Goal: Task Accomplishment & Management: Manage account settings

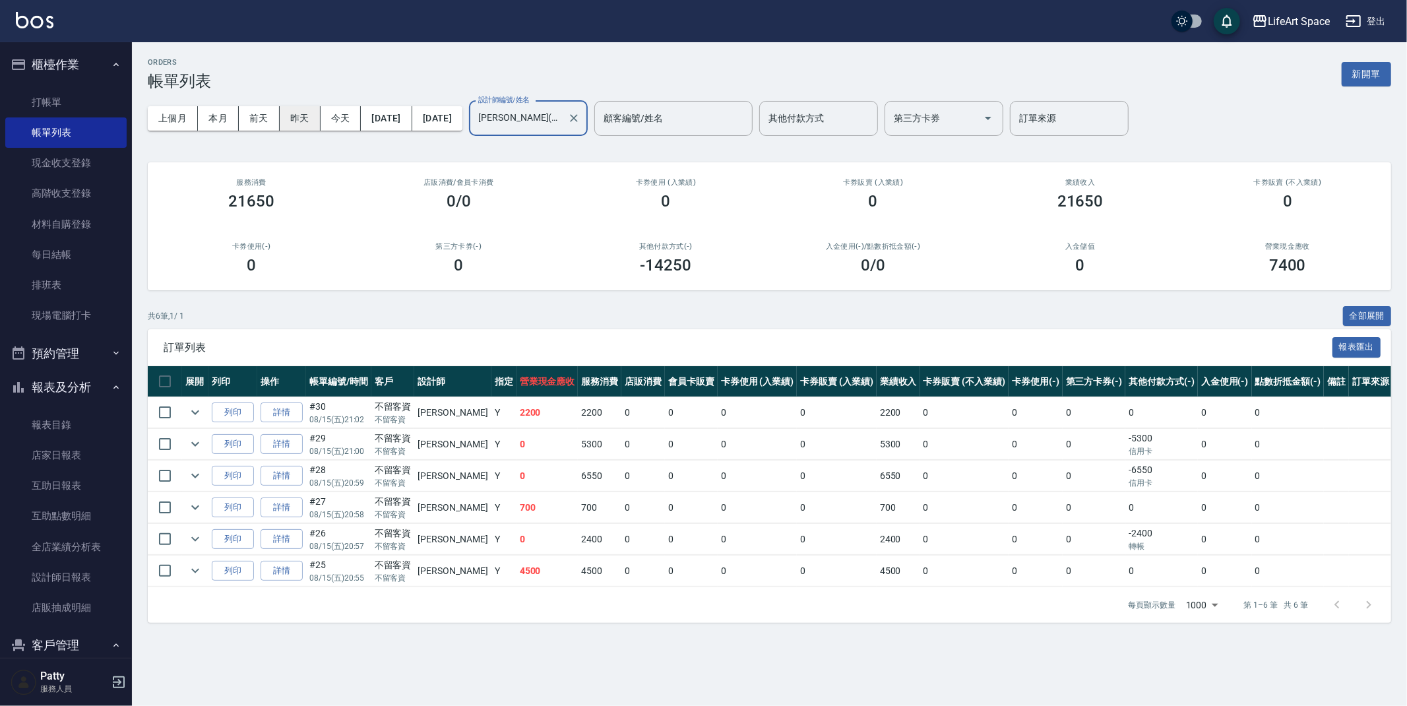
click at [281, 113] on button "昨天" at bounding box center [300, 118] width 41 height 24
click at [1357, 72] on button "新開單" at bounding box center [1366, 74] width 49 height 24
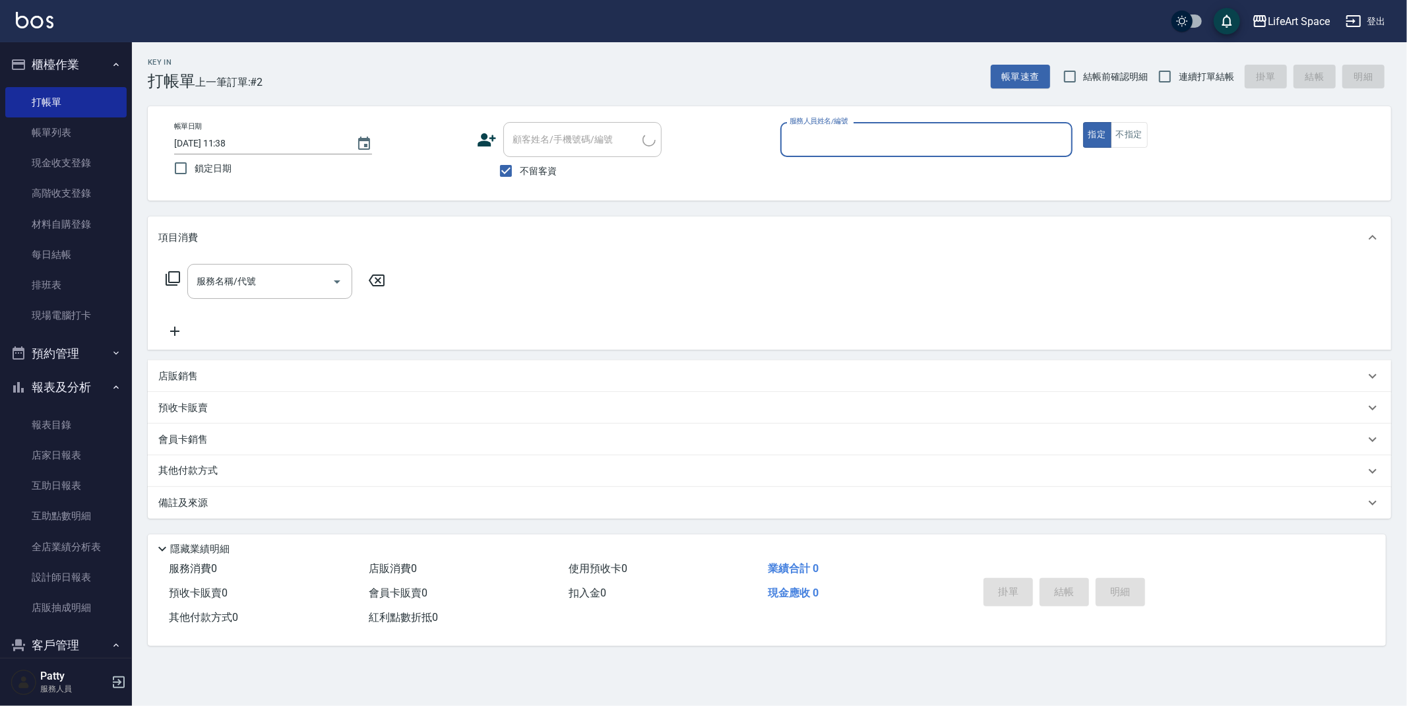
click at [951, 133] on input "服務人員姓名/編號" at bounding box center [926, 139] width 280 height 23
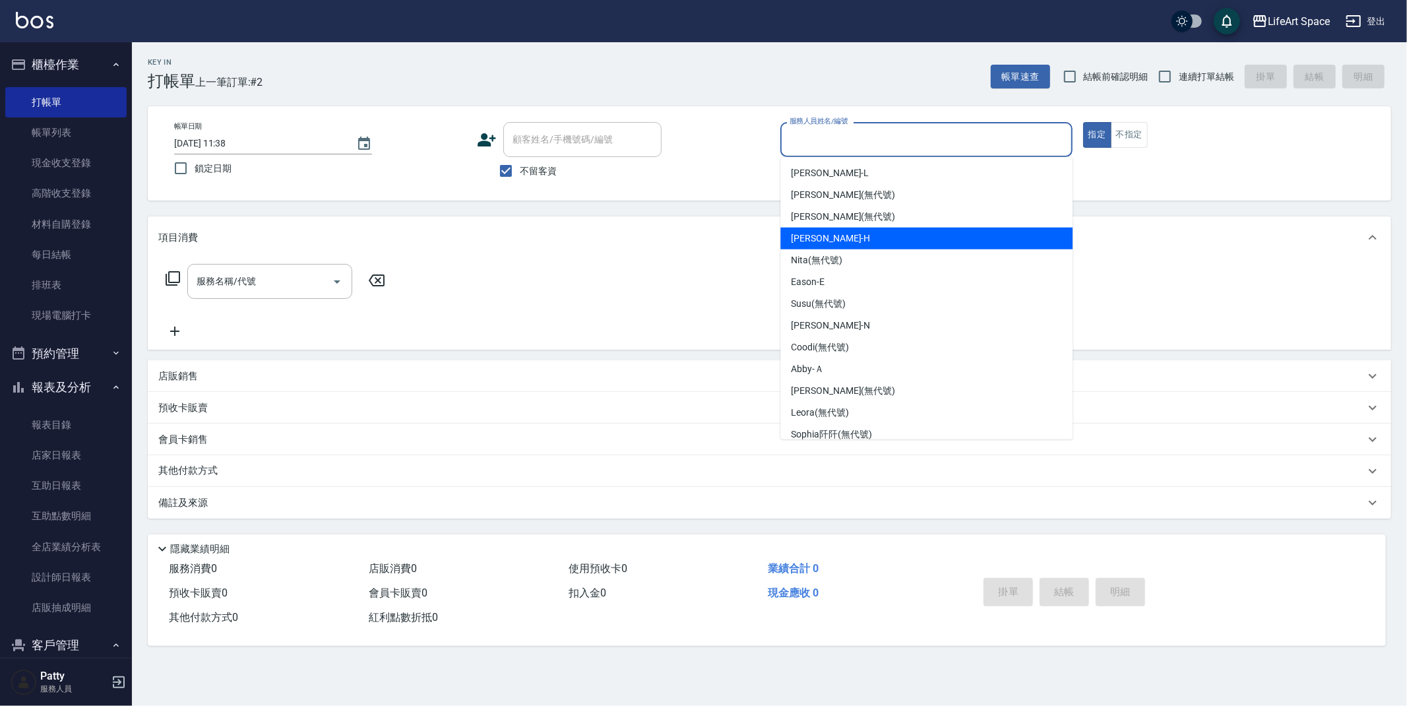
click at [855, 241] on div "[PERSON_NAME]" at bounding box center [926, 239] width 292 height 22
type input "[PERSON_NAME]"
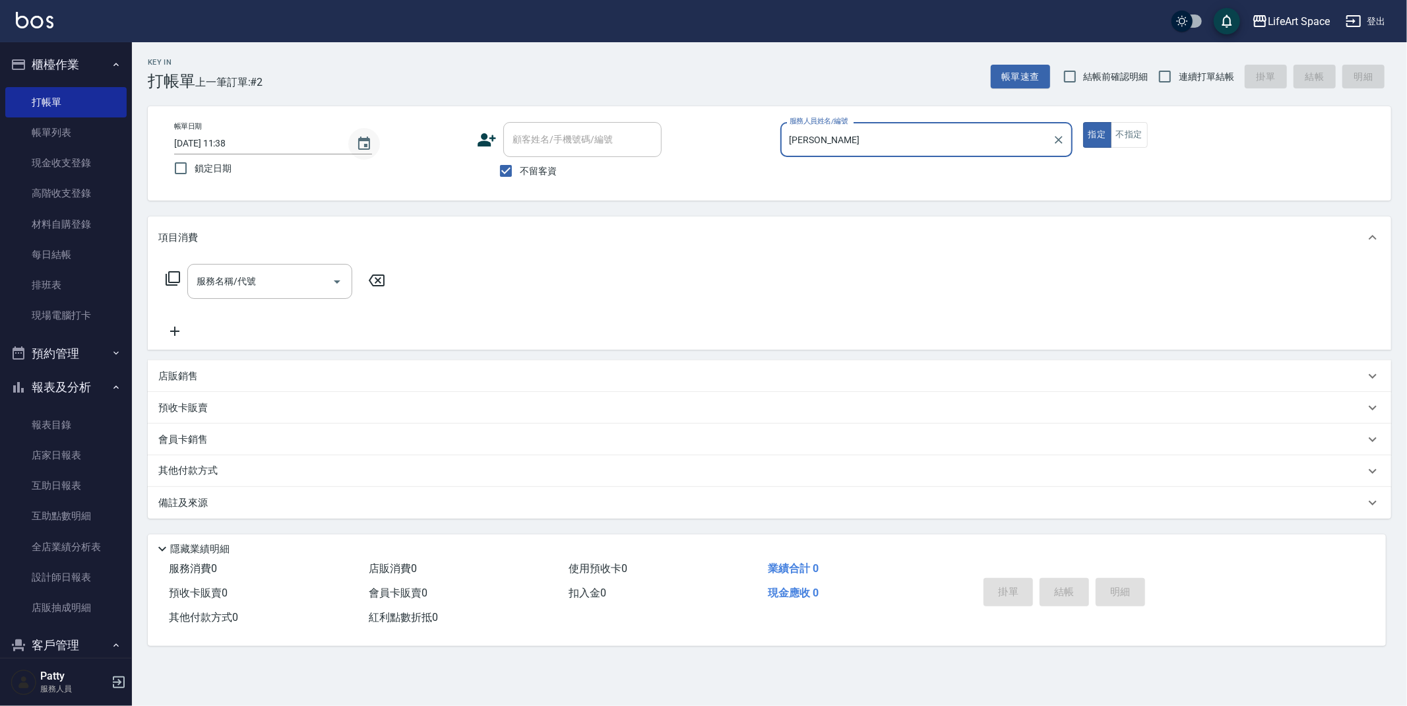
click at [358, 138] on icon "Choose date, selected date is 2025-08-16" at bounding box center [364, 144] width 16 height 16
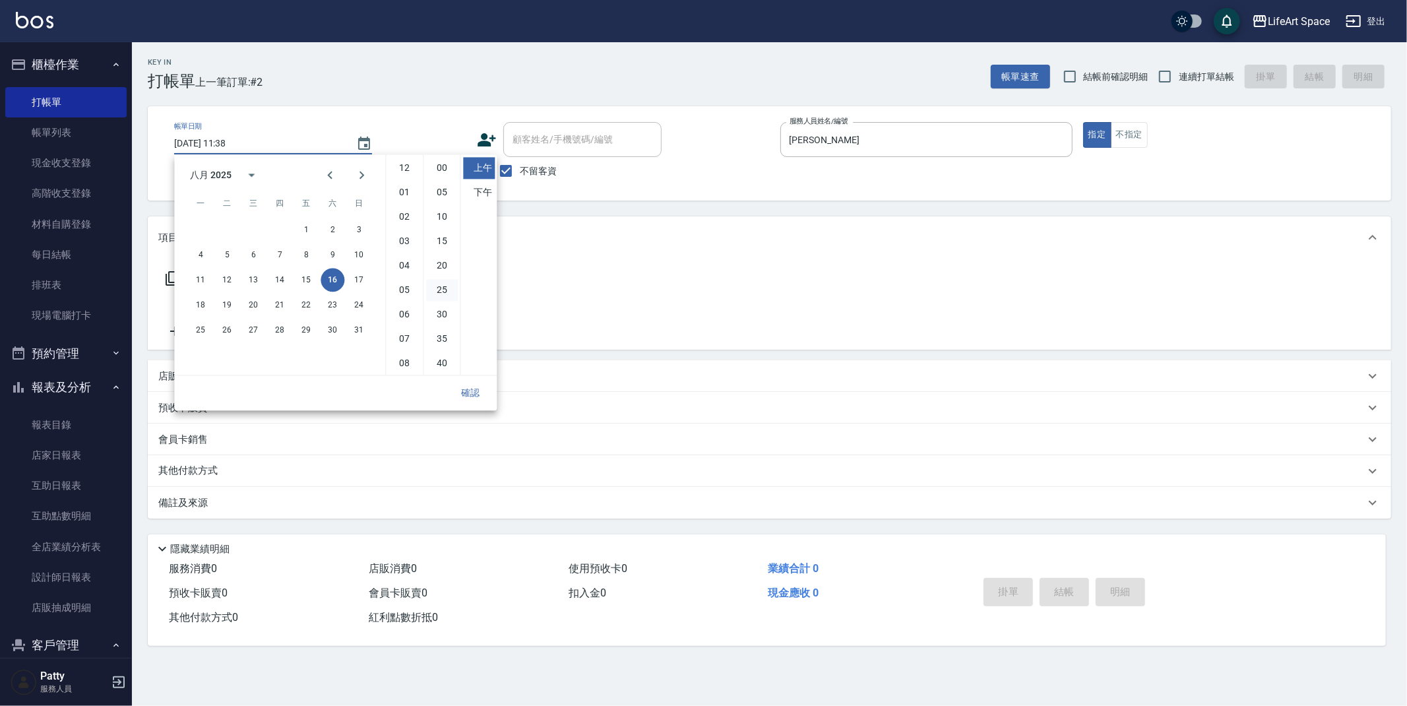
scroll to position [73, 0]
click at [311, 279] on button "15" at bounding box center [306, 280] width 24 height 24
type input "[DATE] 11:38"
click at [470, 391] on button "確認" at bounding box center [470, 393] width 42 height 24
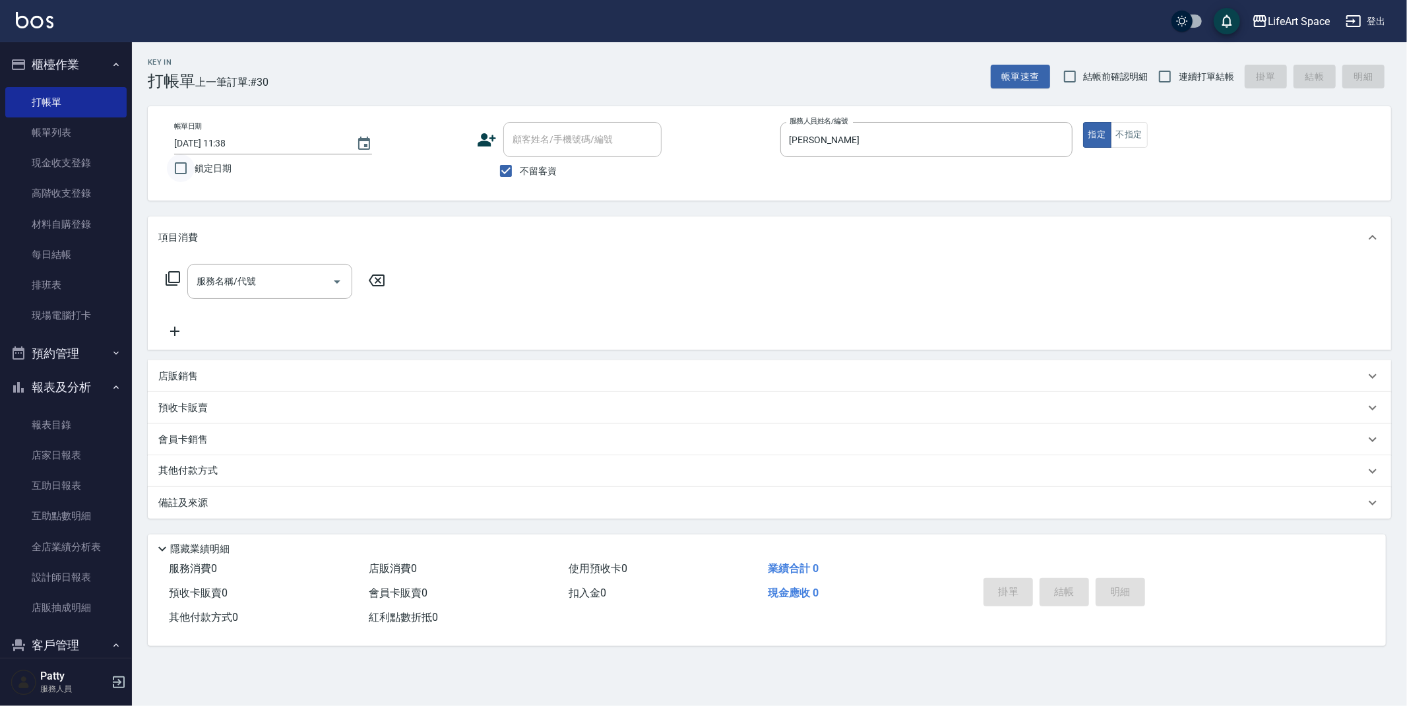
click at [183, 166] on input "鎖定日期" at bounding box center [181, 168] width 28 height 28
checkbox input "false"
click at [279, 288] on input "服務名稱/代號" at bounding box center [259, 281] width 133 height 23
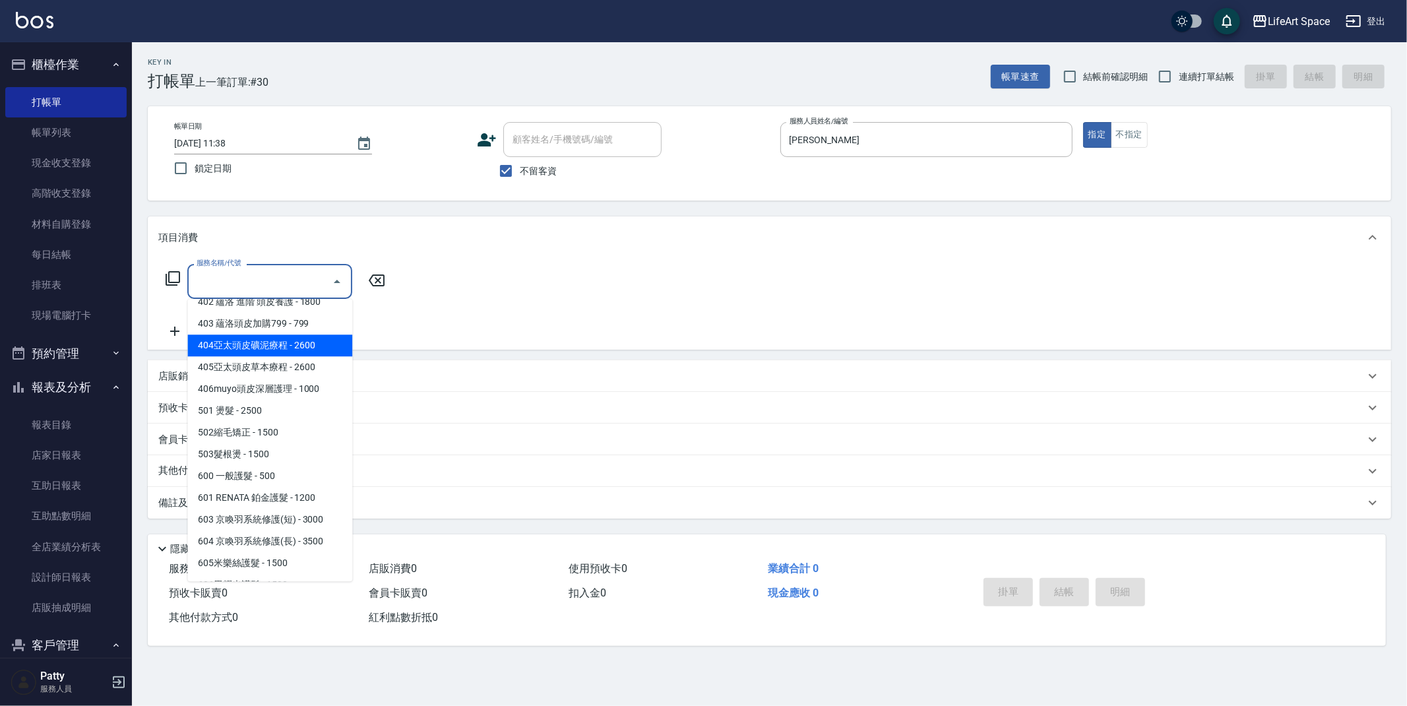
scroll to position [113, 0]
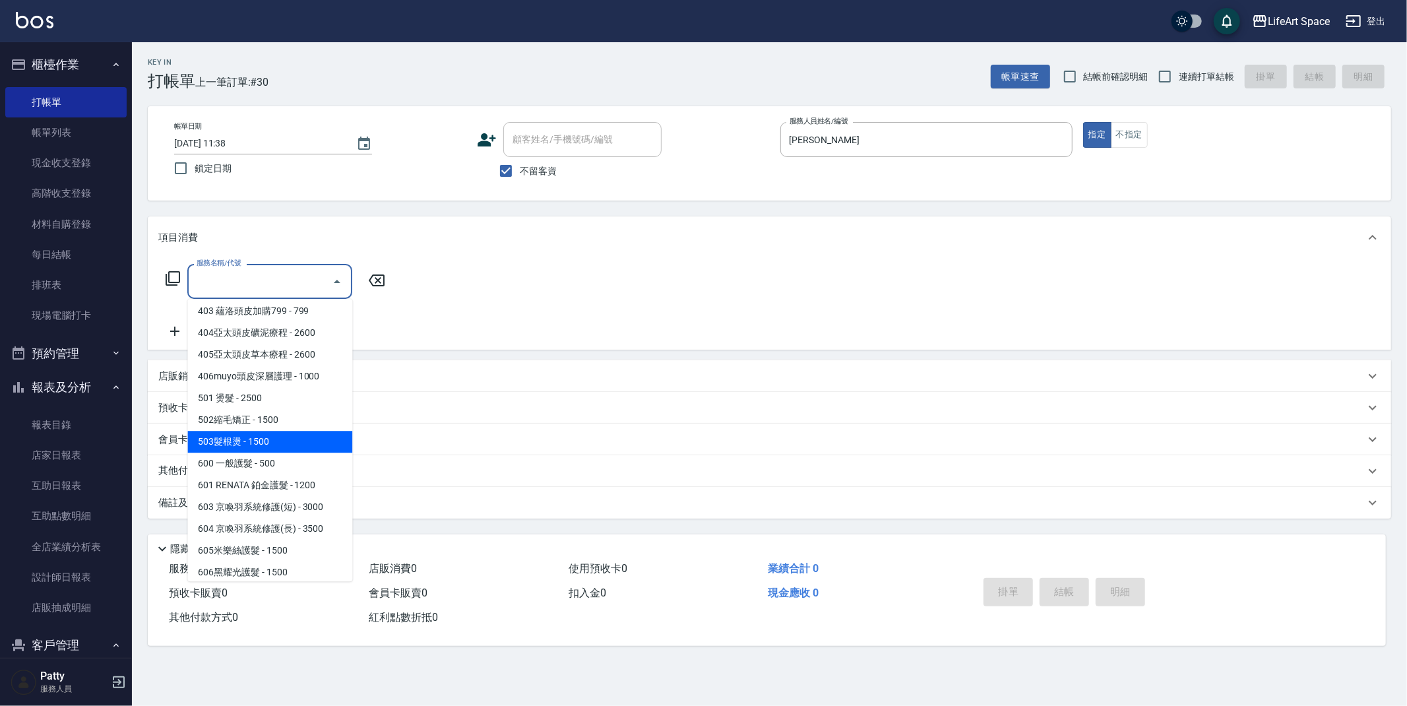
click at [298, 435] on span "503髮根燙 - 1500" at bounding box center [269, 442] width 165 height 22
type input "503髮根燙(503)"
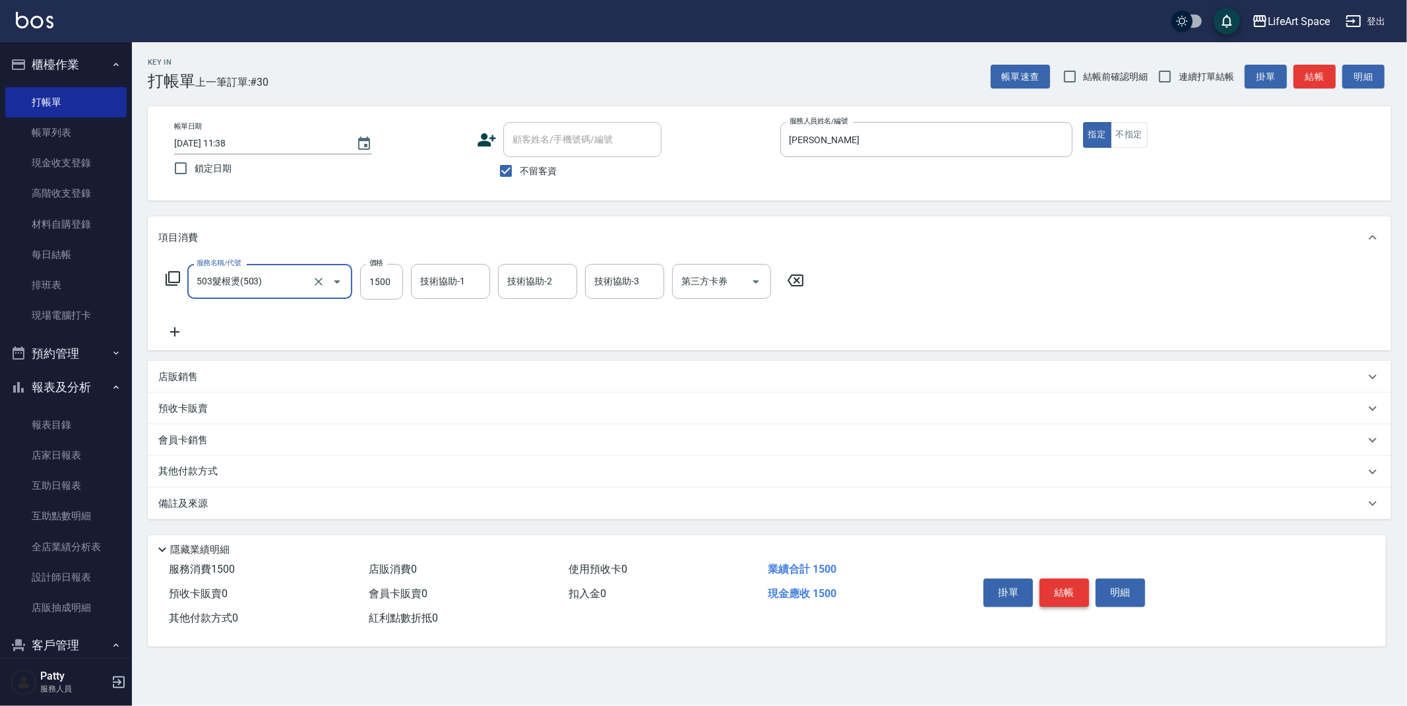
click at [1061, 588] on button "結帳" at bounding box center [1064, 593] width 49 height 28
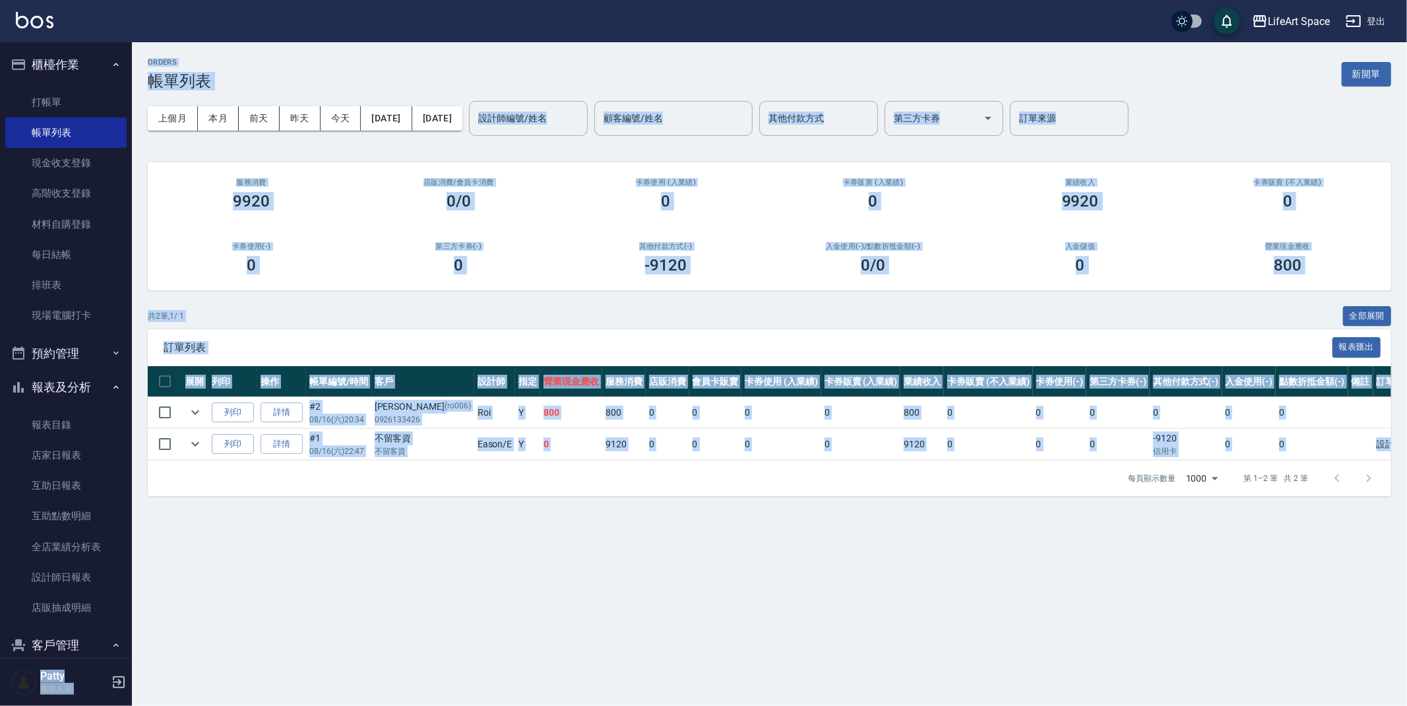
drag, startPoint x: 133, startPoint y: 486, endPoint x: 131, endPoint y: 505, distance: 19.9
click at [131, 507] on div "LifeArt Space 登出 櫃檯作業 打帳單 帳單列表 現金收支登錄 高階收支登錄 材料自購登錄 每日結帳 排班表 現場電腦打卡 預約管理 預約管理 單…" at bounding box center [703, 353] width 1407 height 706
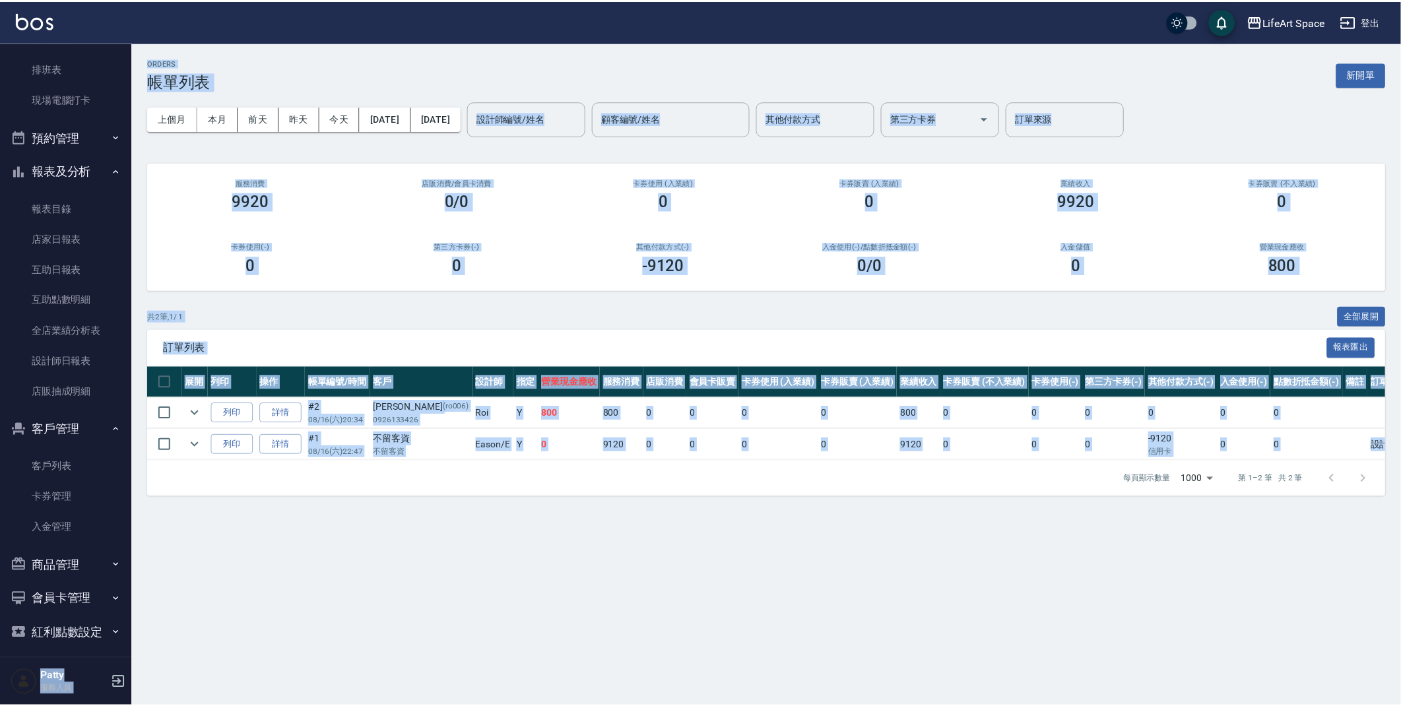
scroll to position [224, 0]
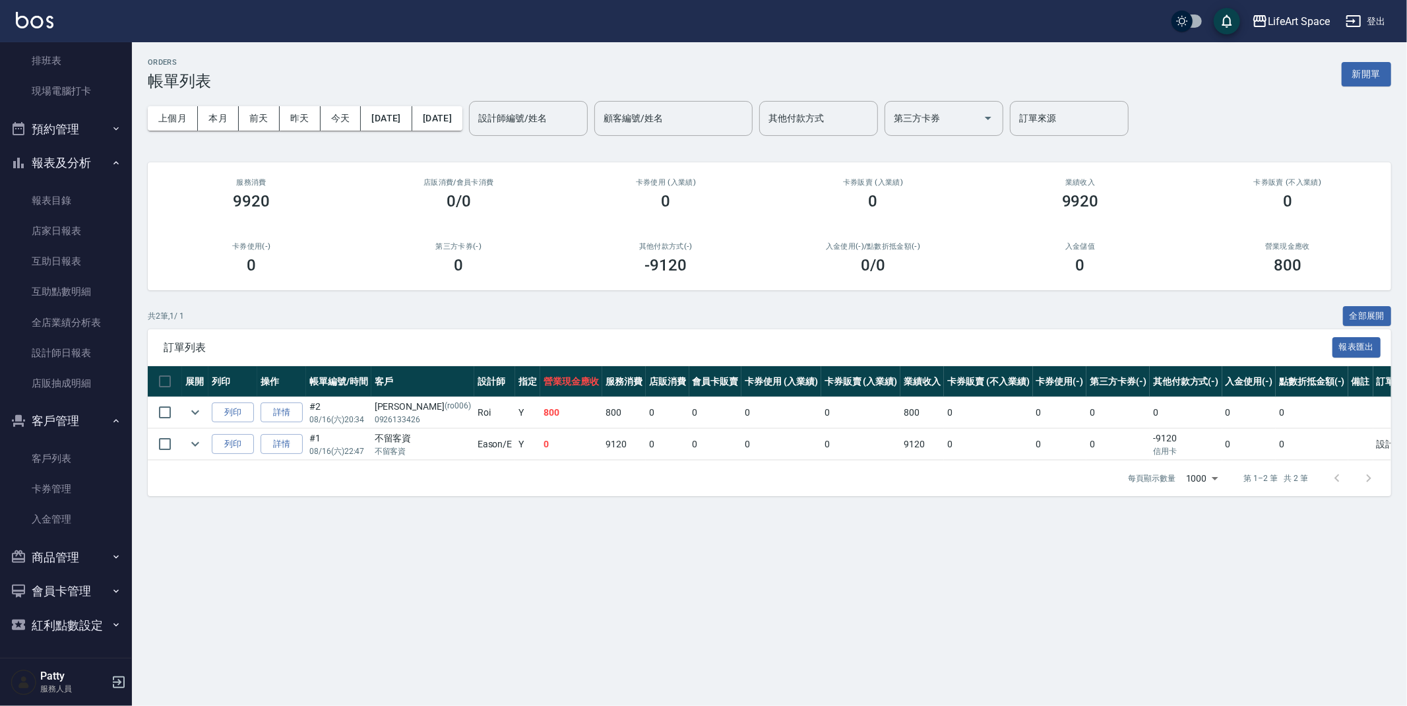
click at [265, 592] on div "ORDERS 帳單列表 新開單 上個月 本月 [DATE] [DATE] [DATE] [DATE] [DATE] 設計師編號/姓名 設計師編號/姓名 顧客編…" at bounding box center [703, 353] width 1407 height 706
click at [65, 457] on link "客戶列表" at bounding box center [65, 458] width 121 height 30
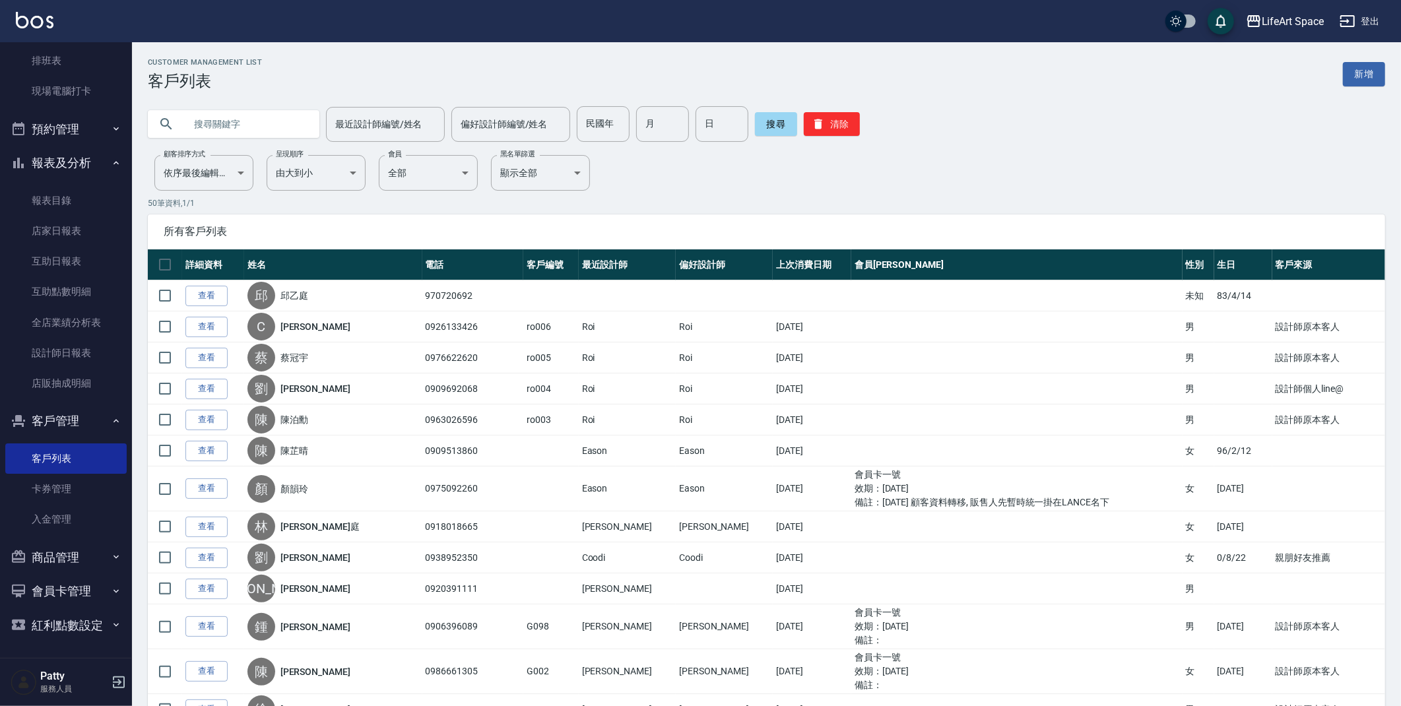
click at [1374, 69] on link "新增" at bounding box center [1364, 74] width 42 height 24
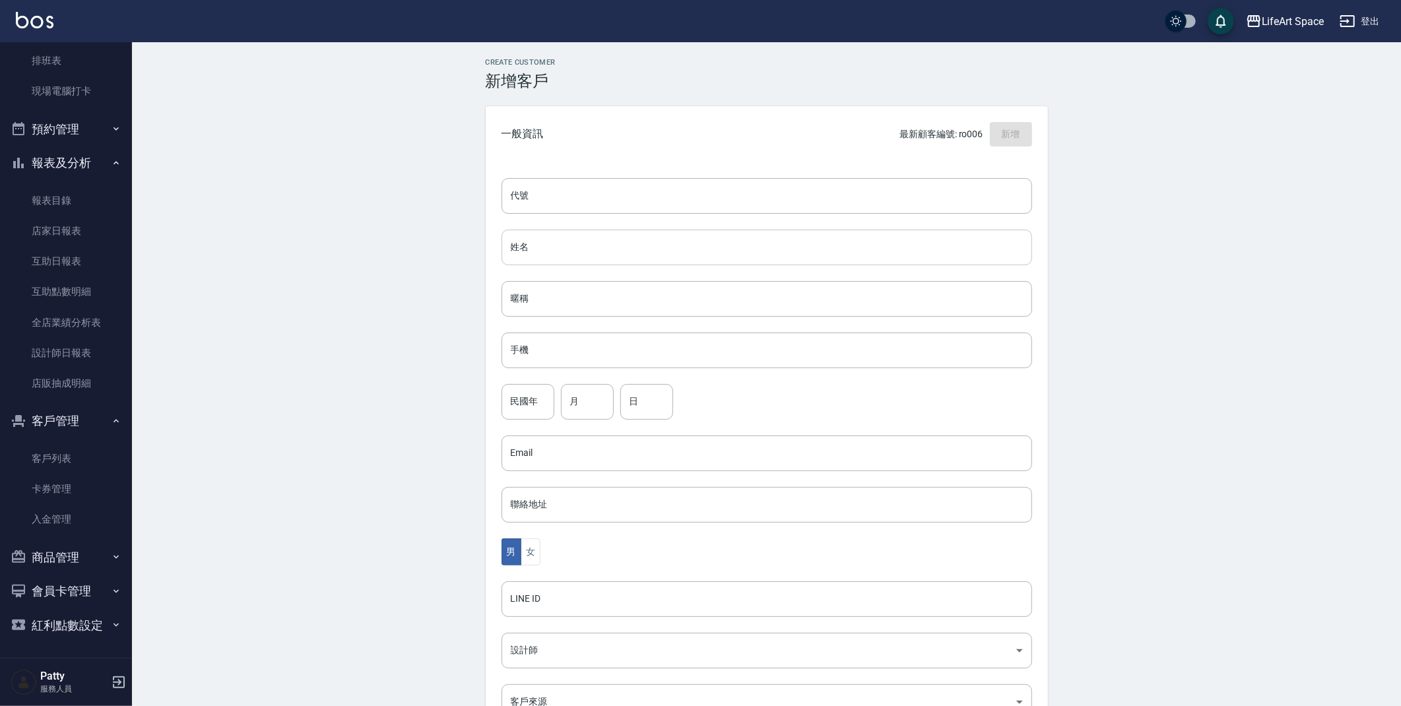
click at [641, 242] on input "姓名" at bounding box center [766, 248] width 530 height 36
type input "d"
type input "Flora"
click at [586, 350] on input "手機" at bounding box center [766, 351] width 530 height 36
type input "0910000728"
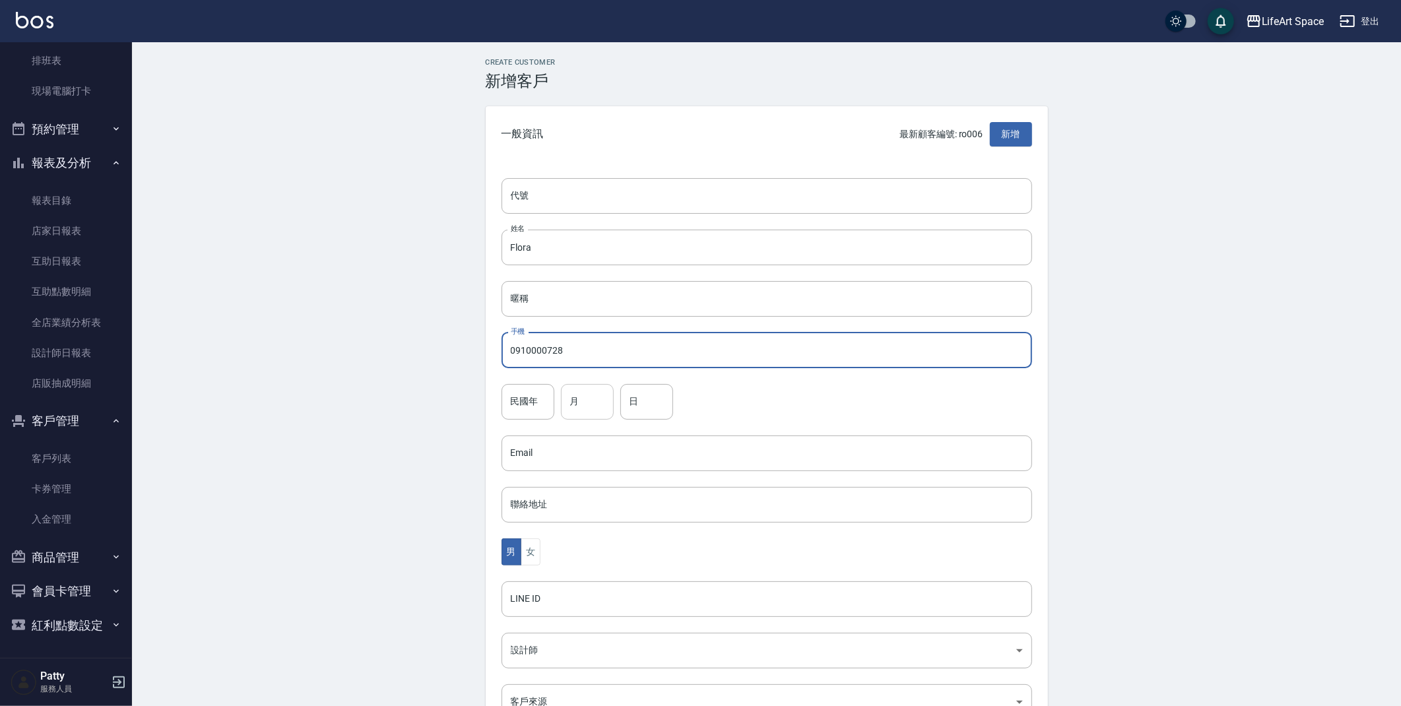
click at [595, 399] on input "月" at bounding box center [587, 402] width 53 height 36
type input "8"
type input "7"
type input "28"
click at [529, 551] on button "女" at bounding box center [531, 551] width 20 height 27
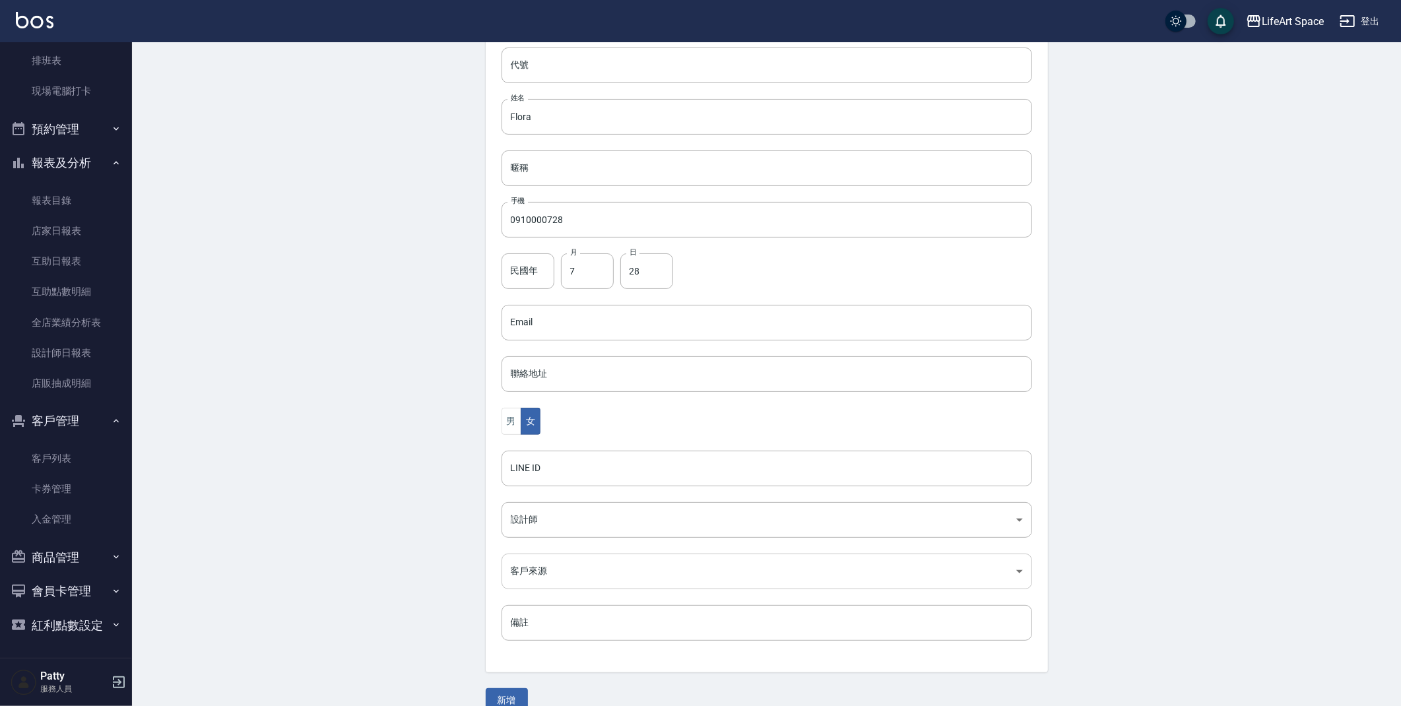
scroll to position [153, 0]
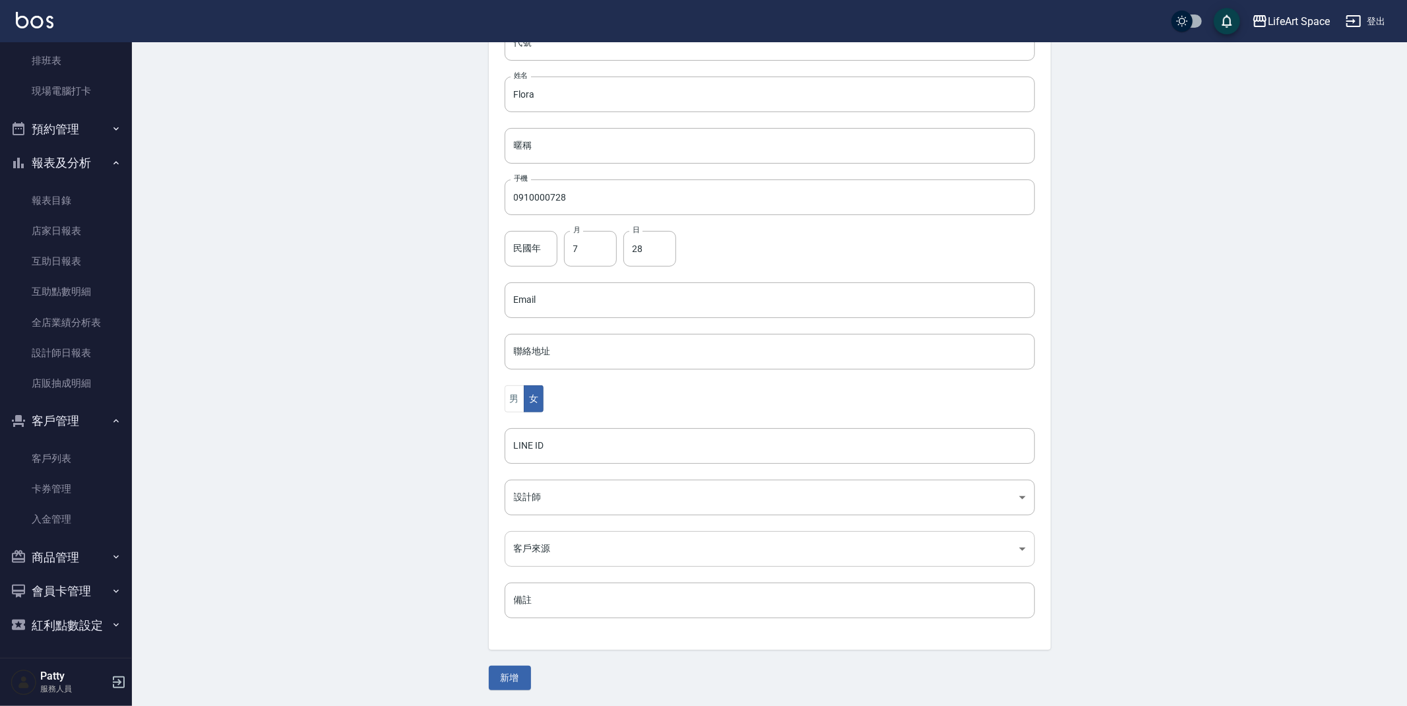
click at [561, 551] on body "LifeArt Space 登出 櫃檯作業 打帳單 帳單列表 現金收支登錄 高階收支登錄 材料自購登錄 每日結帳 排班表 現場電腦打卡 預約管理 預約管理 單…" at bounding box center [703, 276] width 1407 height 859
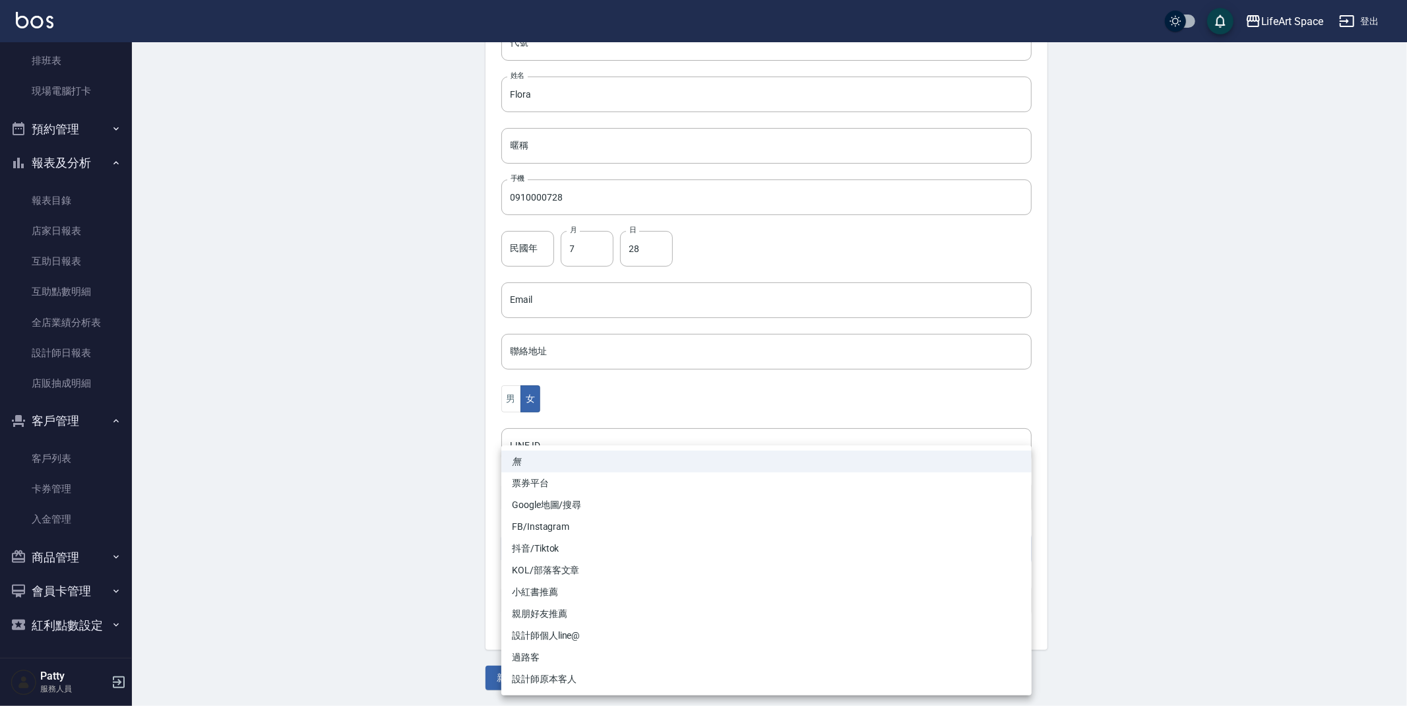
click at [592, 528] on li "FB/Instagram" at bounding box center [766, 527] width 530 height 22
type input "FB/Instagram"
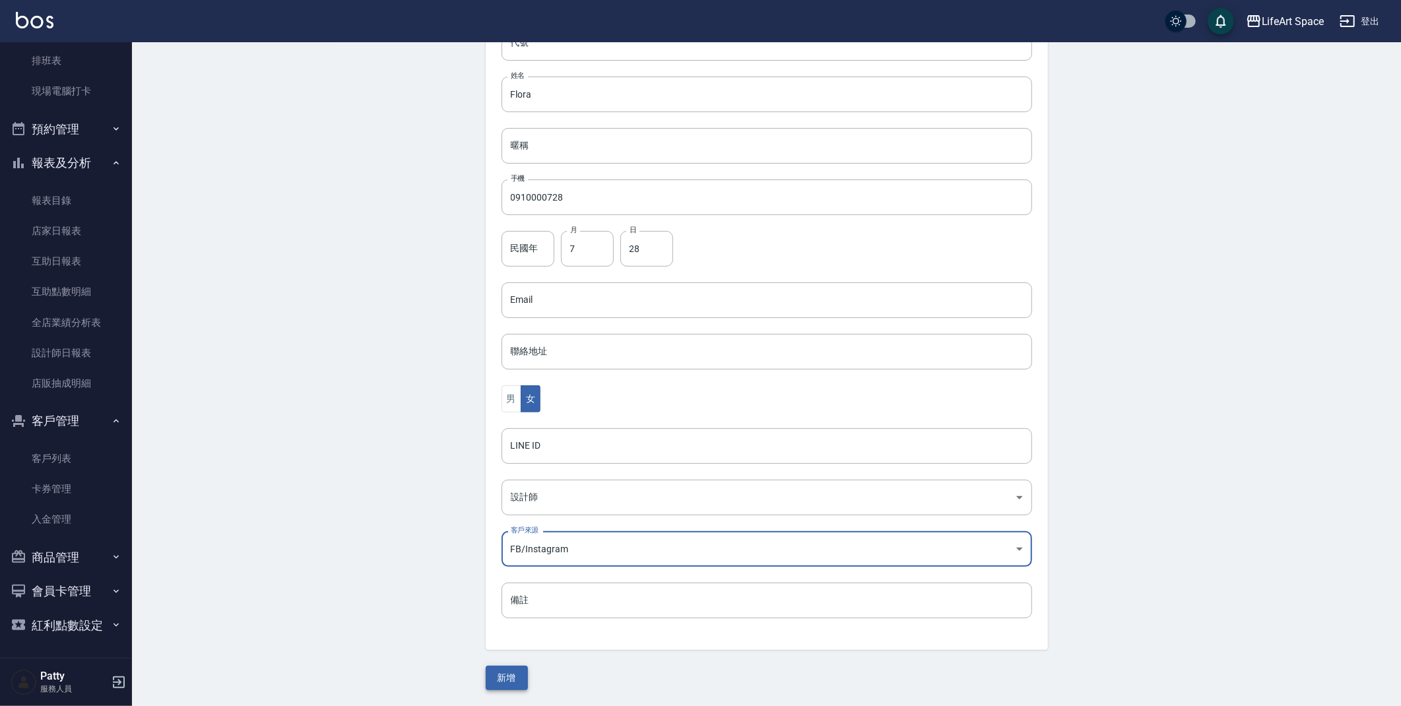
click at [513, 685] on button "新增" at bounding box center [507, 678] width 42 height 24
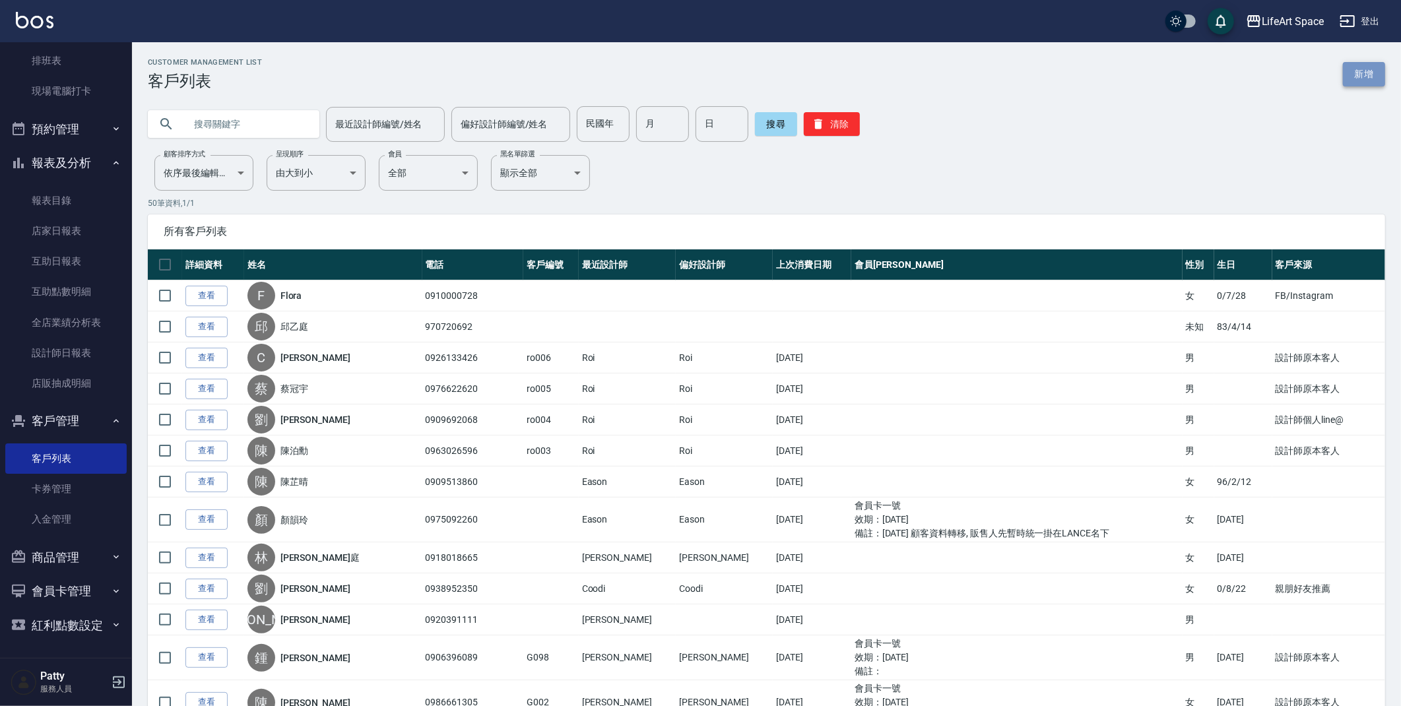
click at [1376, 73] on link "新增" at bounding box center [1364, 74] width 42 height 24
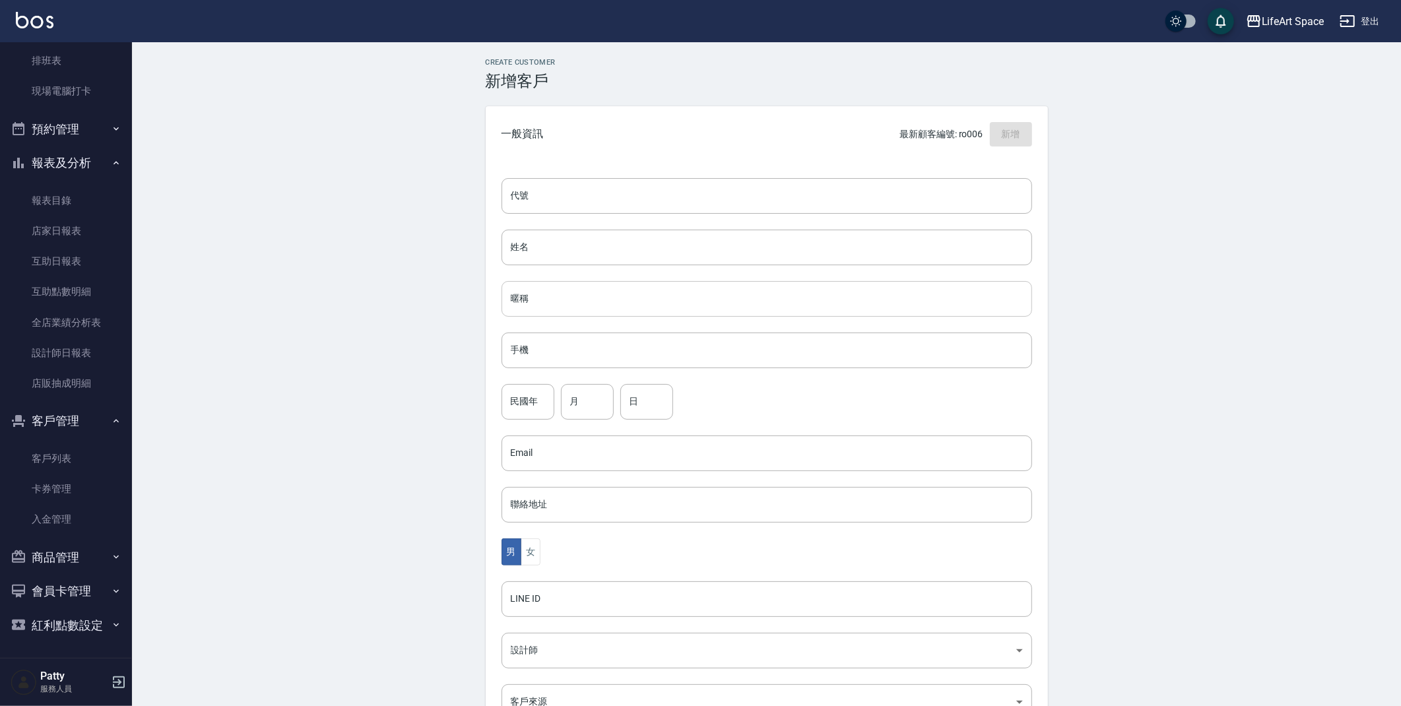
click at [547, 307] on input "暱稱" at bounding box center [766, 299] width 530 height 36
type input "d"
drag, startPoint x: 587, startPoint y: 239, endPoint x: 587, endPoint y: 225, distance: 13.9
click at [588, 238] on input "姓名" at bounding box center [766, 248] width 530 height 36
type input "d"
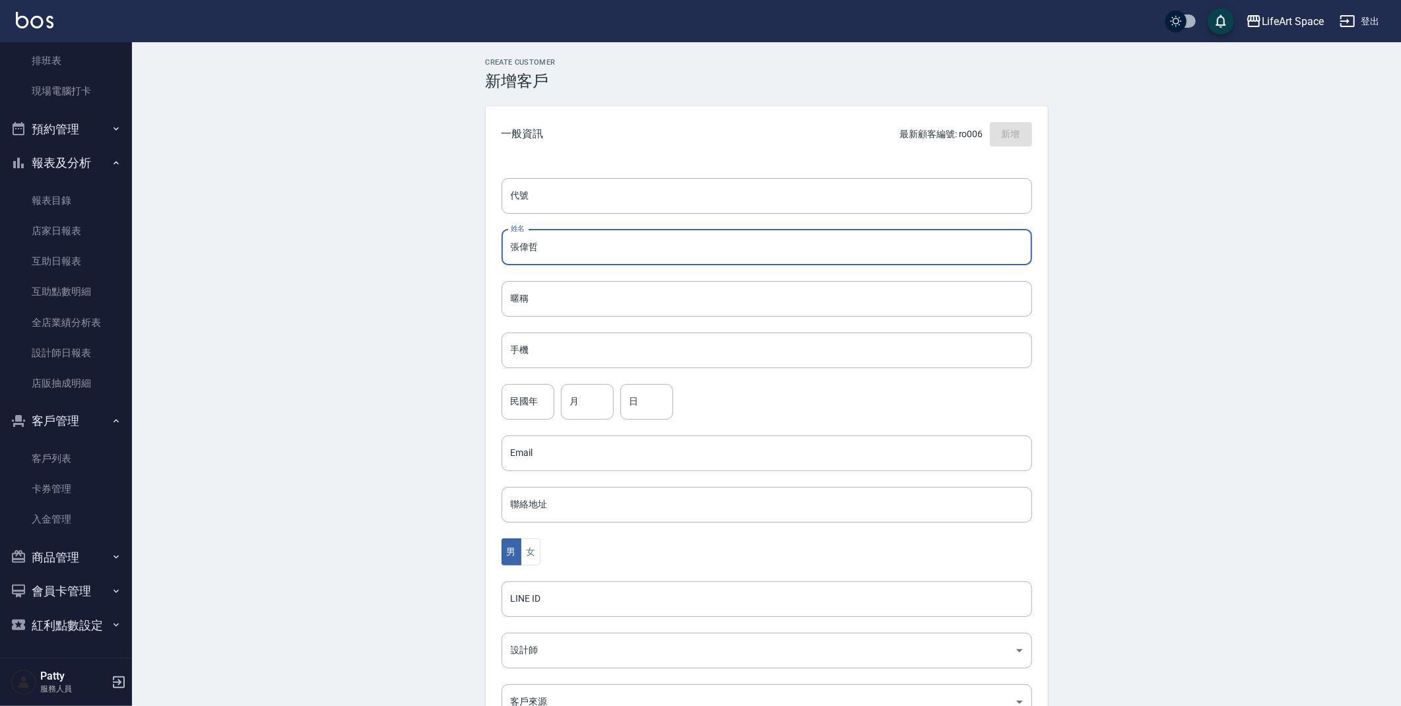
type input "張偉哲"
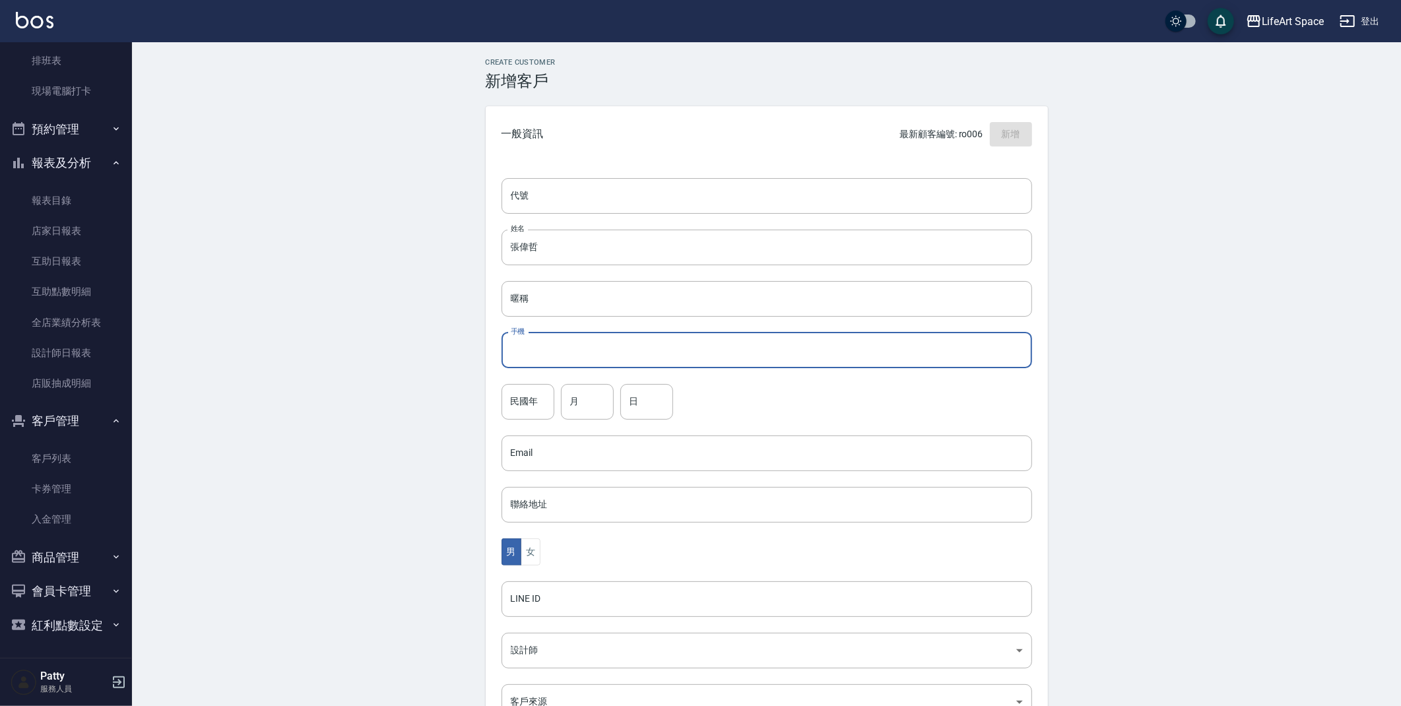
type input "０"
type input "0977005052"
click at [539, 417] on input "民國年" at bounding box center [527, 402] width 53 height 36
type input "77"
type input "4"
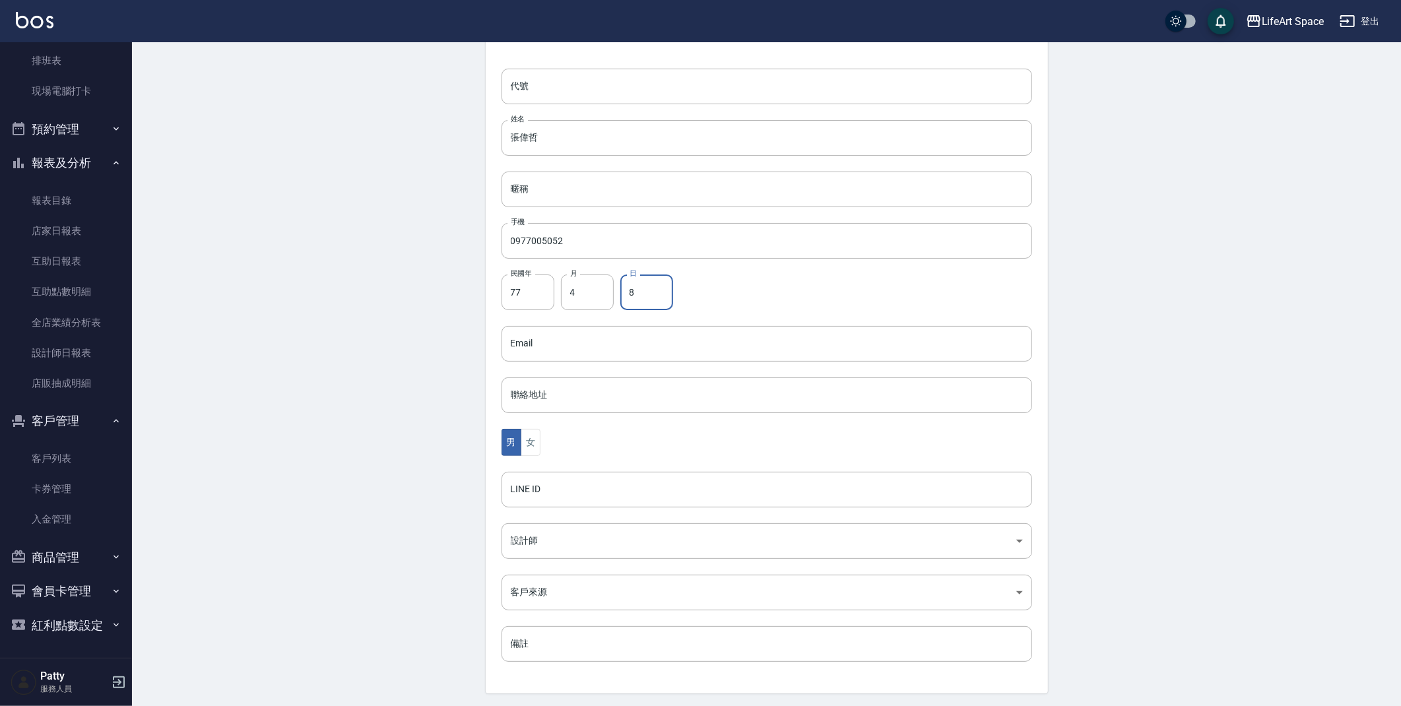
scroll to position [153, 0]
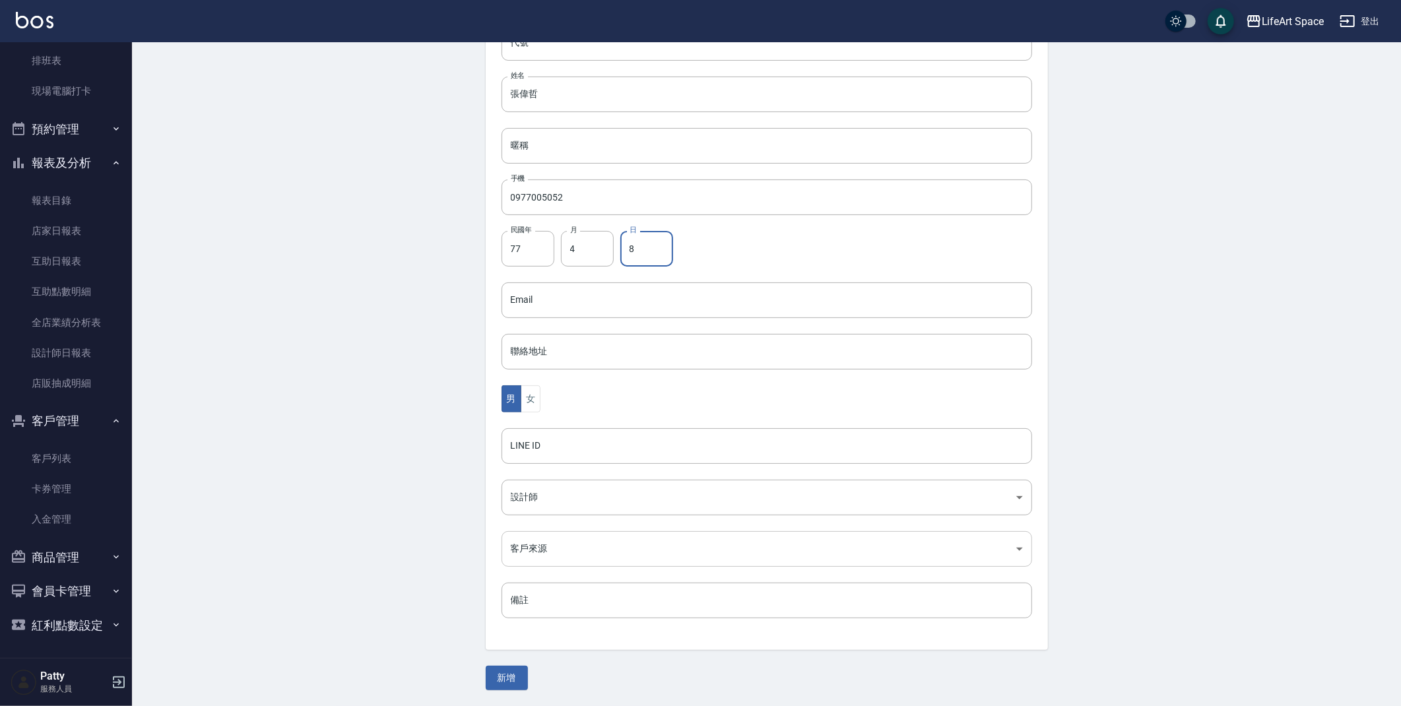
type input "8"
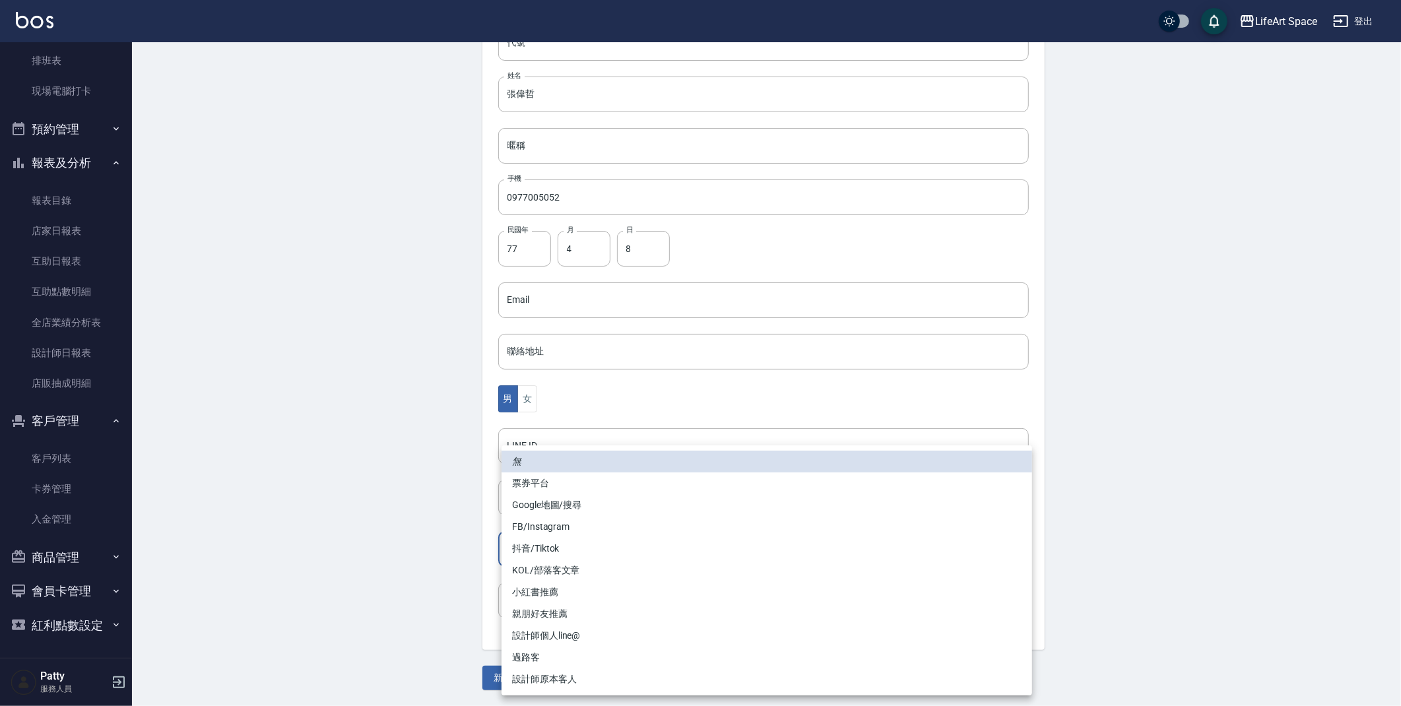
click at [769, 547] on body "LifeArt Space 登出 櫃檯作業 打帳單 帳單列表 現金收支登錄 高階收支登錄 材料自購登錄 每日結帳 排班表 現場電腦打卡 預約管理 預約管理 單…" at bounding box center [700, 276] width 1401 height 859
click at [608, 614] on li "親朋好友推薦" at bounding box center [766, 614] width 530 height 22
type input "親朋好友推薦"
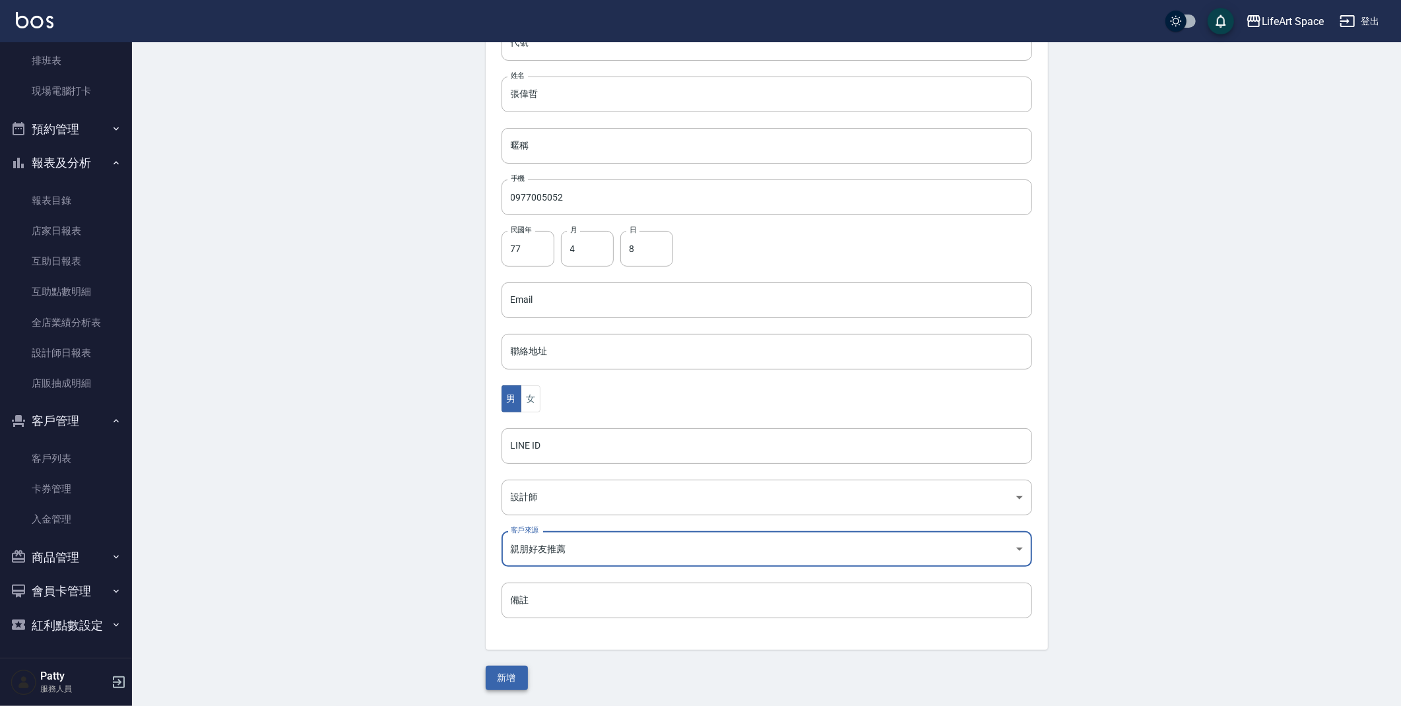
click at [515, 676] on button "新增" at bounding box center [507, 678] width 42 height 24
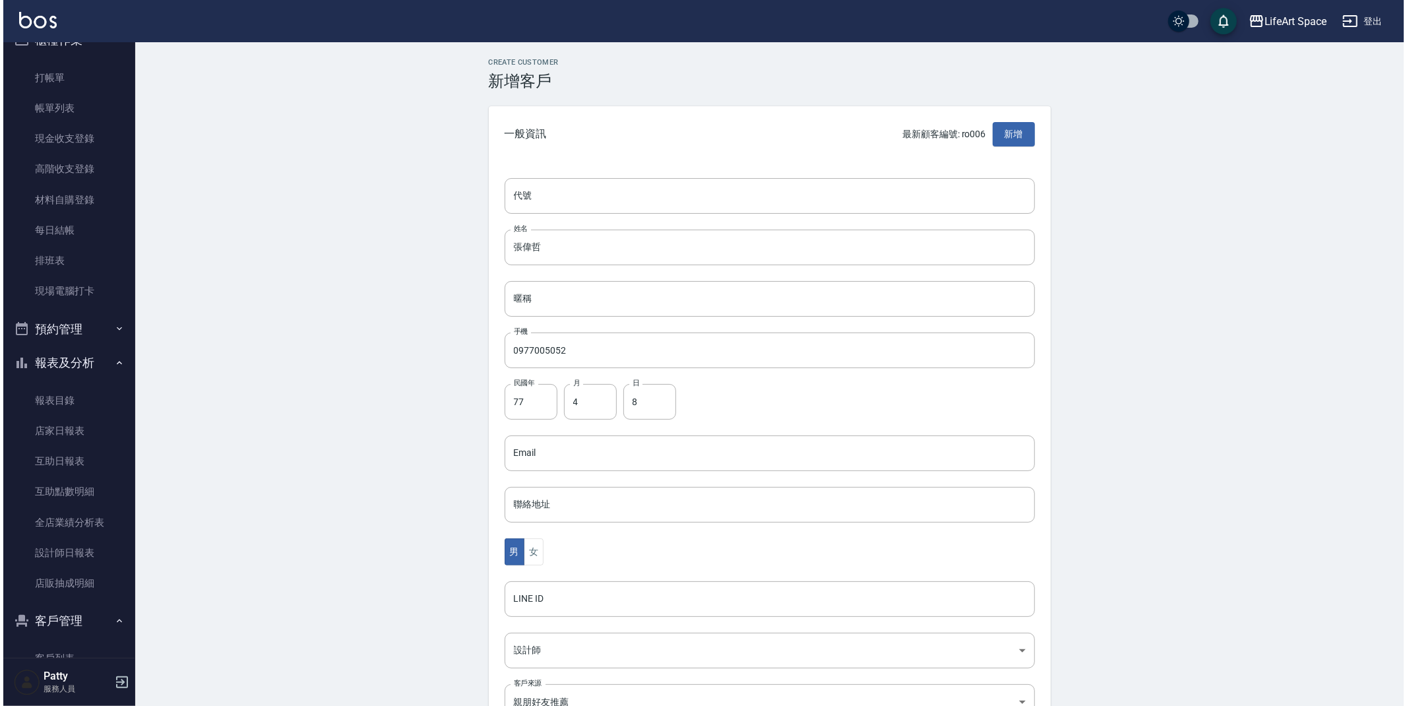
scroll to position [0, 0]
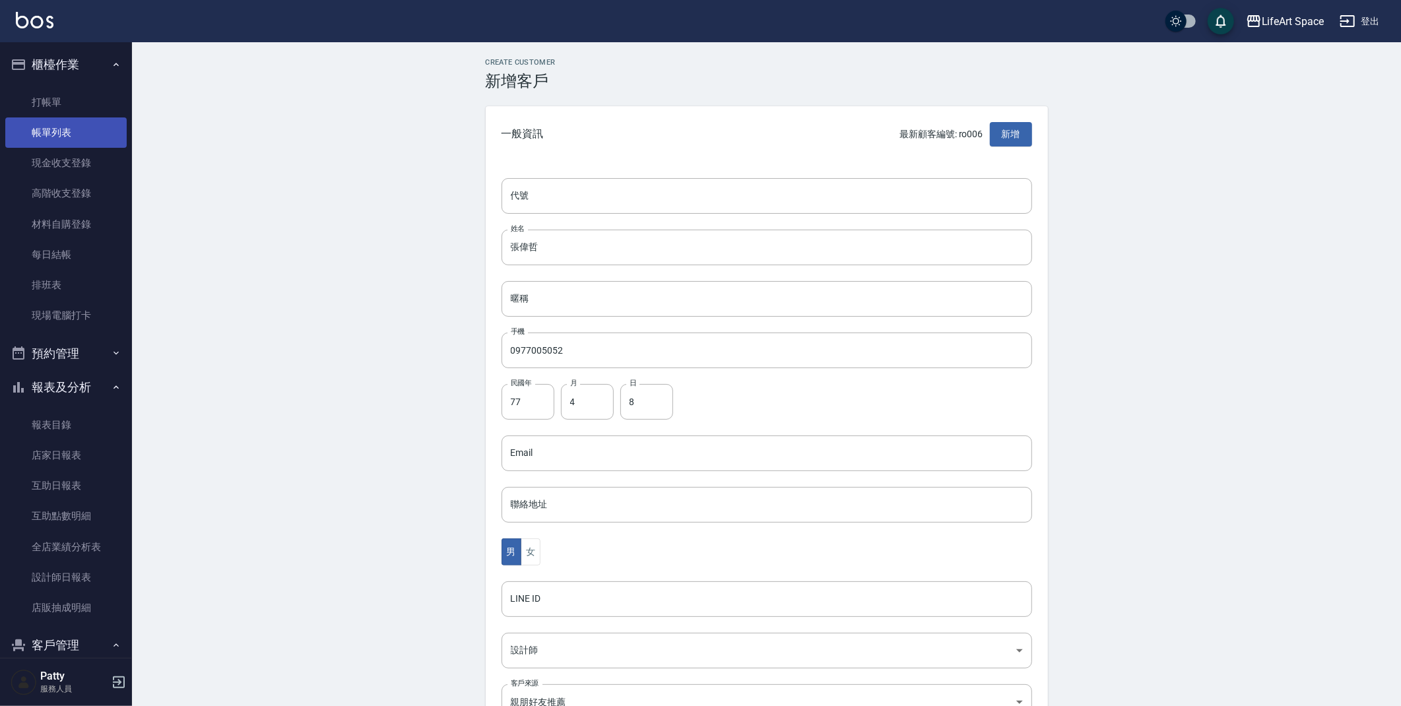
click at [69, 133] on link "帳單列表" at bounding box center [65, 132] width 121 height 30
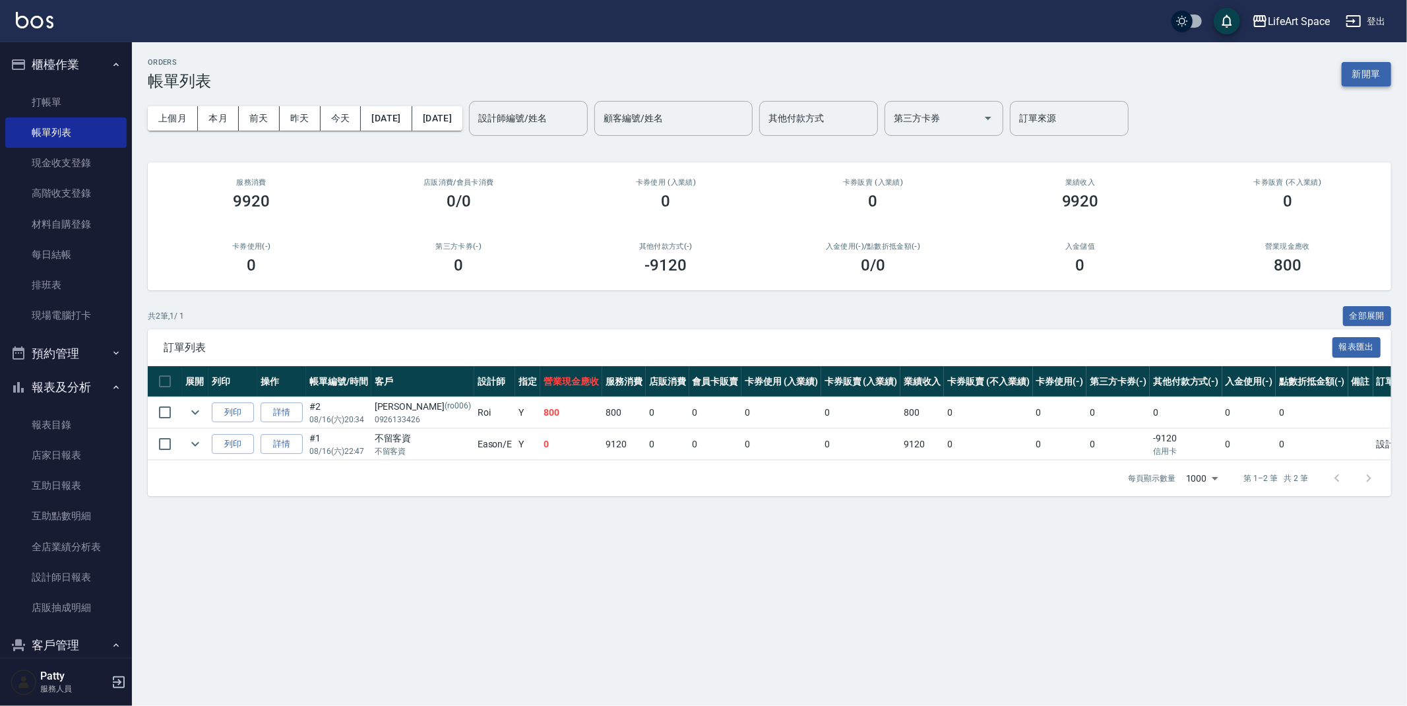
click at [1364, 82] on button "新開單" at bounding box center [1366, 74] width 49 height 24
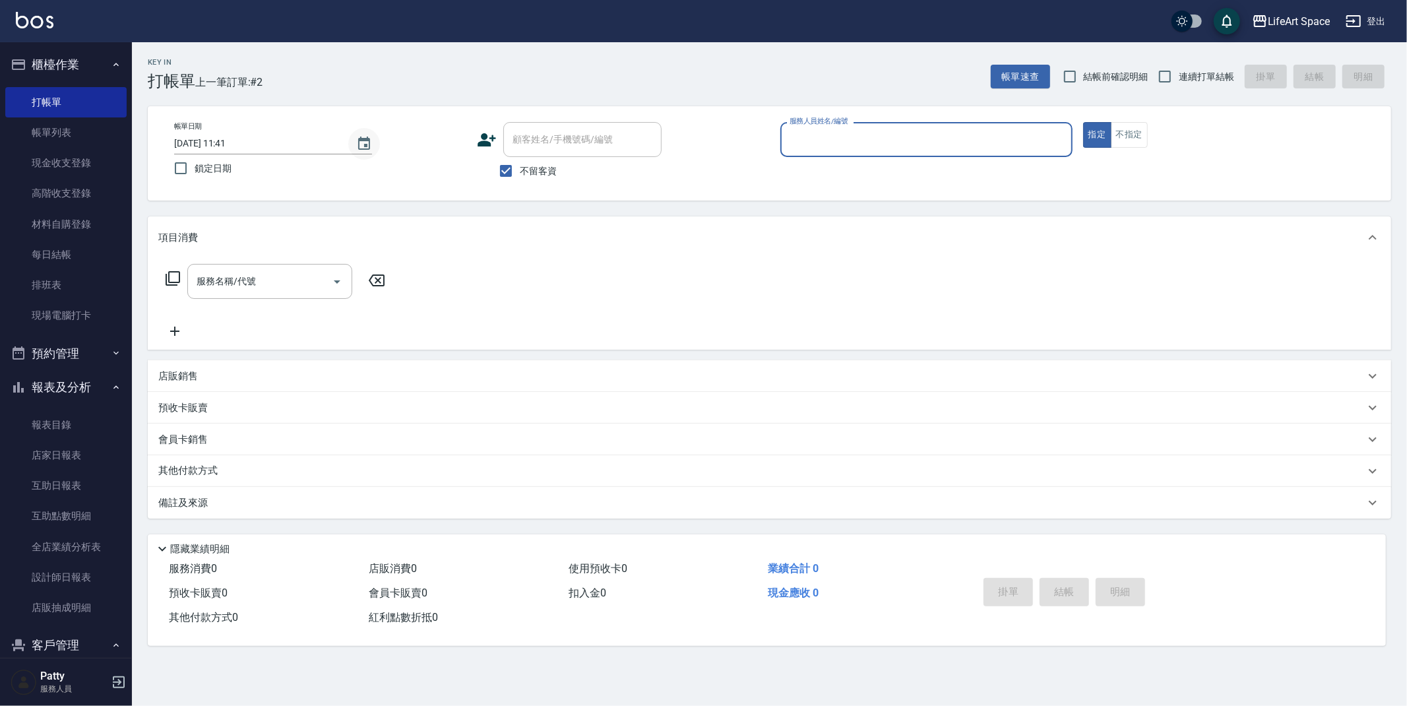
click at [362, 144] on icon "Choose date, selected date is 2025-08-16" at bounding box center [364, 144] width 16 height 16
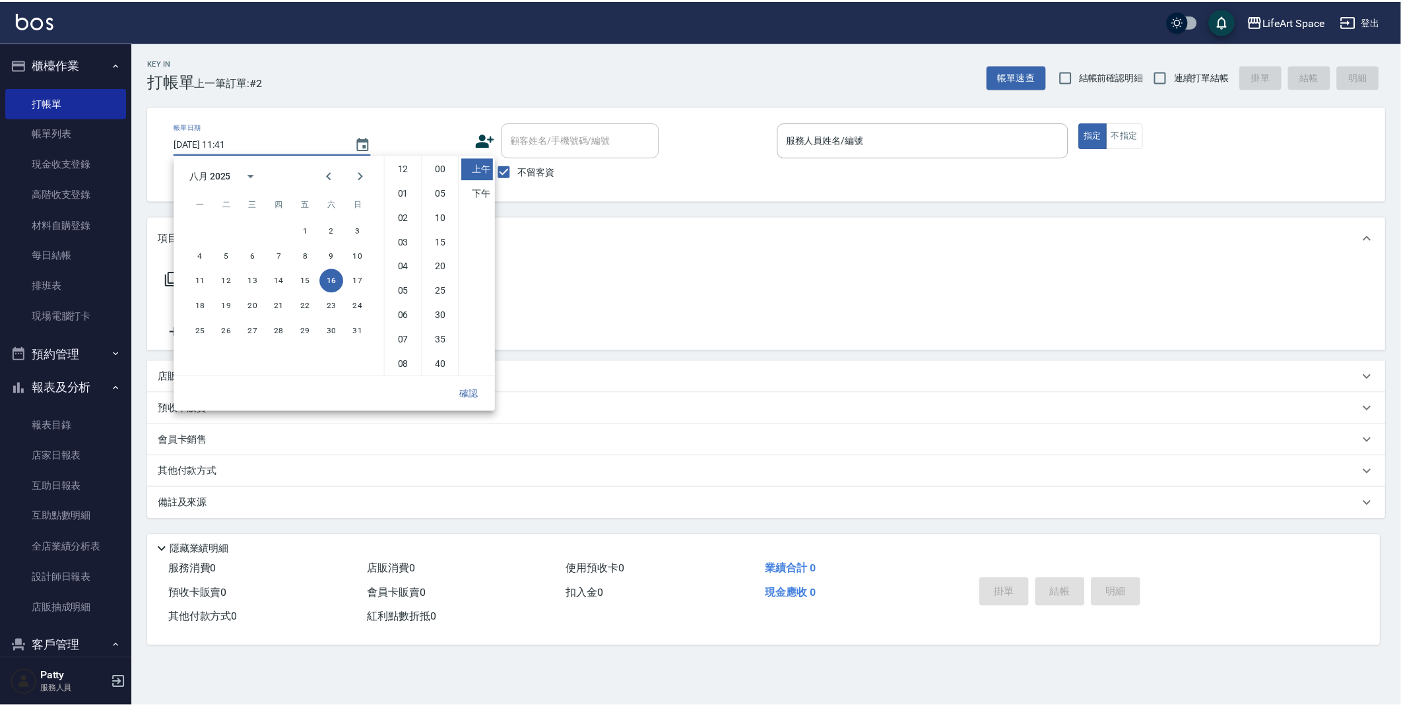
scroll to position [73, 0]
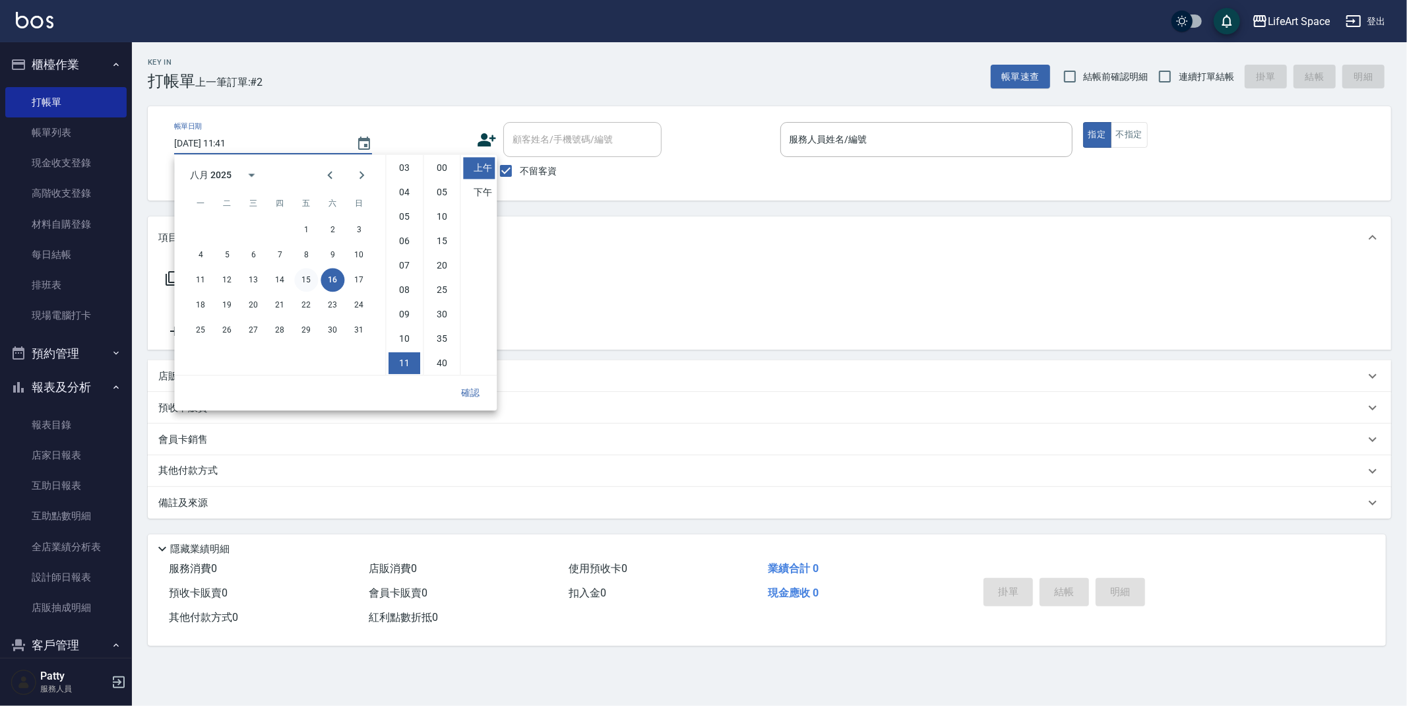
click at [305, 282] on button "15" at bounding box center [306, 280] width 24 height 24
type input "[DATE] 11:41"
click at [474, 395] on button "確認" at bounding box center [470, 393] width 42 height 24
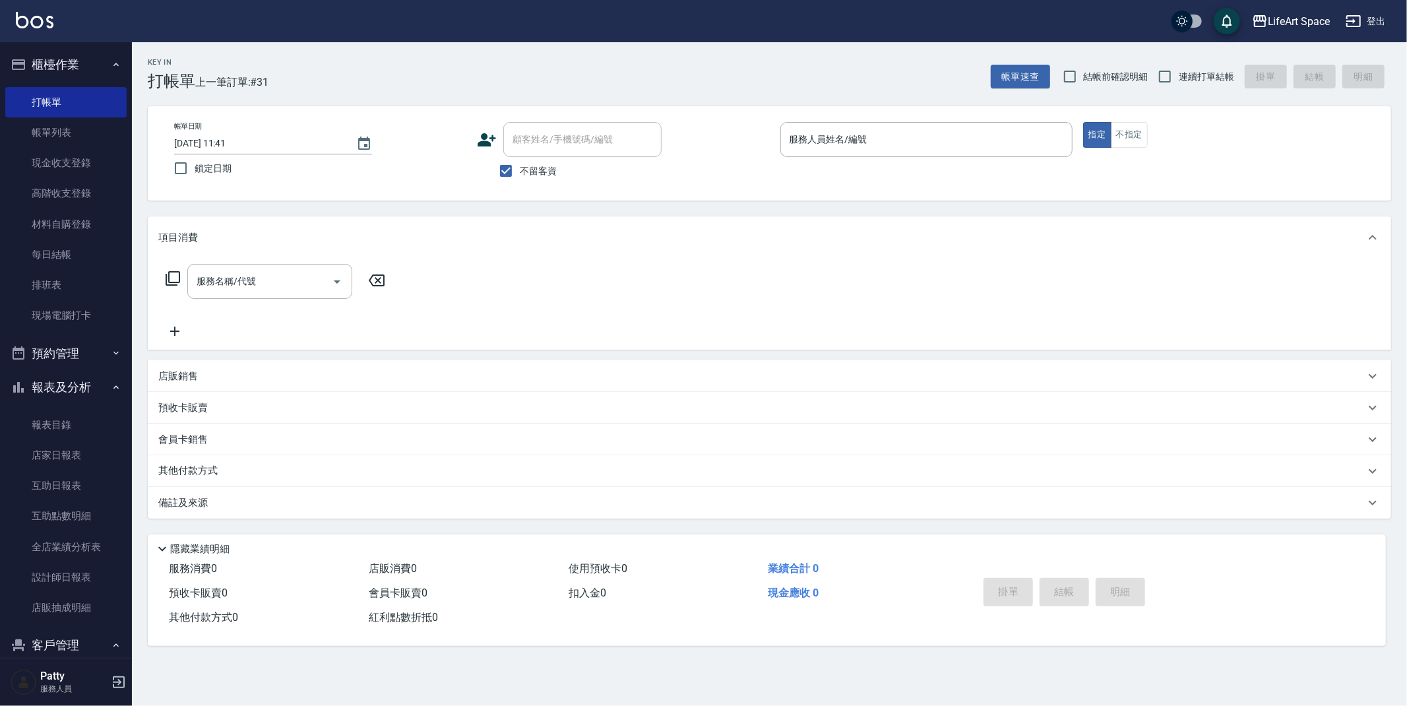
click at [511, 172] on input "不留客資" at bounding box center [506, 171] width 28 height 28
checkbox input "false"
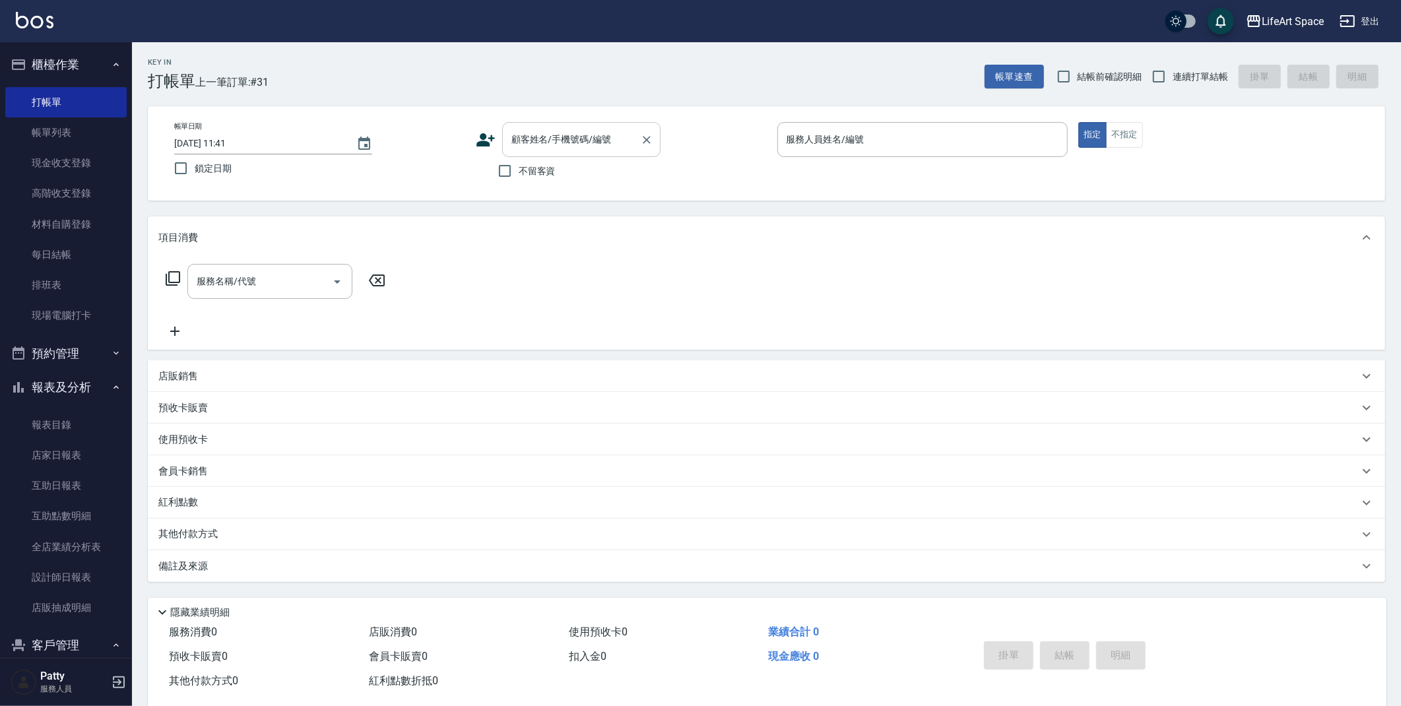
click at [551, 141] on div "顧客姓名/手機號碼/編號 顧客姓名/手機號碼/編號" at bounding box center [581, 139] width 158 height 35
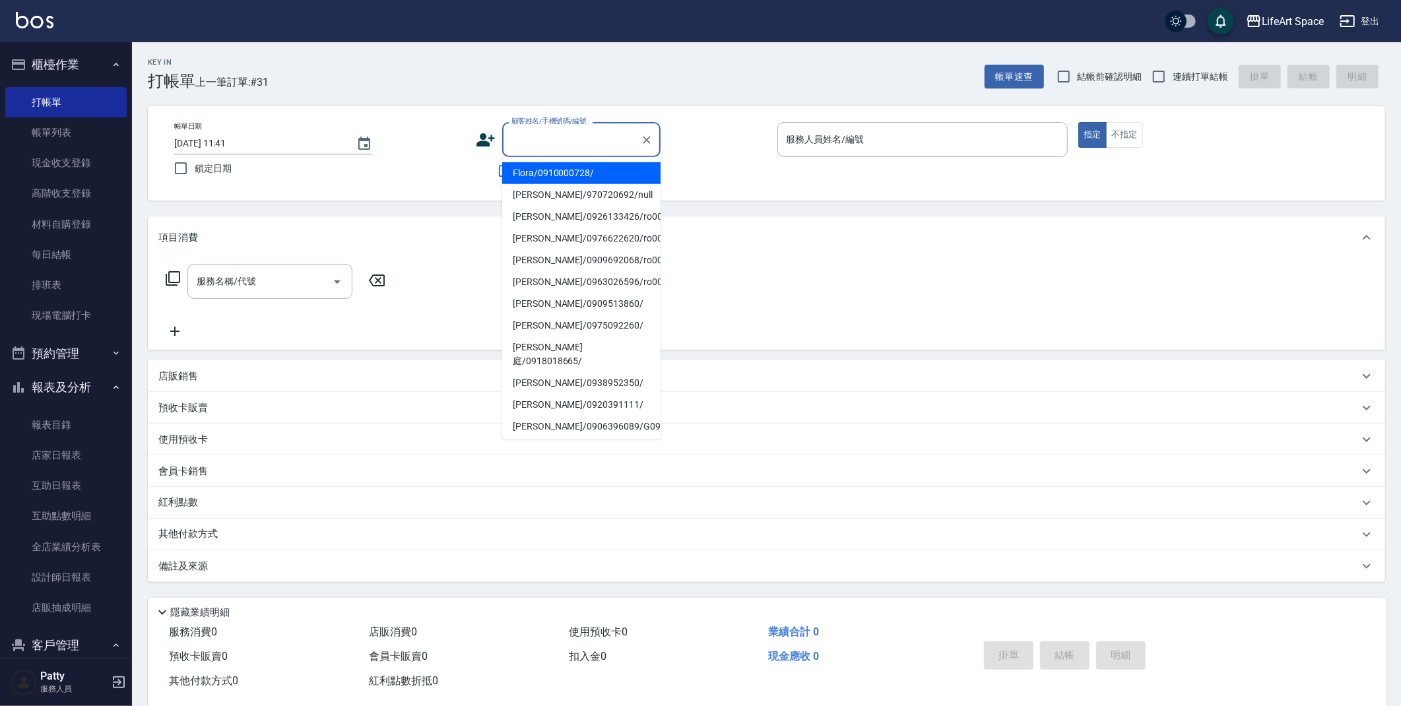
click at [560, 172] on li "Flora/0910000728/" at bounding box center [581, 173] width 158 height 22
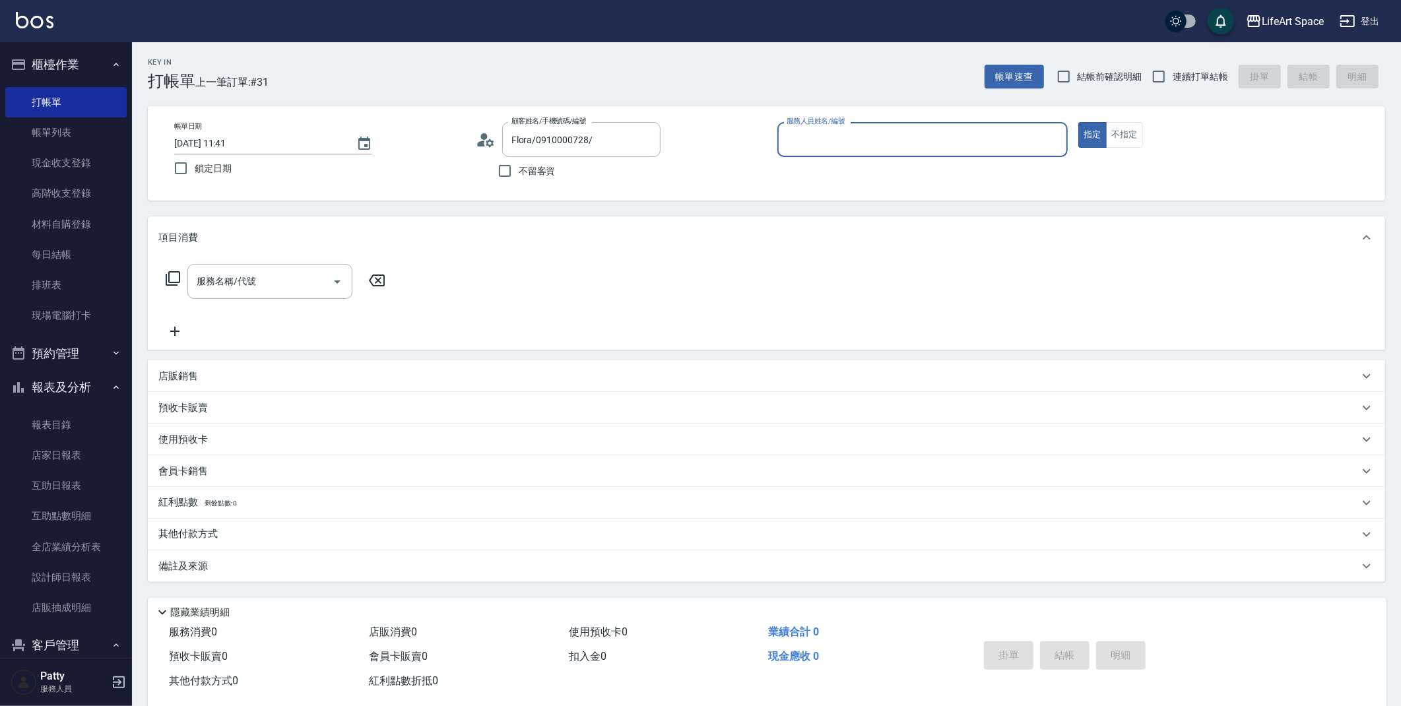
type input "Flora/0910000728/"
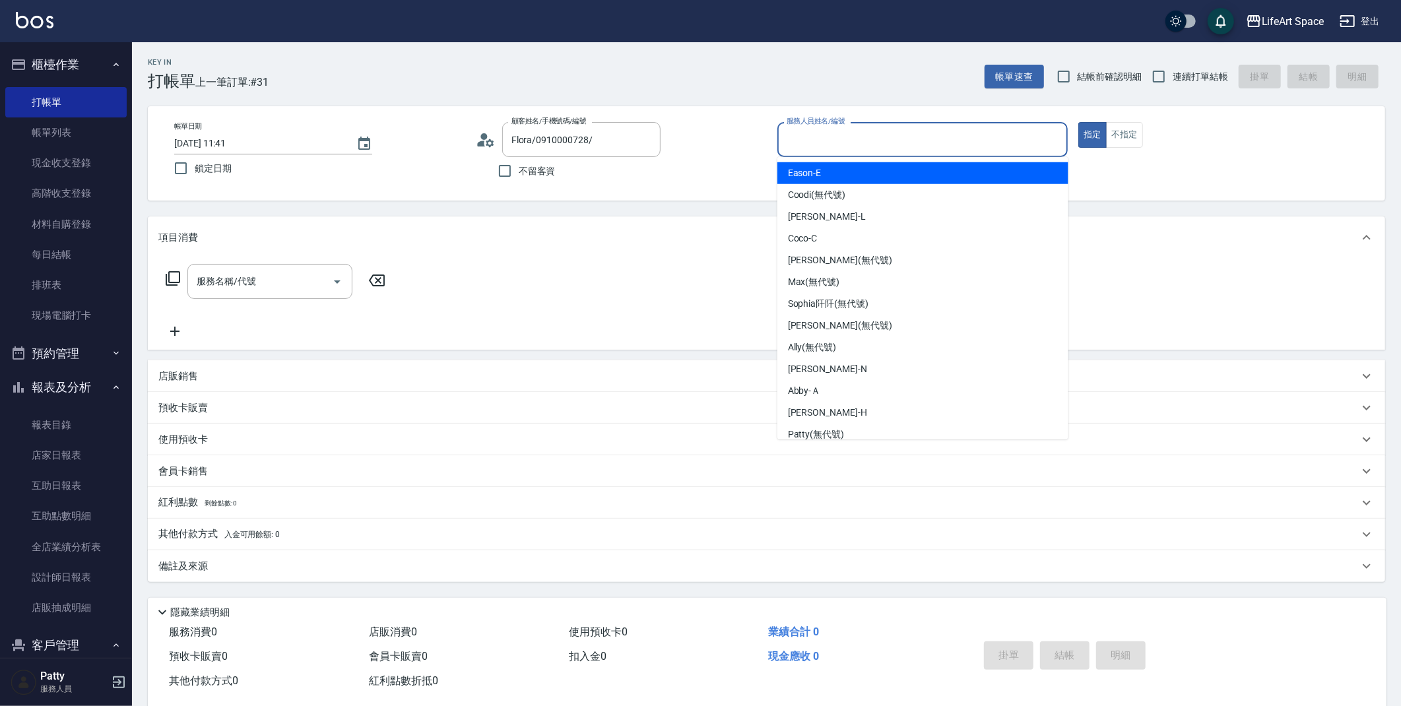
click at [843, 142] on input "服務人員姓名/編號" at bounding box center [922, 139] width 279 height 23
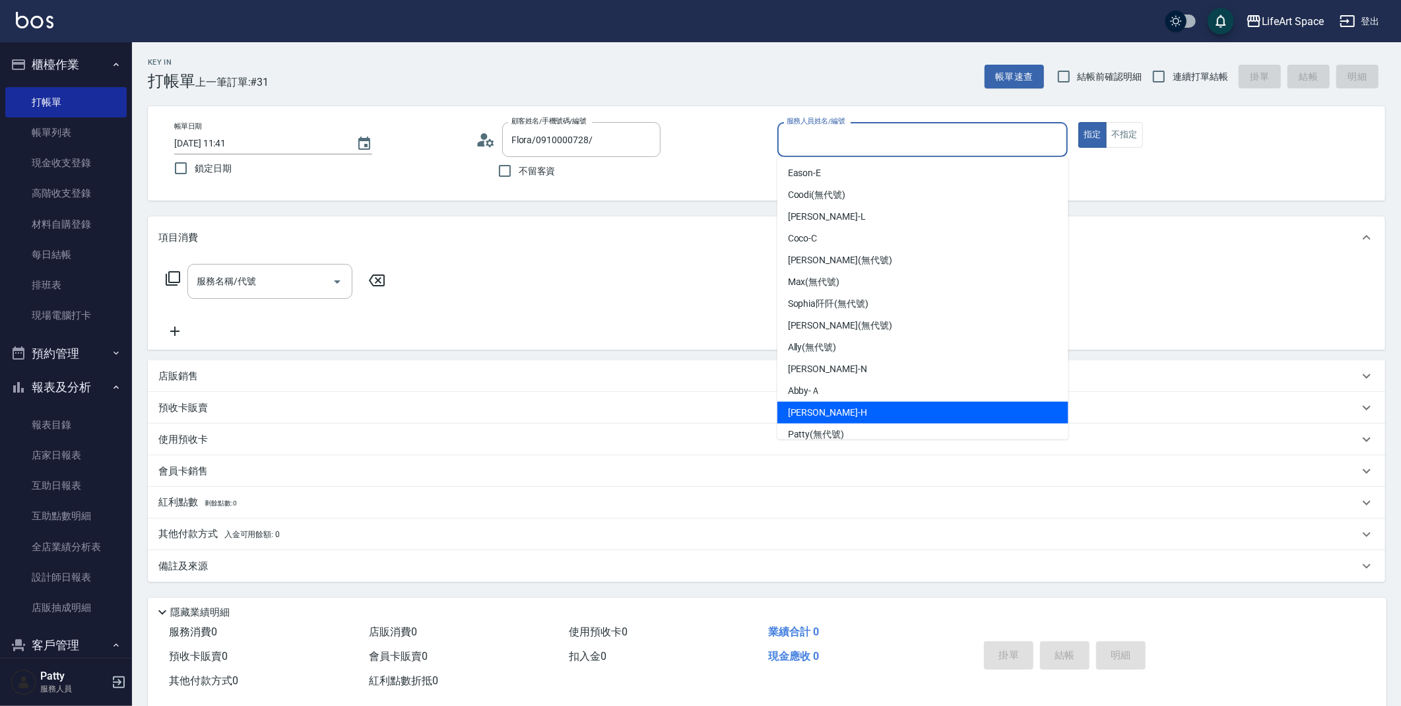
click at [823, 407] on span "[PERSON_NAME]" at bounding box center [827, 413] width 79 height 14
type input "[PERSON_NAME]"
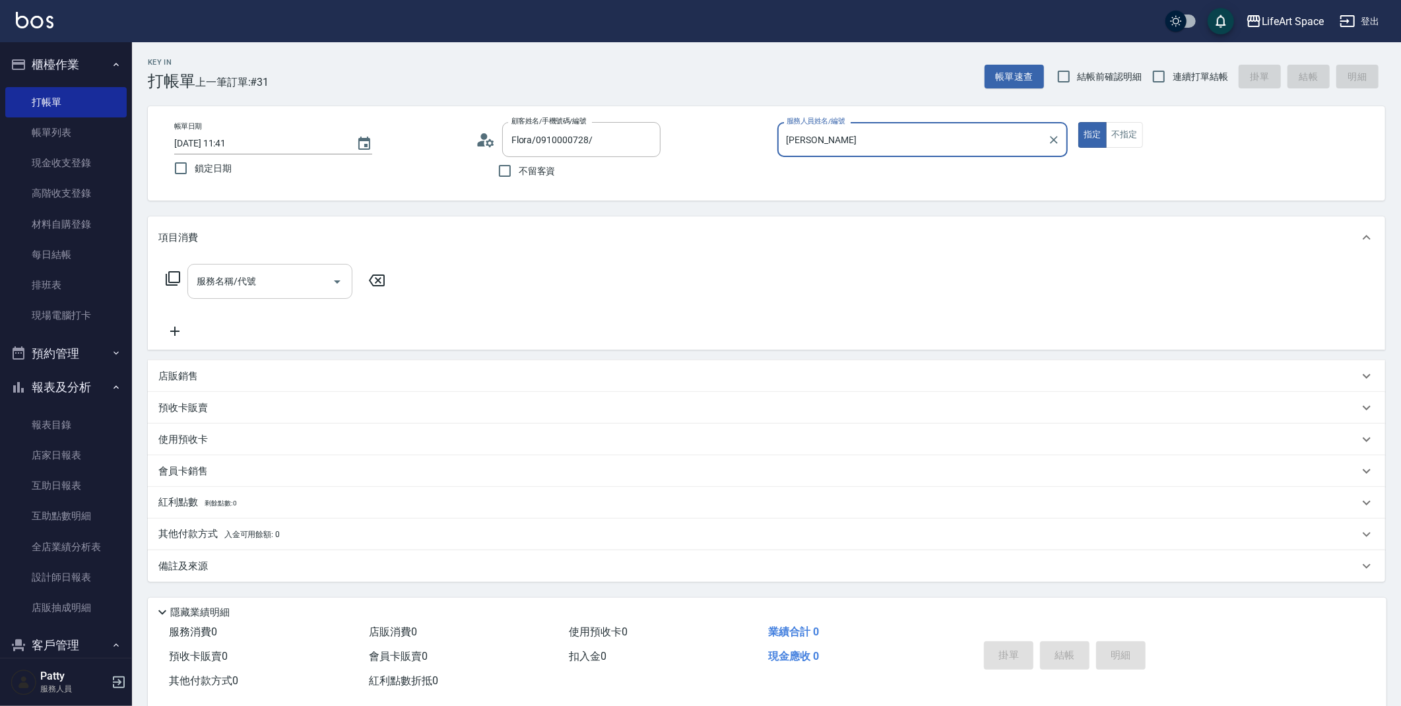
click at [226, 287] on div "服務名稱/代號 服務名稱/代號" at bounding box center [269, 281] width 165 height 35
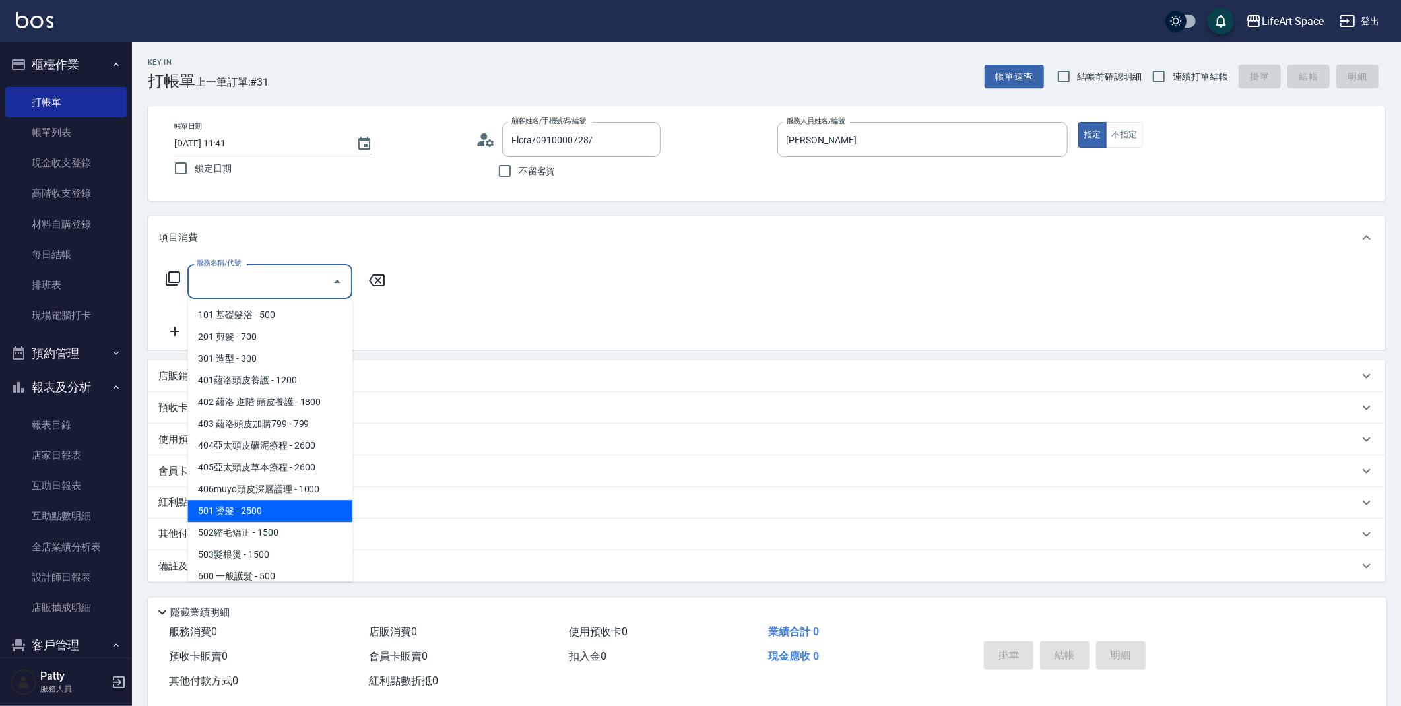
click at [266, 510] on span "501 燙髮 - 2500" at bounding box center [269, 511] width 165 height 22
type input "501 燙髮(501)"
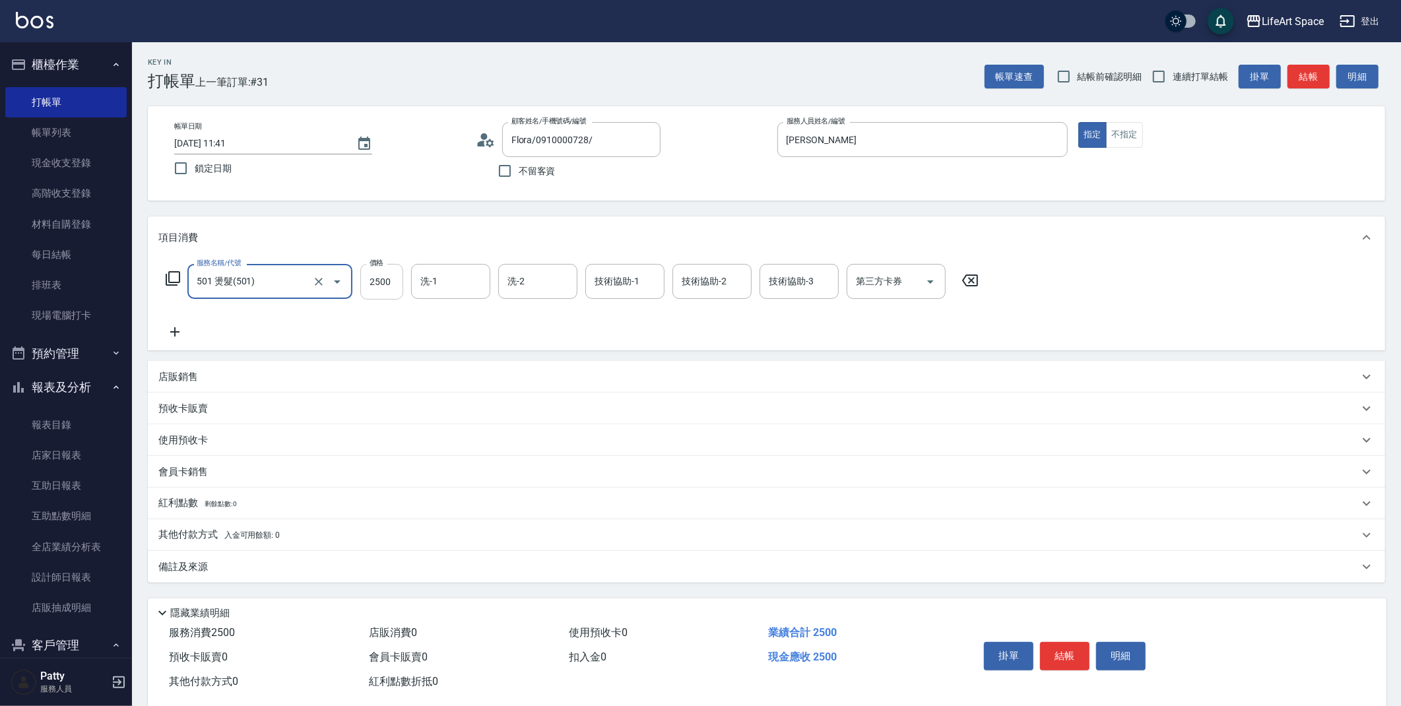
click at [399, 281] on input "2500" at bounding box center [381, 282] width 43 height 36
type input "4100"
click at [441, 569] on div "備註及來源" at bounding box center [758, 567] width 1200 height 14
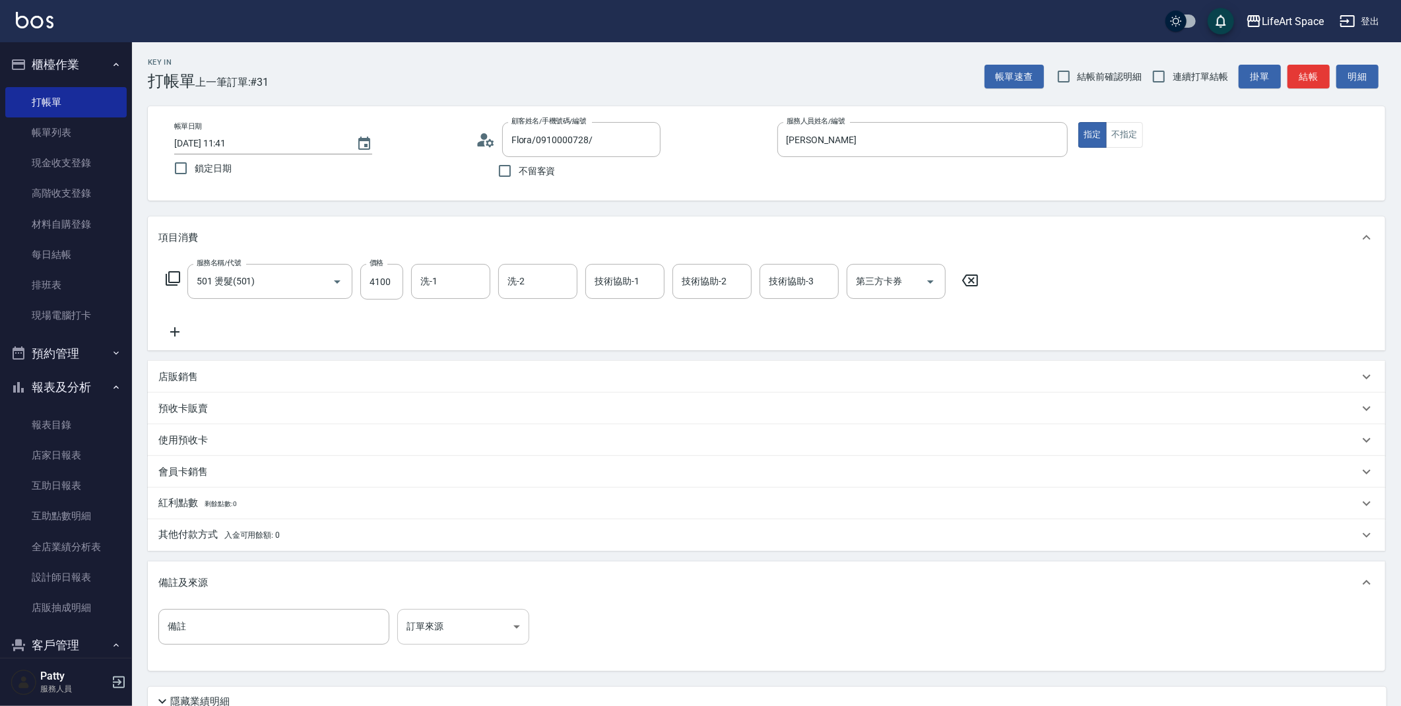
click at [462, 631] on body "LifeArt Space 登出 櫃檯作業 打帳單 帳單列表 現金收支登錄 高階收支登錄 材料自購登錄 每日結帳 排班表 現場電腦打卡 預約管理 預約管理 單…" at bounding box center [700, 407] width 1401 height 814
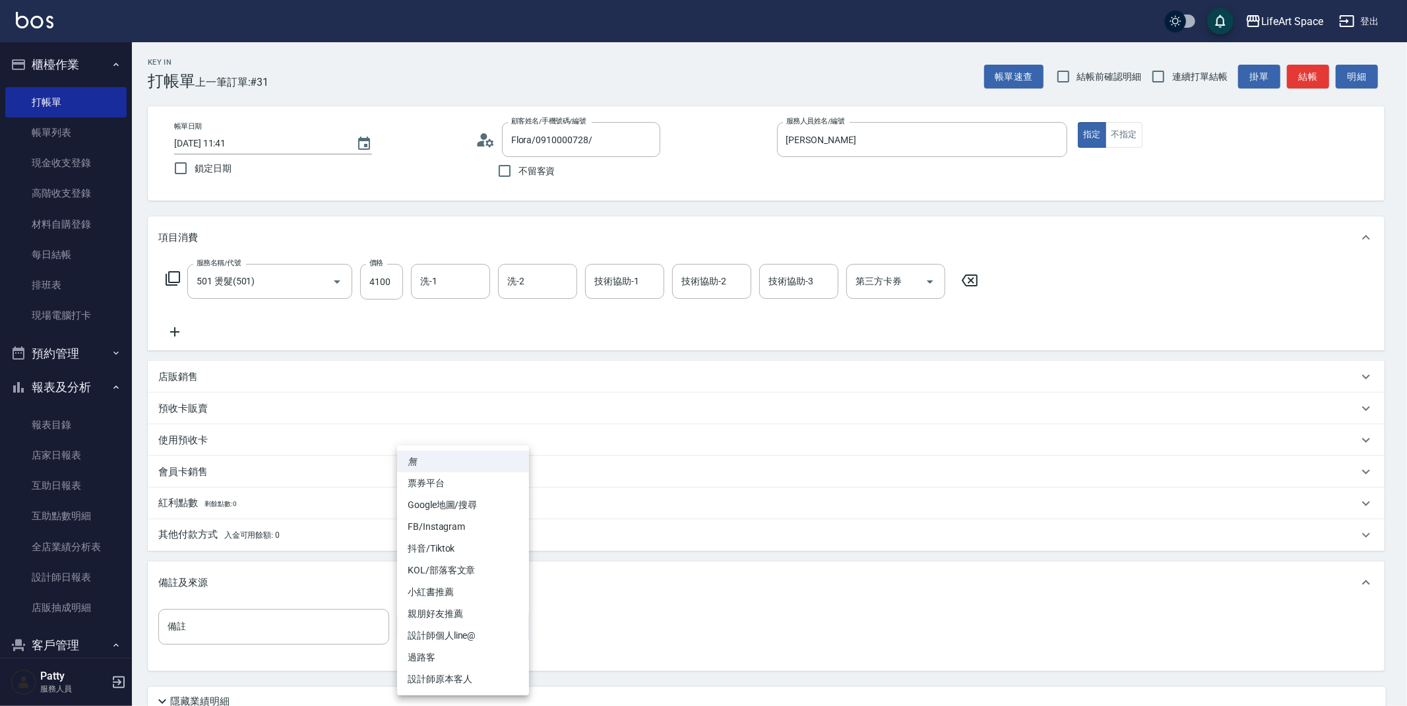
click at [462, 528] on li "FB/Instagram" at bounding box center [463, 527] width 132 height 22
type input "FB/Instagram"
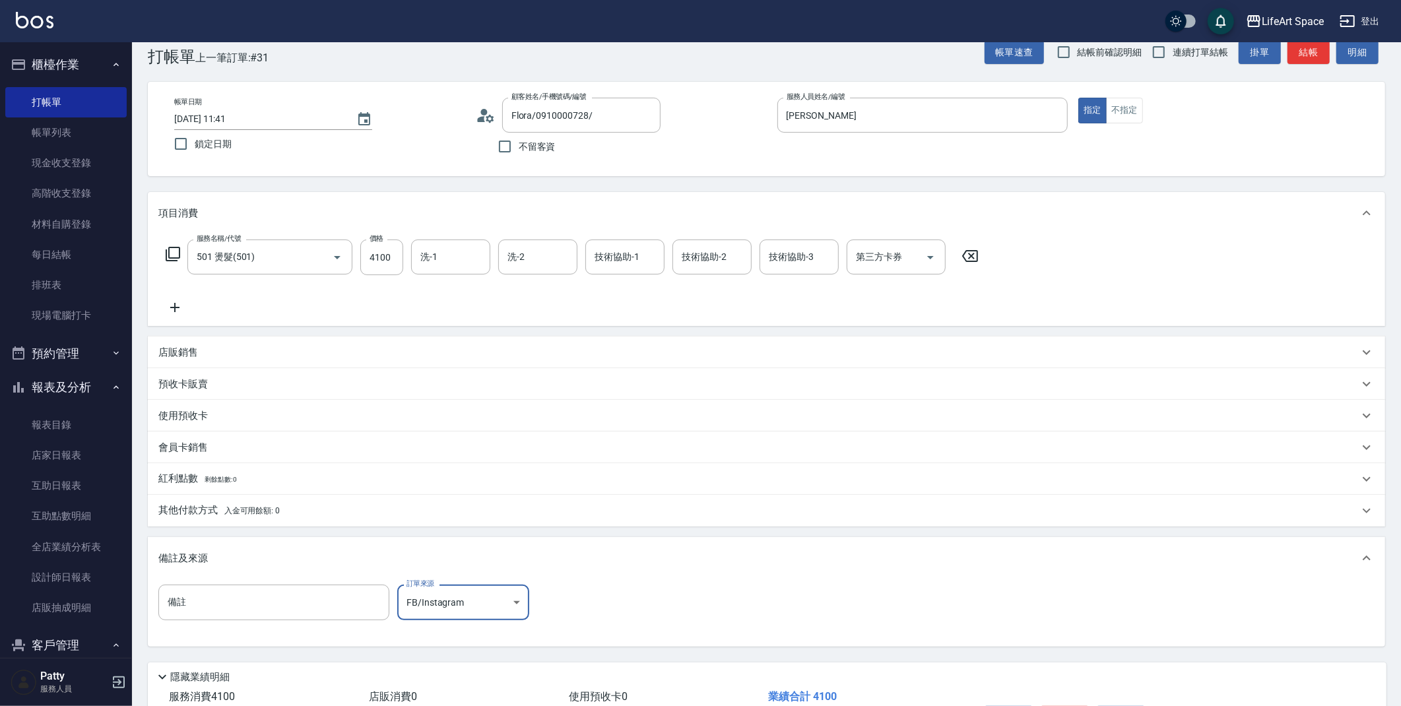
scroll to position [65, 0]
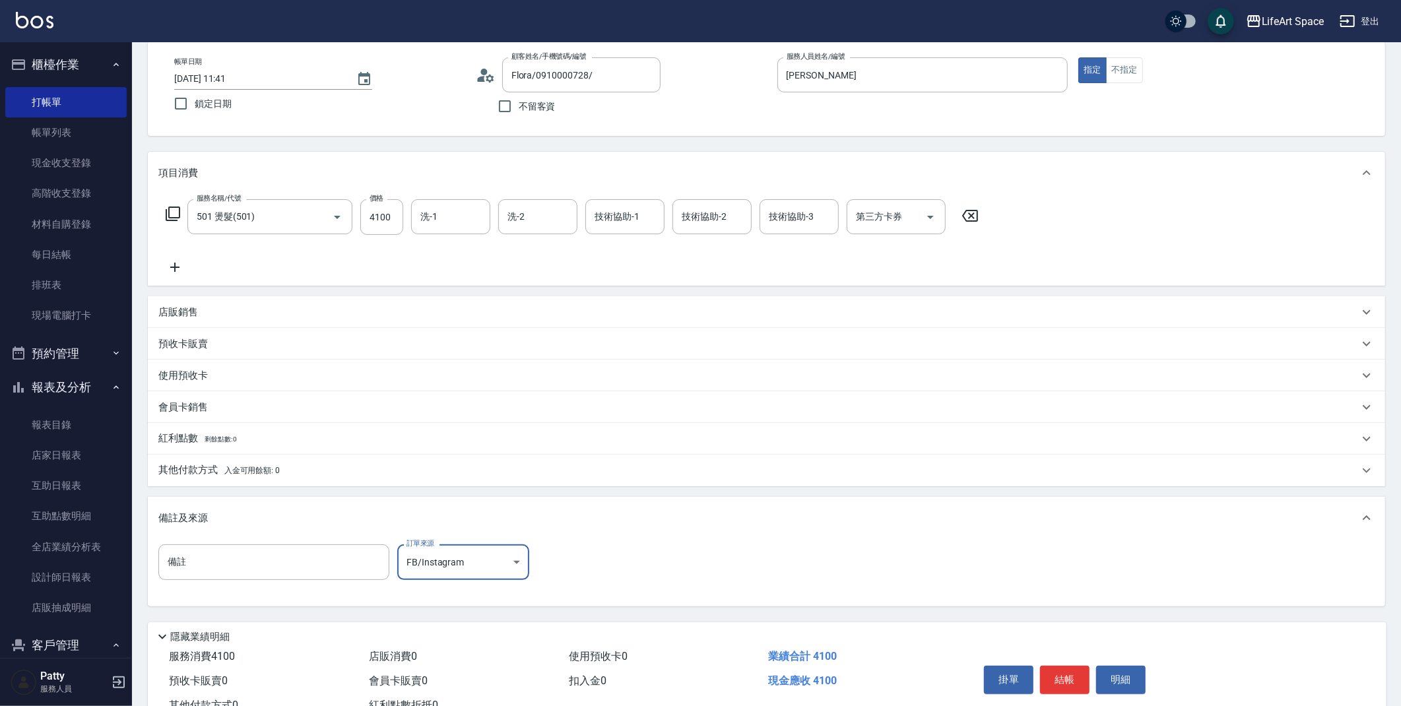
click at [1071, 676] on button "結帳" at bounding box center [1064, 680] width 49 height 28
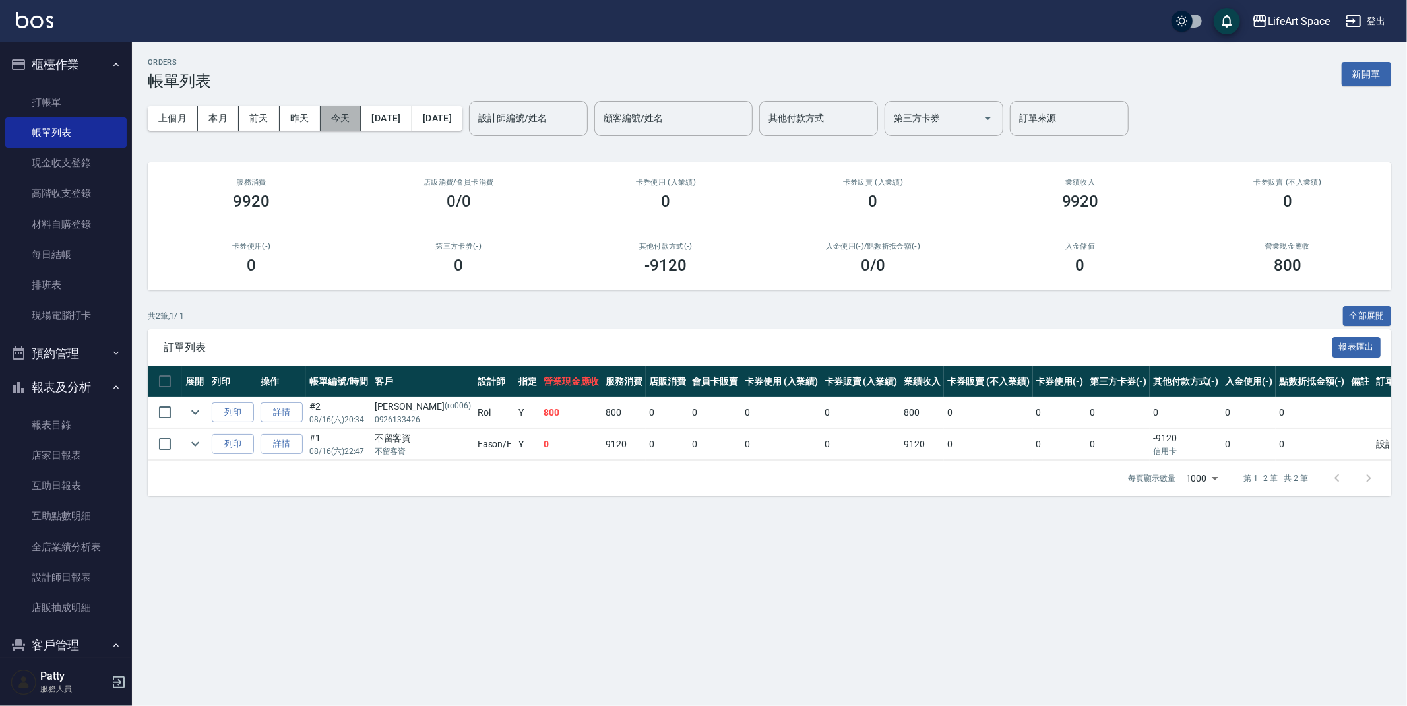
click at [338, 121] on button "今天" at bounding box center [341, 118] width 41 height 24
click at [301, 127] on button "昨天" at bounding box center [300, 118] width 41 height 24
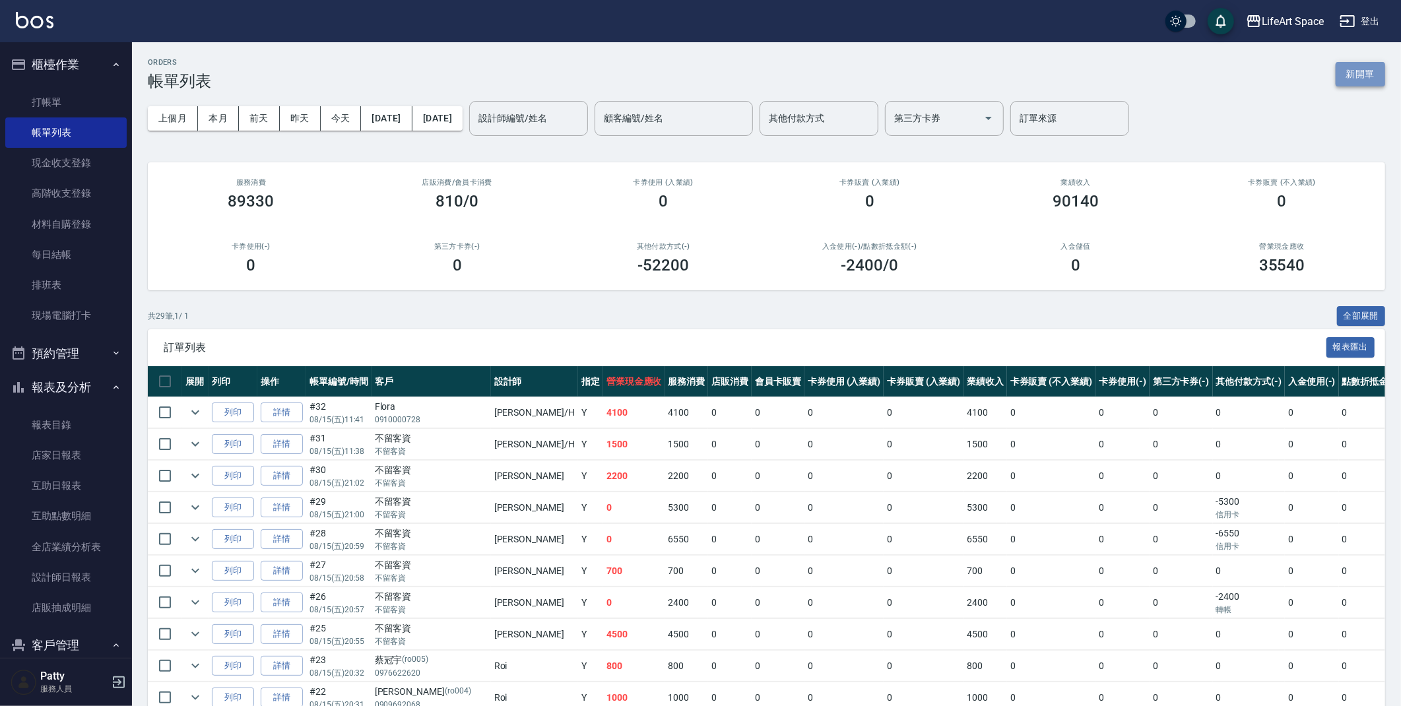
click at [1364, 77] on button "新開單" at bounding box center [1359, 74] width 49 height 24
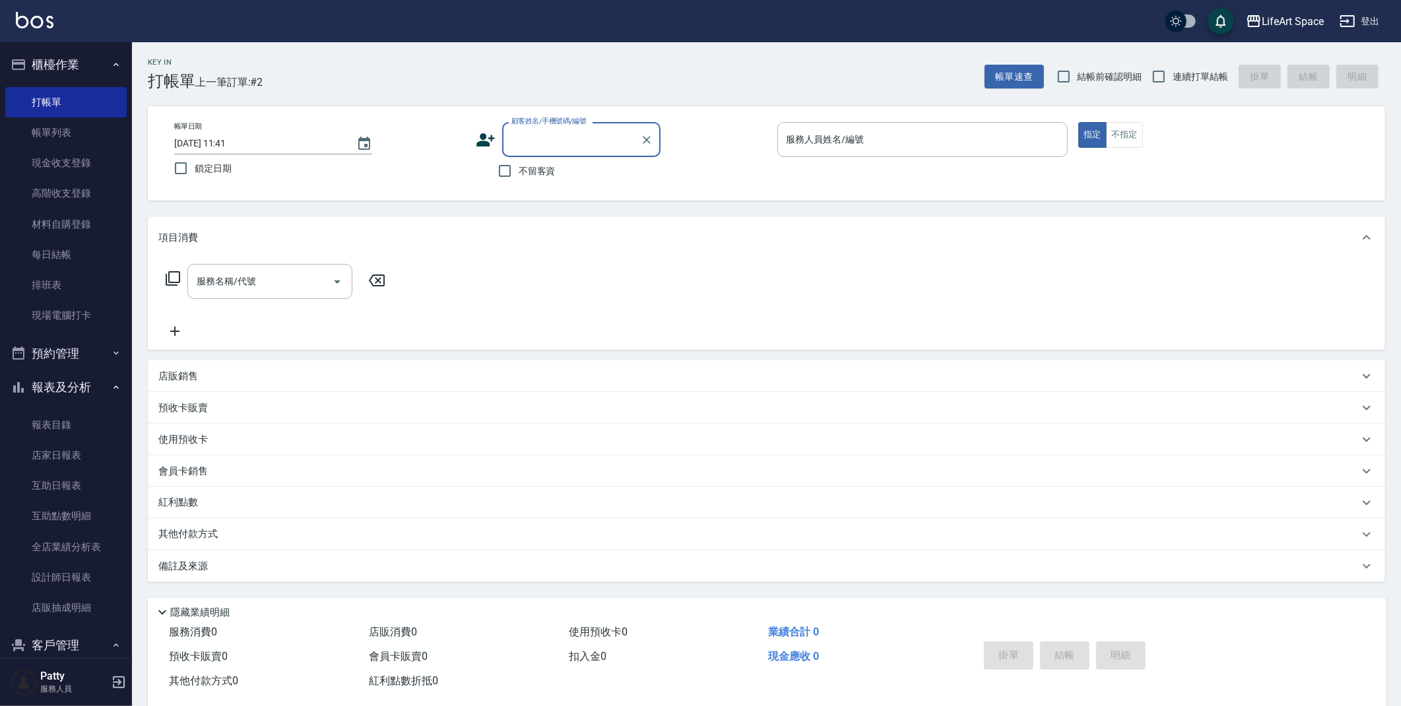
click at [564, 142] on input "顧客姓名/手機號碼/編號" at bounding box center [571, 139] width 127 height 23
type input "s"
click at [575, 175] on li "[PERSON_NAME]/0970913091/" at bounding box center [581, 173] width 158 height 22
type input "[PERSON_NAME]/0970913091/"
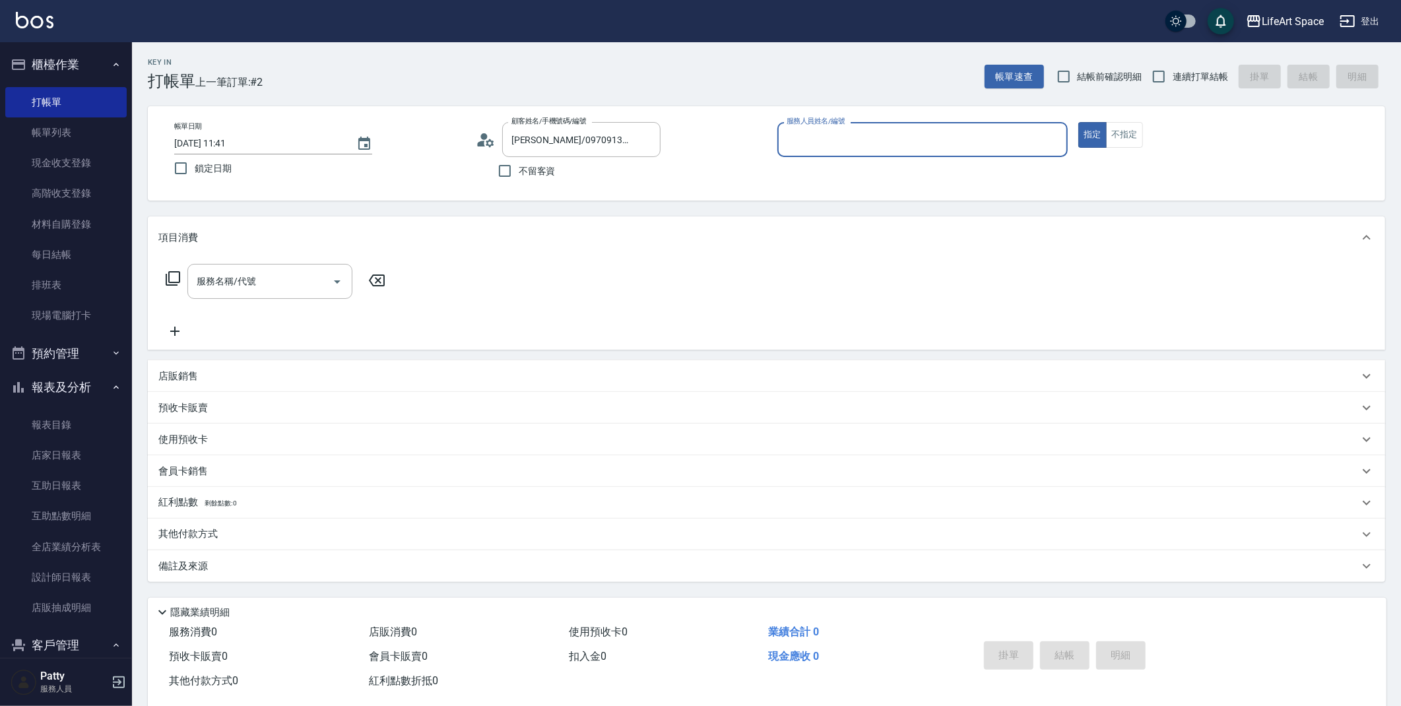
type input "[PERSON_NAME]"
click at [232, 286] on input "服務名稱/代號" at bounding box center [259, 285] width 133 height 23
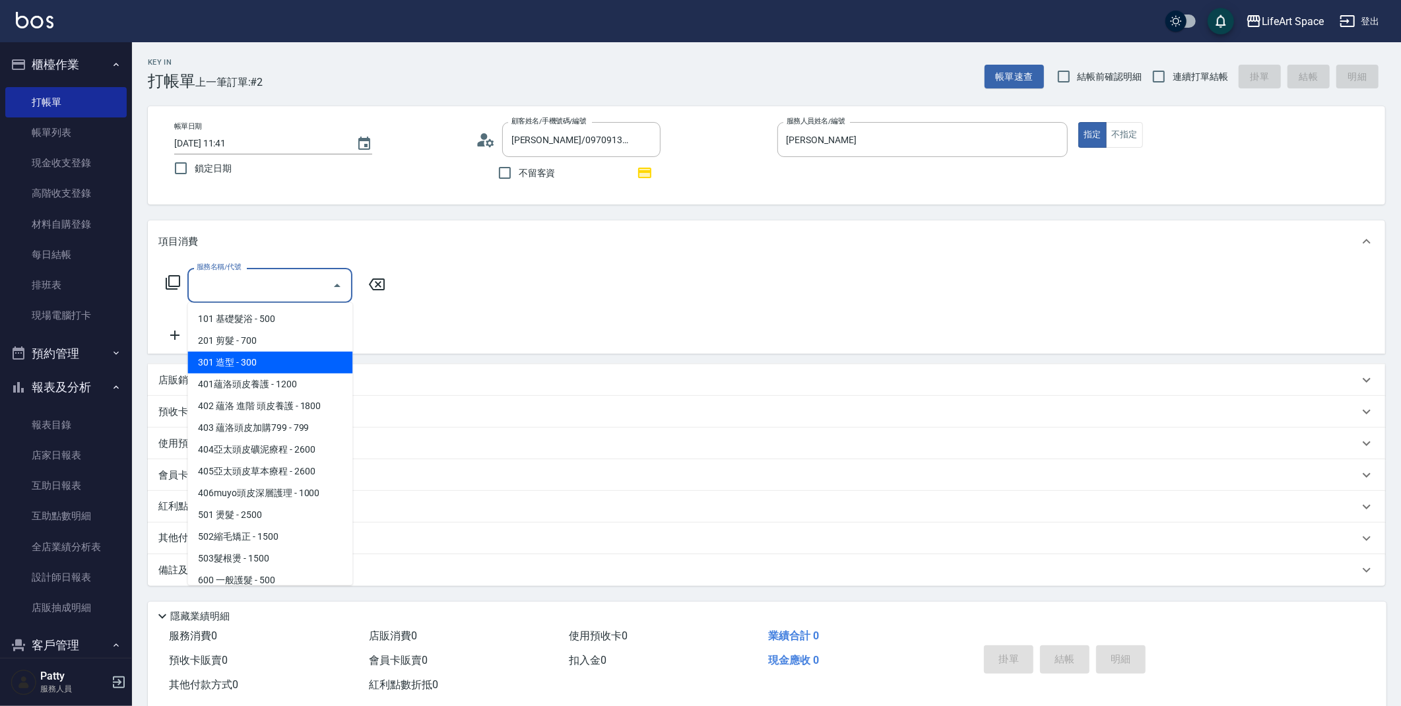
click at [252, 352] on span "301 造型 - 300" at bounding box center [269, 363] width 165 height 22
type input "301 造型(301)"
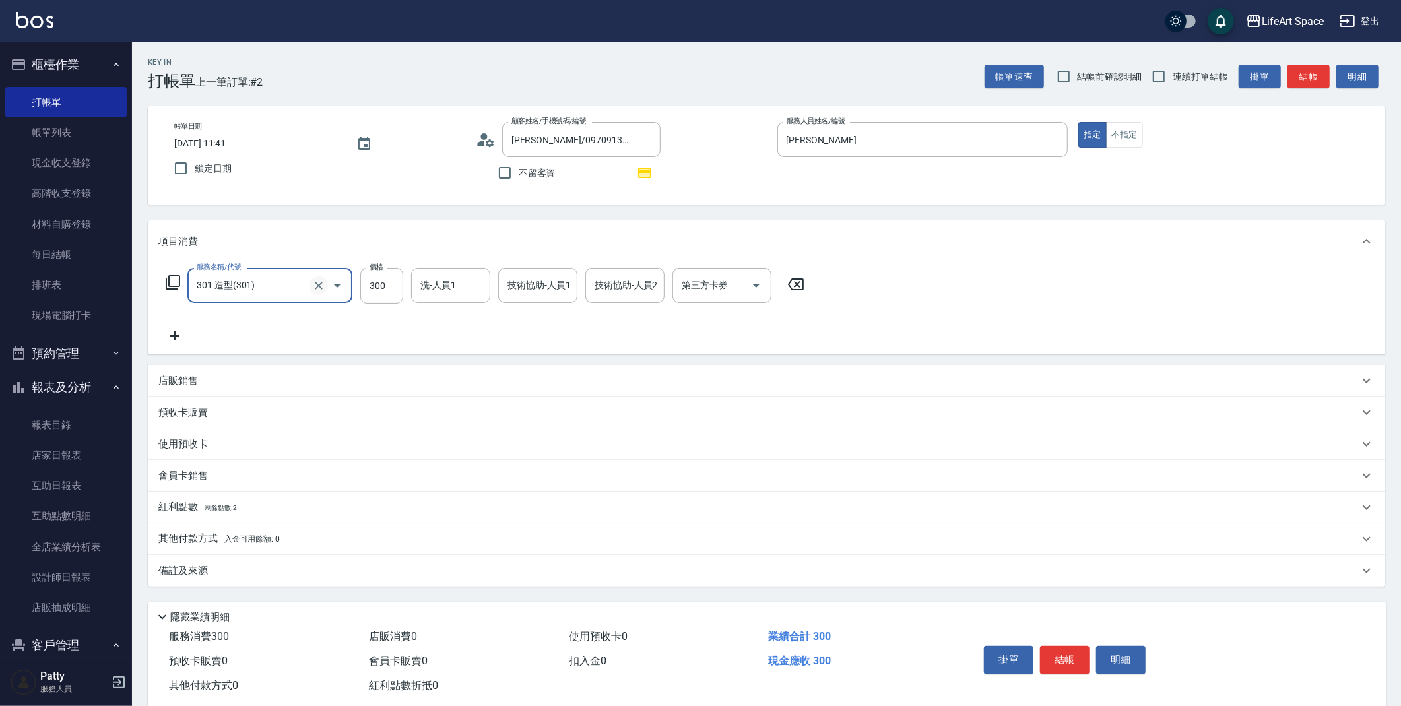
click at [320, 285] on icon "Clear" at bounding box center [318, 285] width 13 height 13
click at [237, 288] on input "服務名稱/代號" at bounding box center [251, 285] width 116 height 23
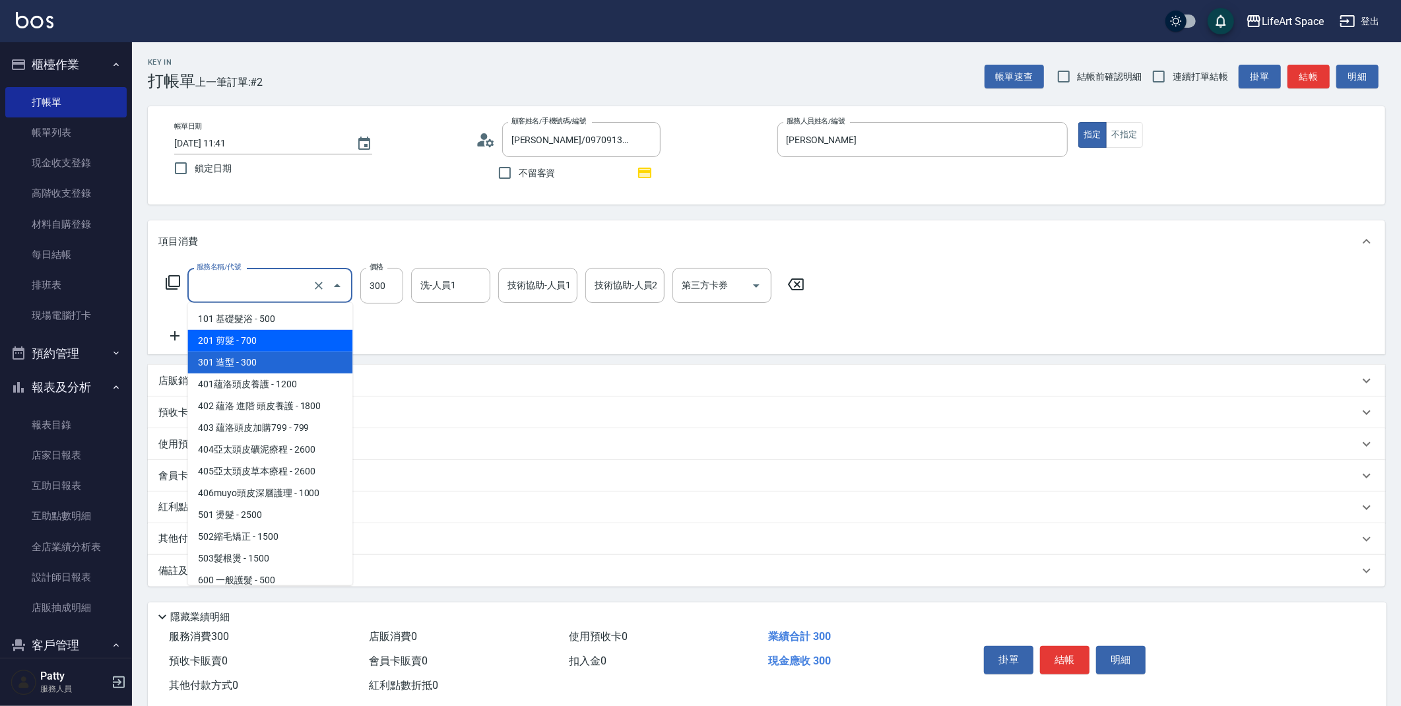
click at [240, 342] on span "201 剪髮 - 700" at bounding box center [269, 341] width 165 height 22
type input "201 剪髮(201)"
type input "700"
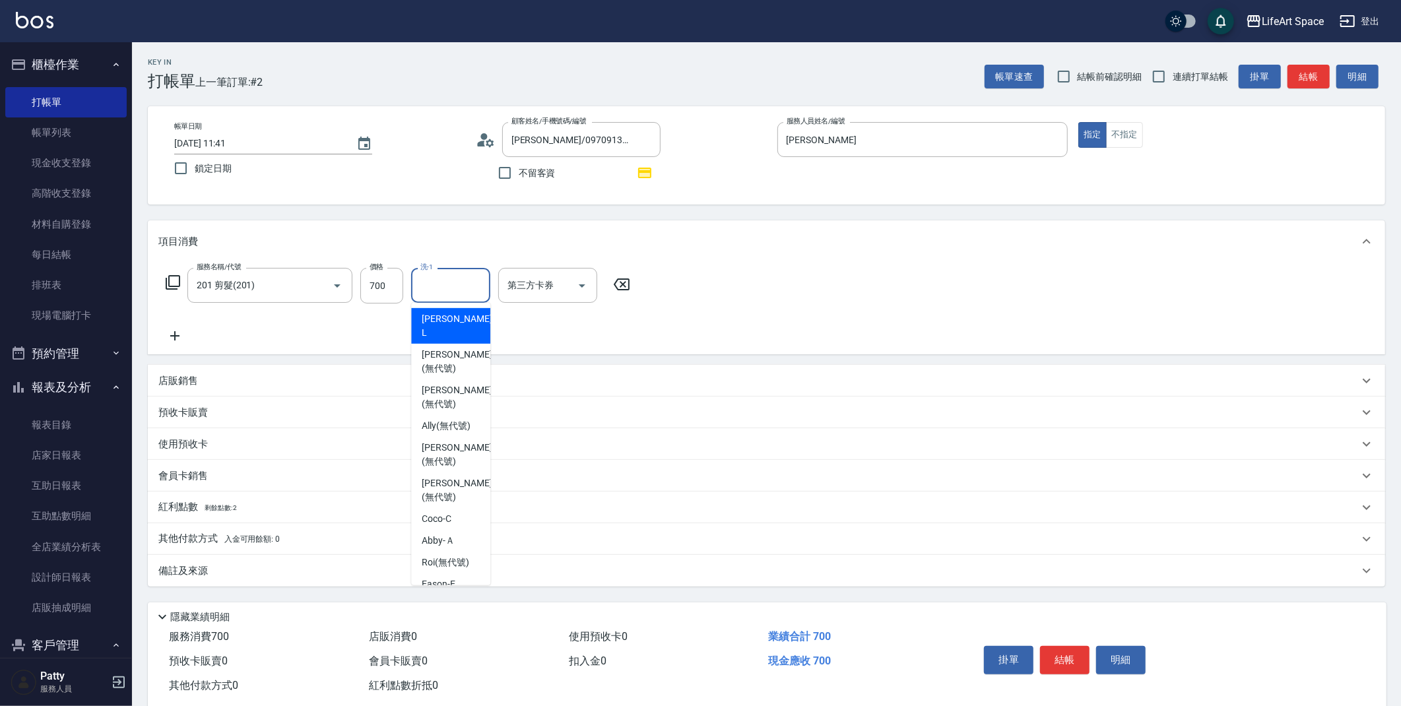
click at [455, 285] on input "洗-1" at bounding box center [450, 285] width 67 height 23
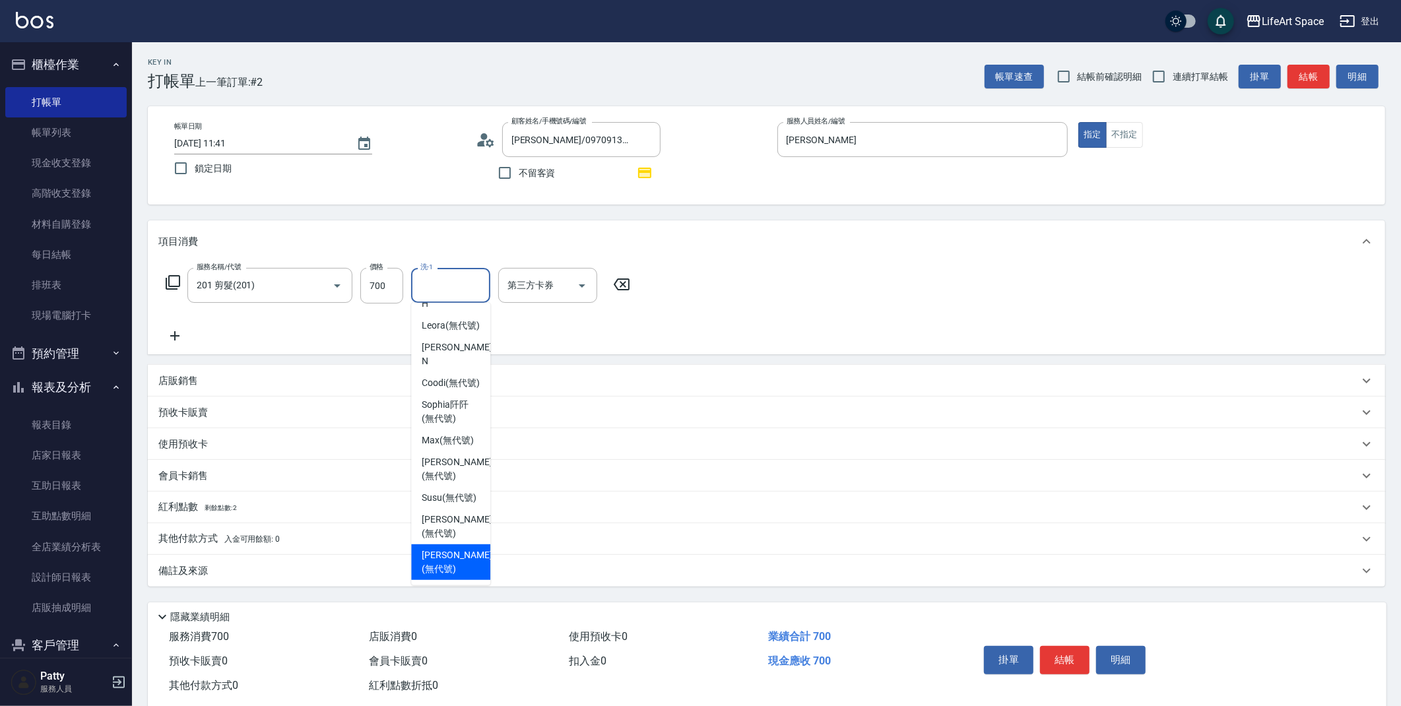
click at [458, 567] on span "[PERSON_NAME] (無代號)" at bounding box center [457, 562] width 70 height 28
type input "[PERSON_NAME](無代號)"
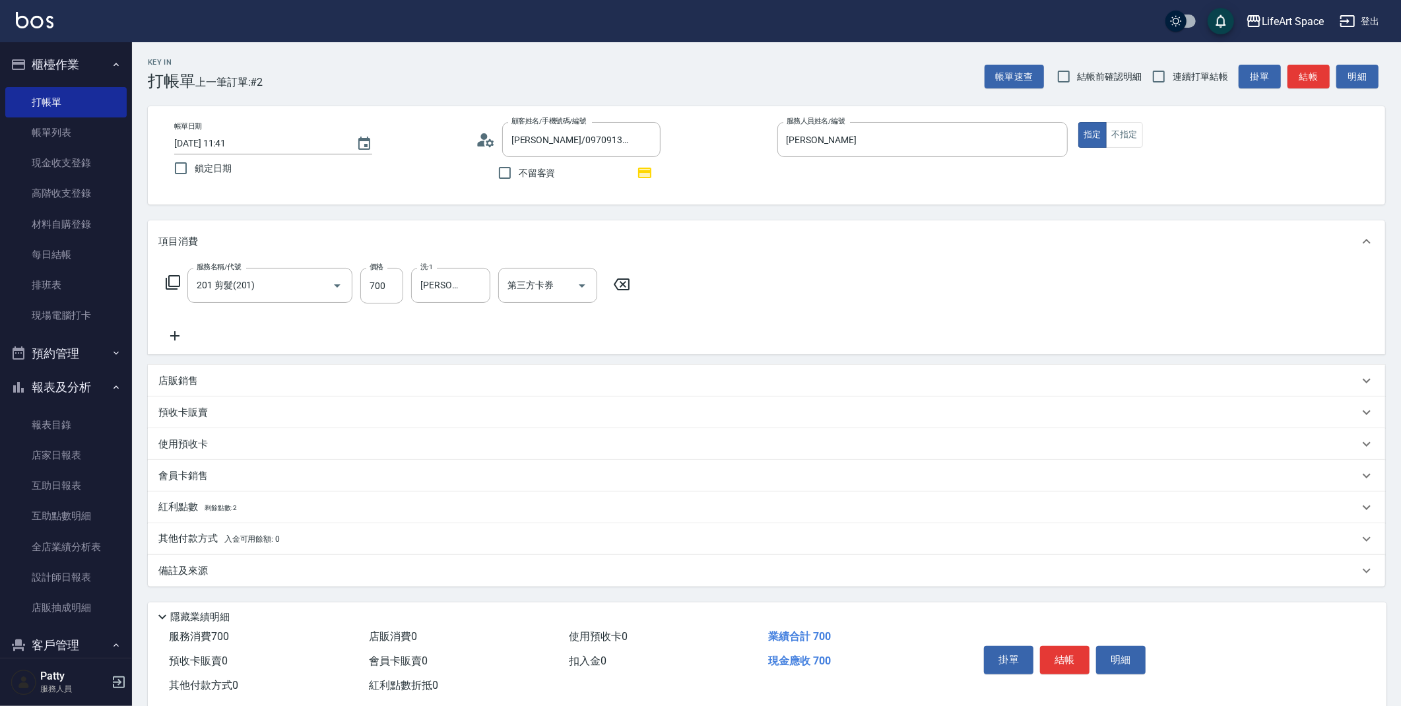
click at [446, 571] on div "備註及來源" at bounding box center [758, 571] width 1200 height 14
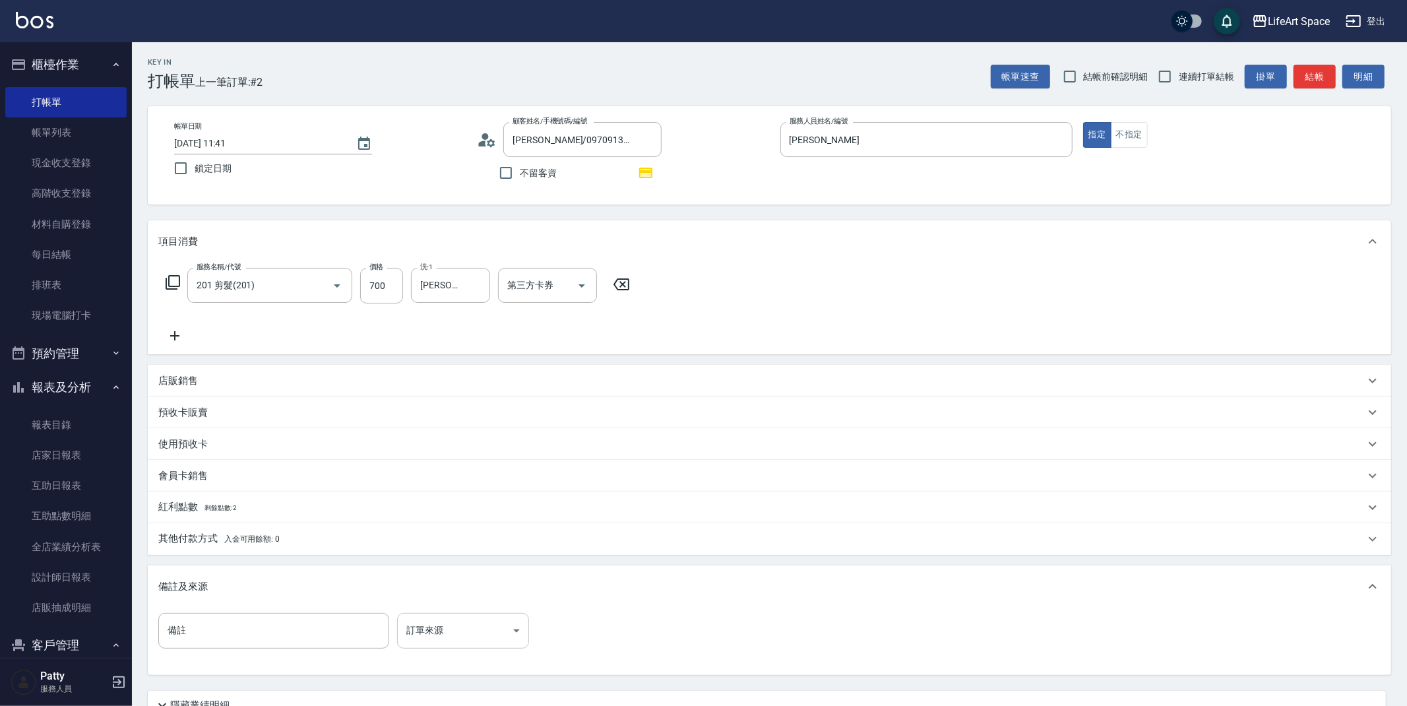
click at [428, 616] on body "LifeArt Space 登出 櫃檯作業 打帳單 帳單列表 現金收支登錄 高階收支登錄 材料自購登錄 每日結帳 排班表 現場電腦打卡 預約管理 預約管理 單…" at bounding box center [703, 409] width 1407 height 818
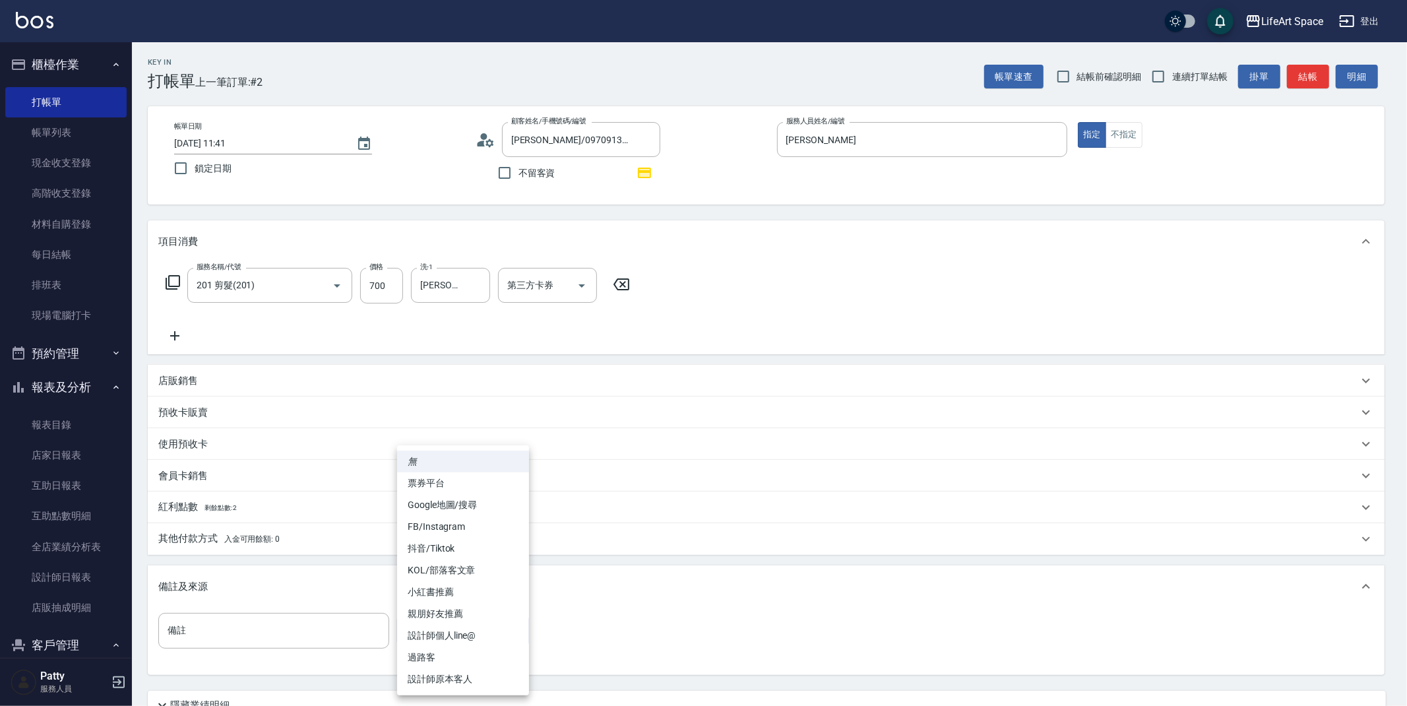
click at [464, 682] on li "設計師原本客人" at bounding box center [463, 679] width 132 height 22
type input "設計師原本客人"
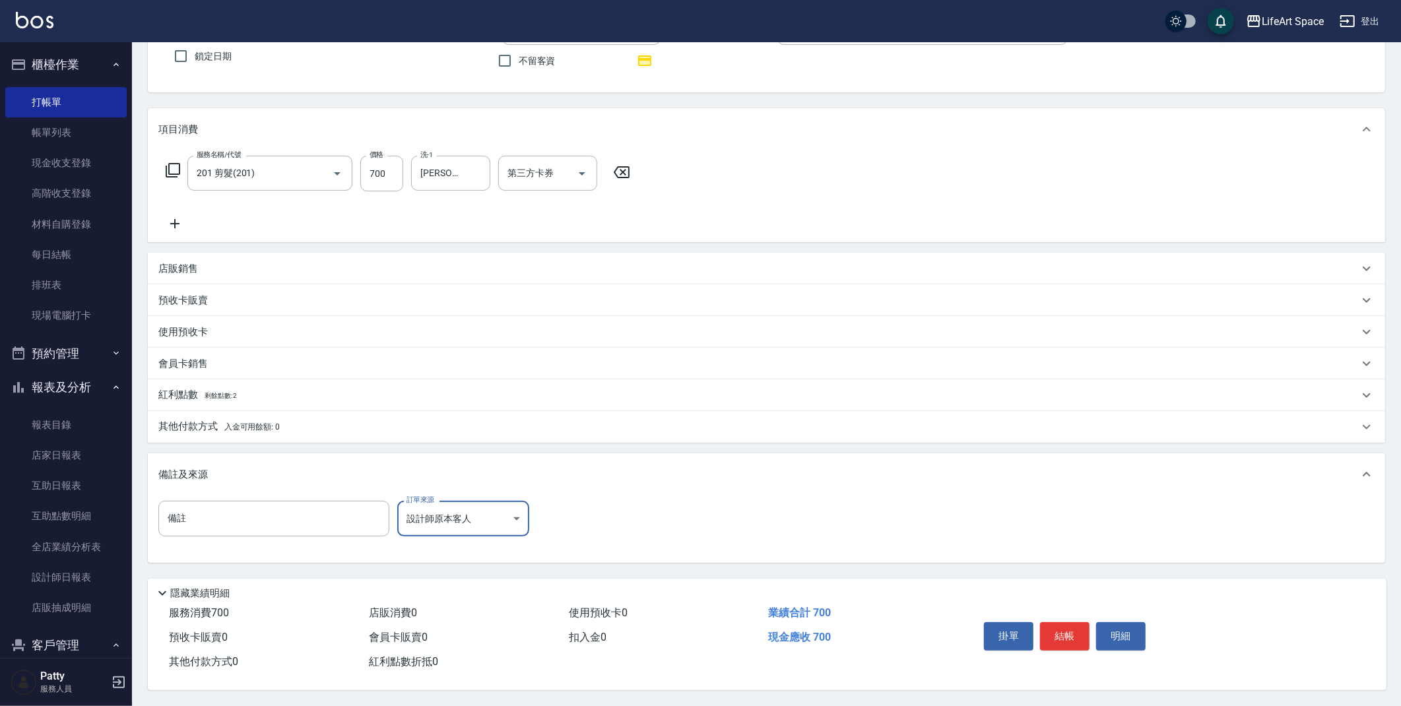
scroll to position [0, 0]
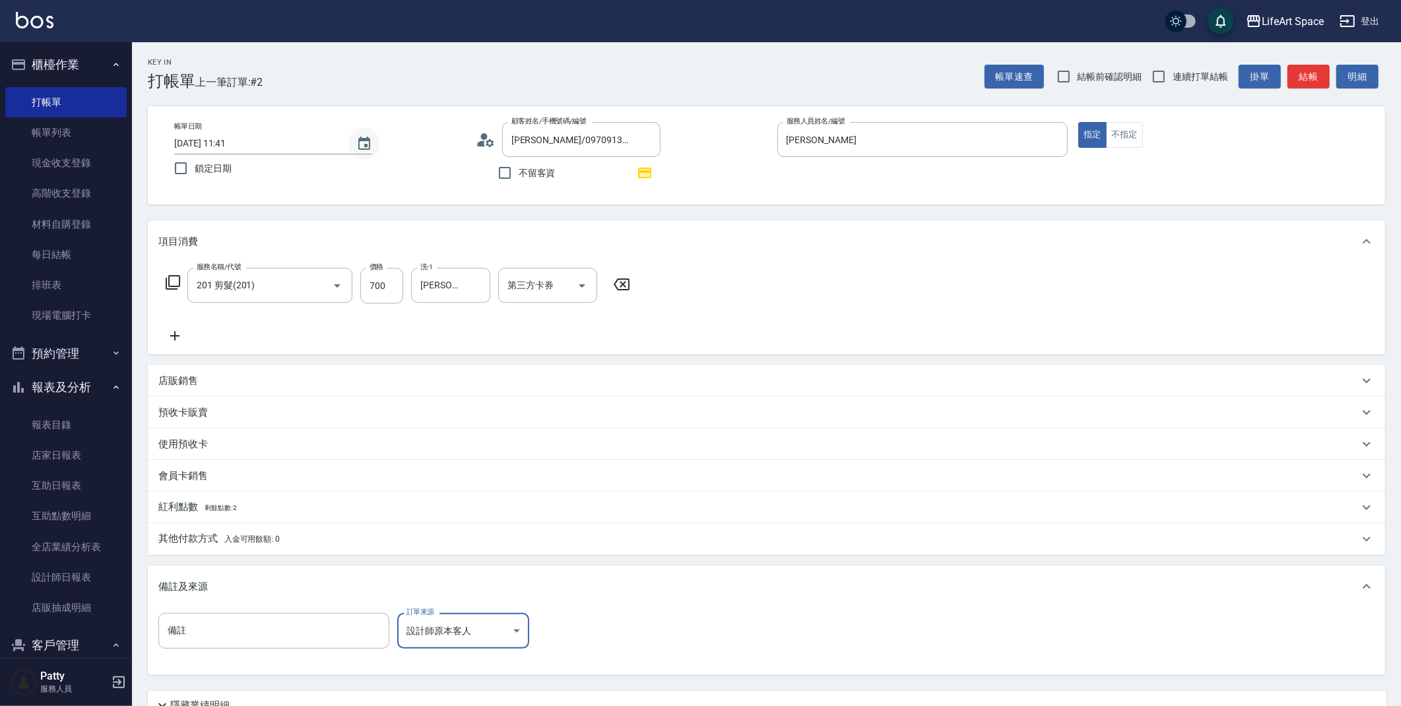
click at [367, 143] on icon "Choose date, selected date is 2025-08-16" at bounding box center [364, 144] width 16 height 16
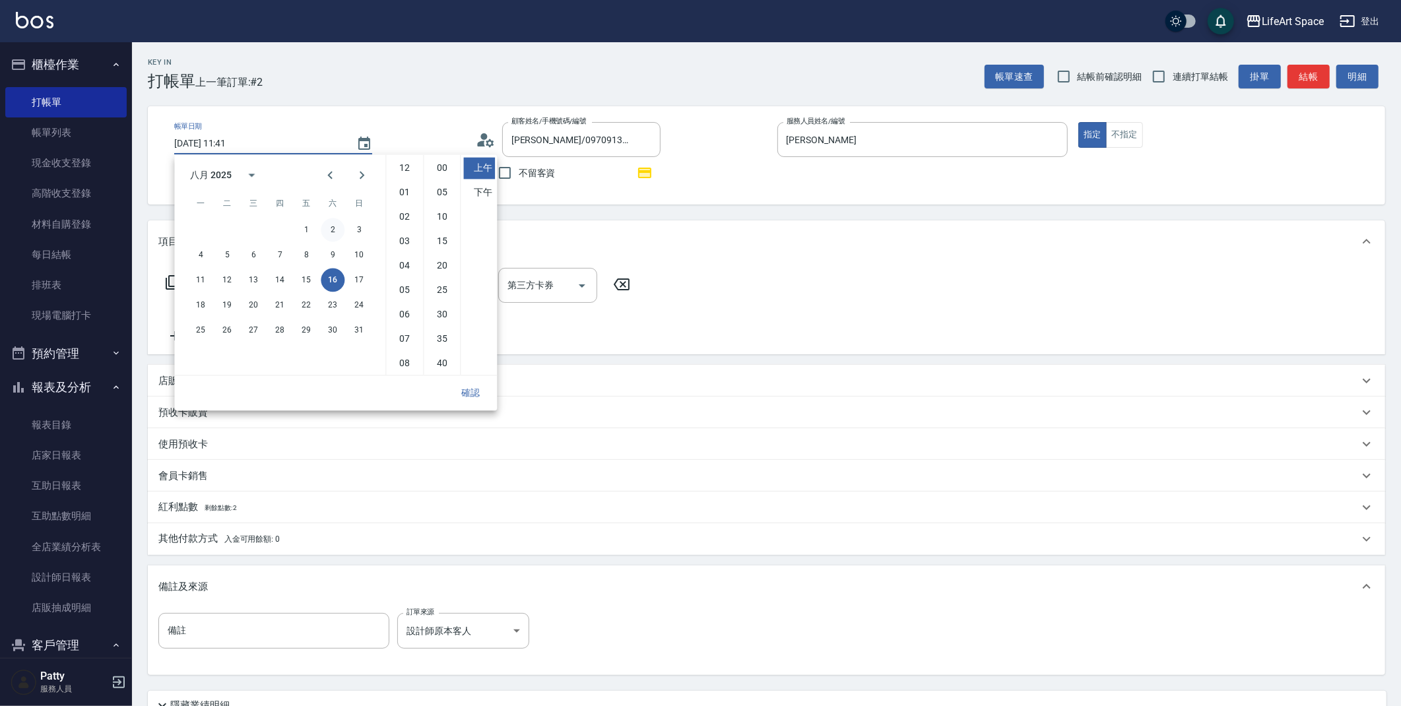
scroll to position [73, 0]
click at [311, 280] on button "15" at bounding box center [306, 280] width 24 height 24
type input "[DATE] 11:41"
click at [472, 391] on button "確認" at bounding box center [470, 393] width 42 height 24
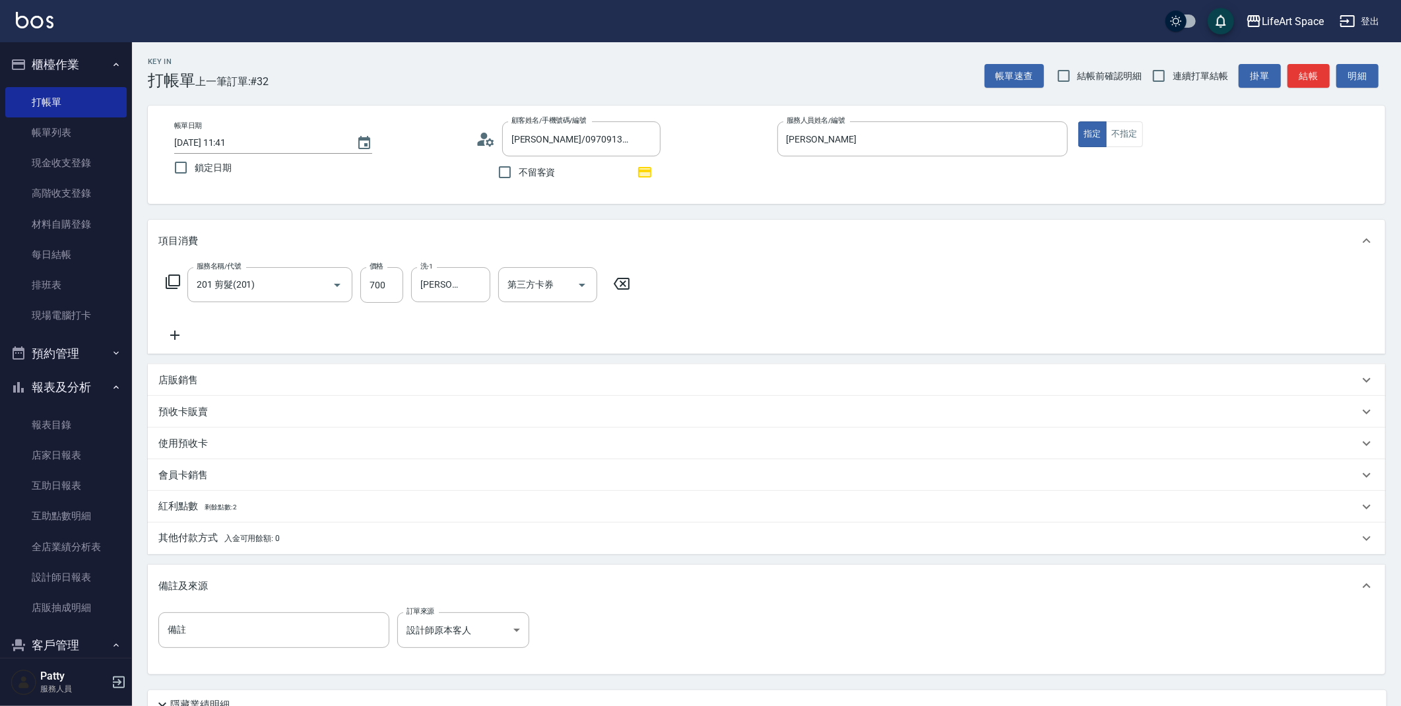
scroll to position [116, 0]
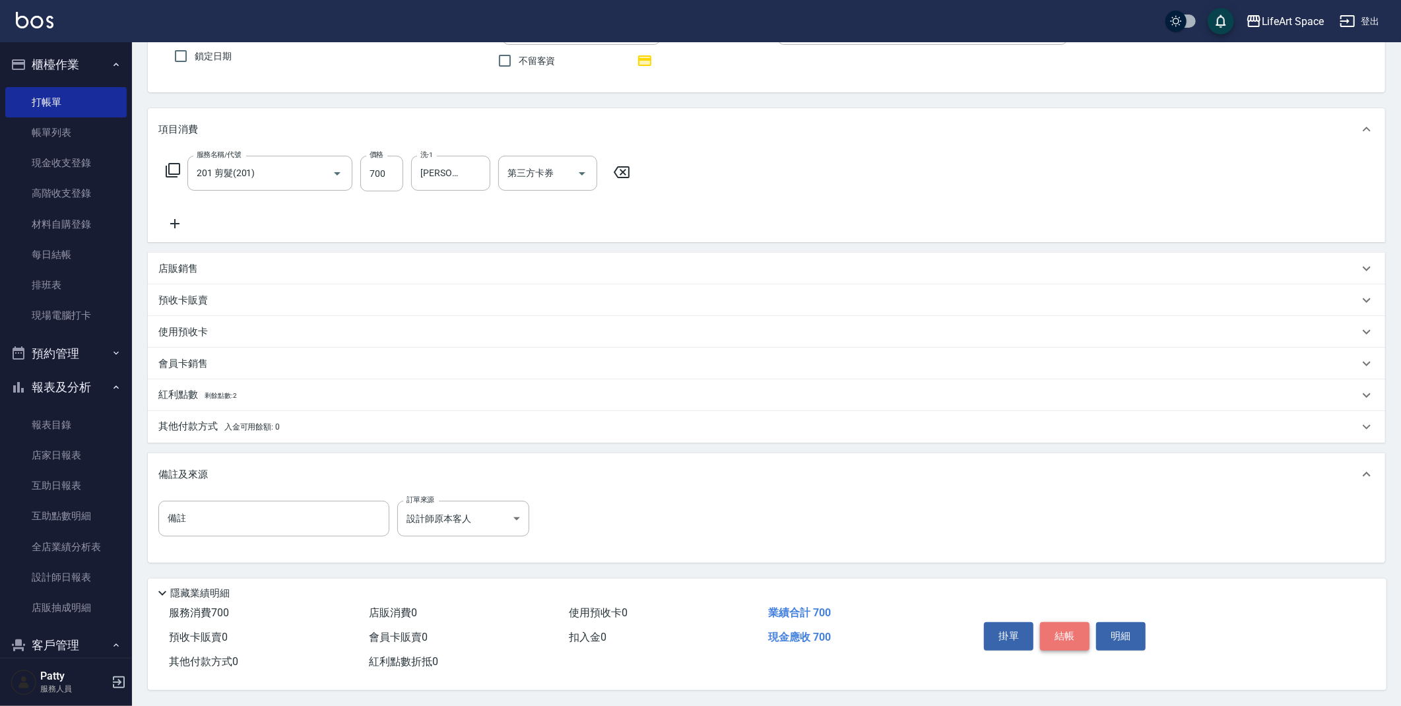
click at [1065, 630] on button "結帳" at bounding box center [1064, 636] width 49 height 28
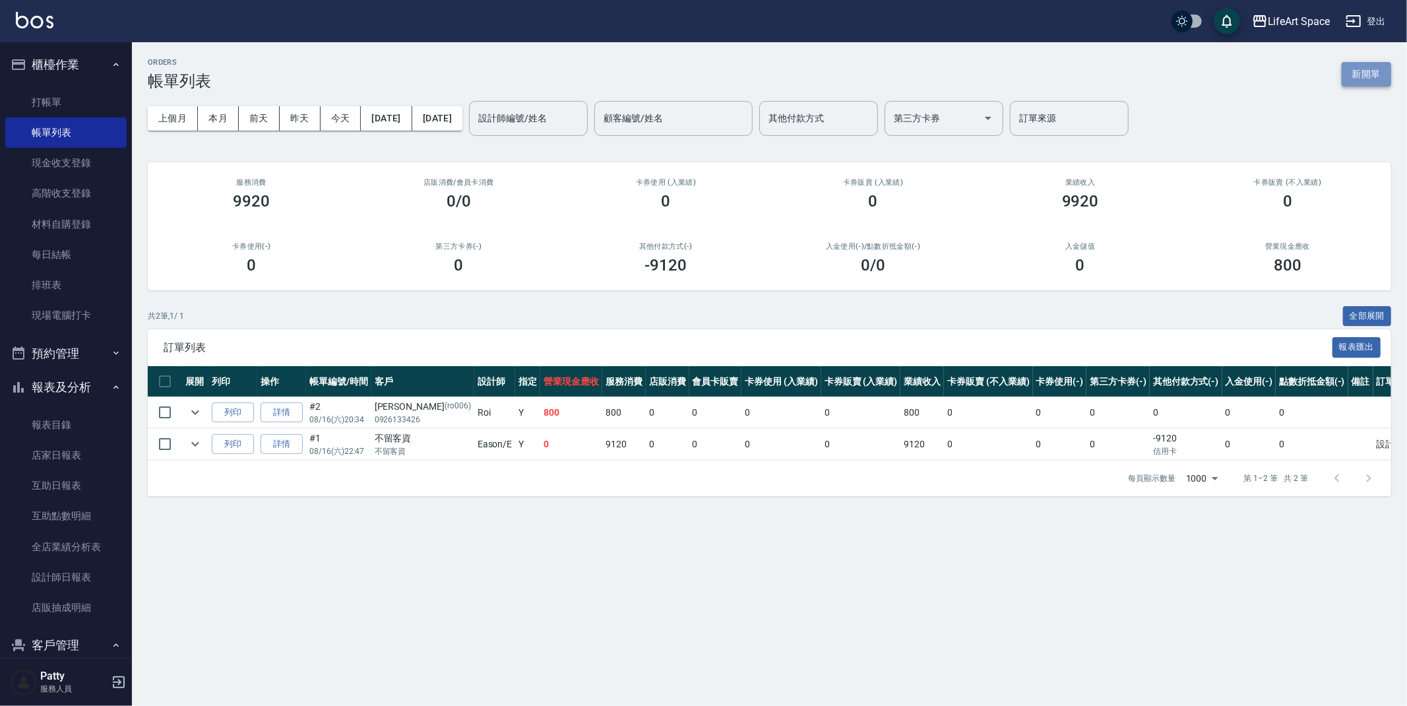
click at [1372, 67] on button "新開單" at bounding box center [1366, 74] width 49 height 24
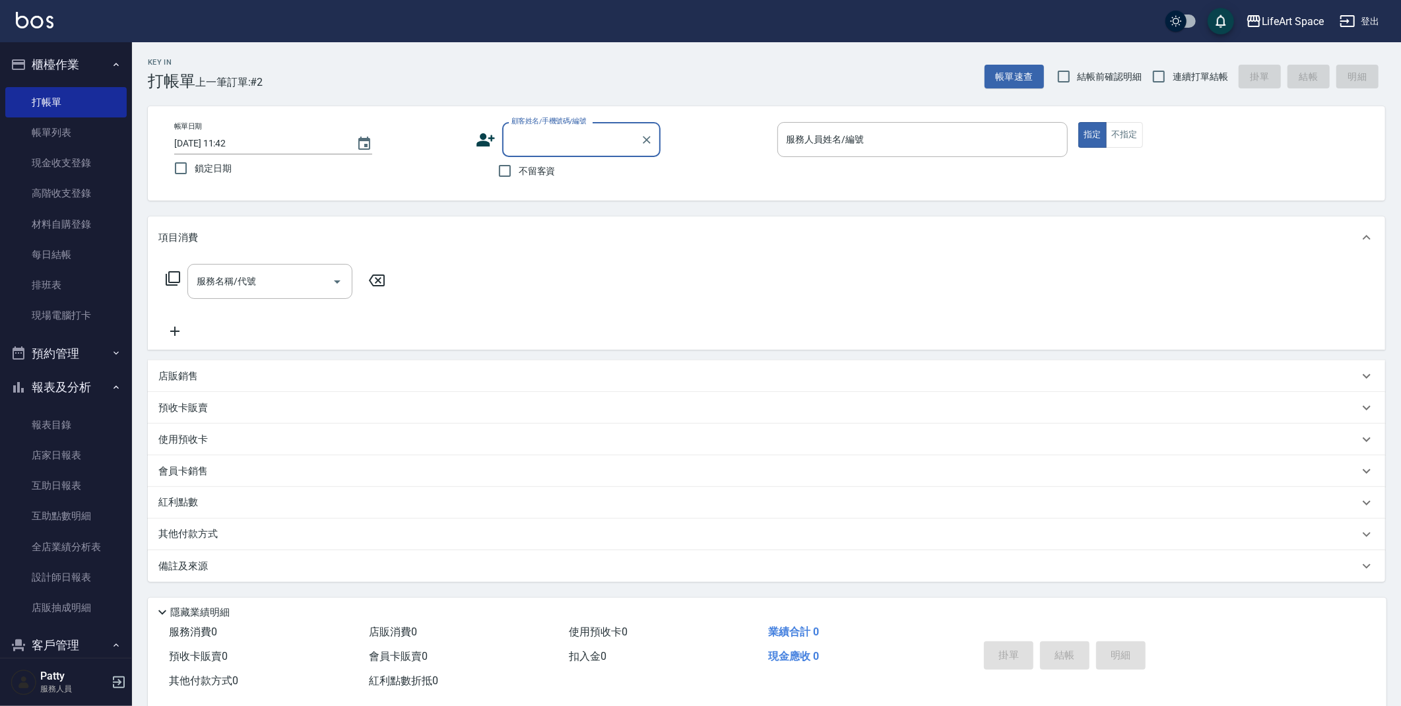
click at [621, 142] on input "顧客姓名/手機號碼/編號" at bounding box center [571, 139] width 127 height 23
type input "ㄎ"
click at [546, 168] on li "[PERSON_NAME]/0977005052/" at bounding box center [581, 173] width 158 height 22
type input "[PERSON_NAME]/0977005052/"
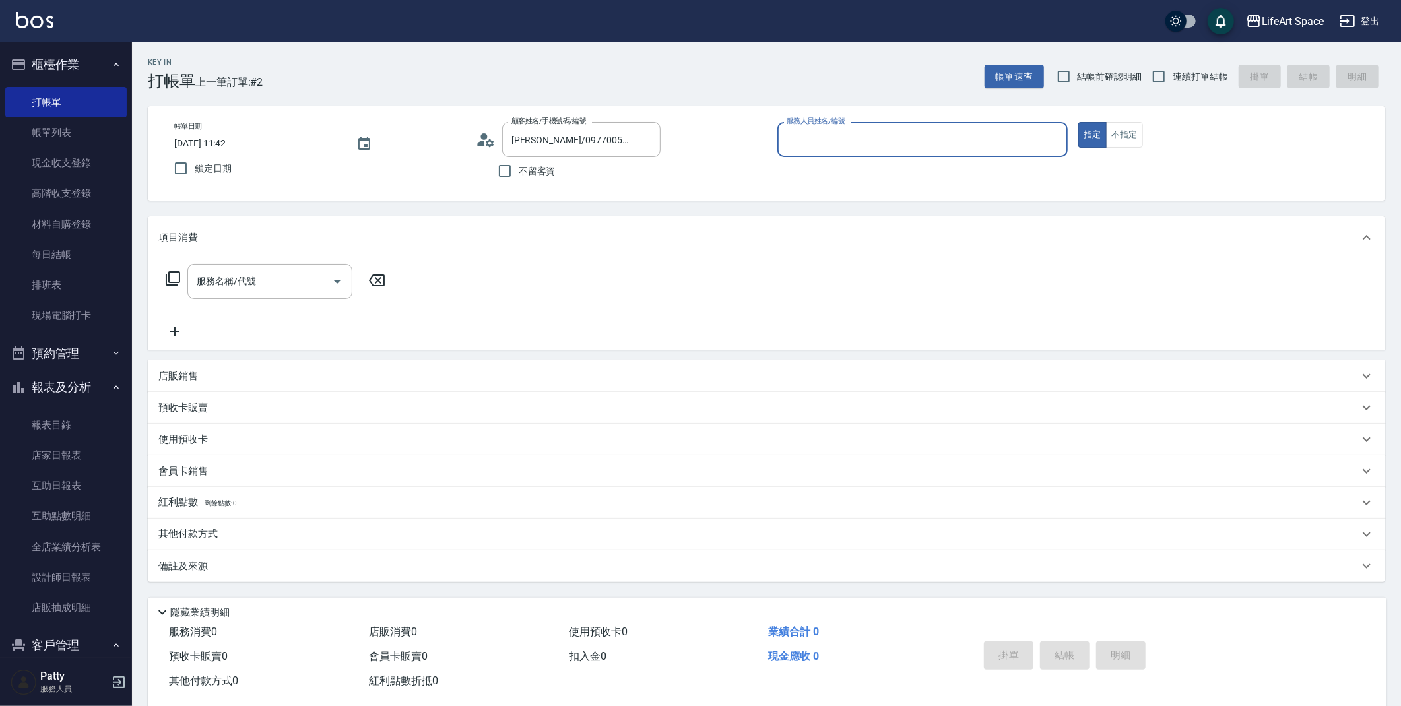
type input "[PERSON_NAME]"
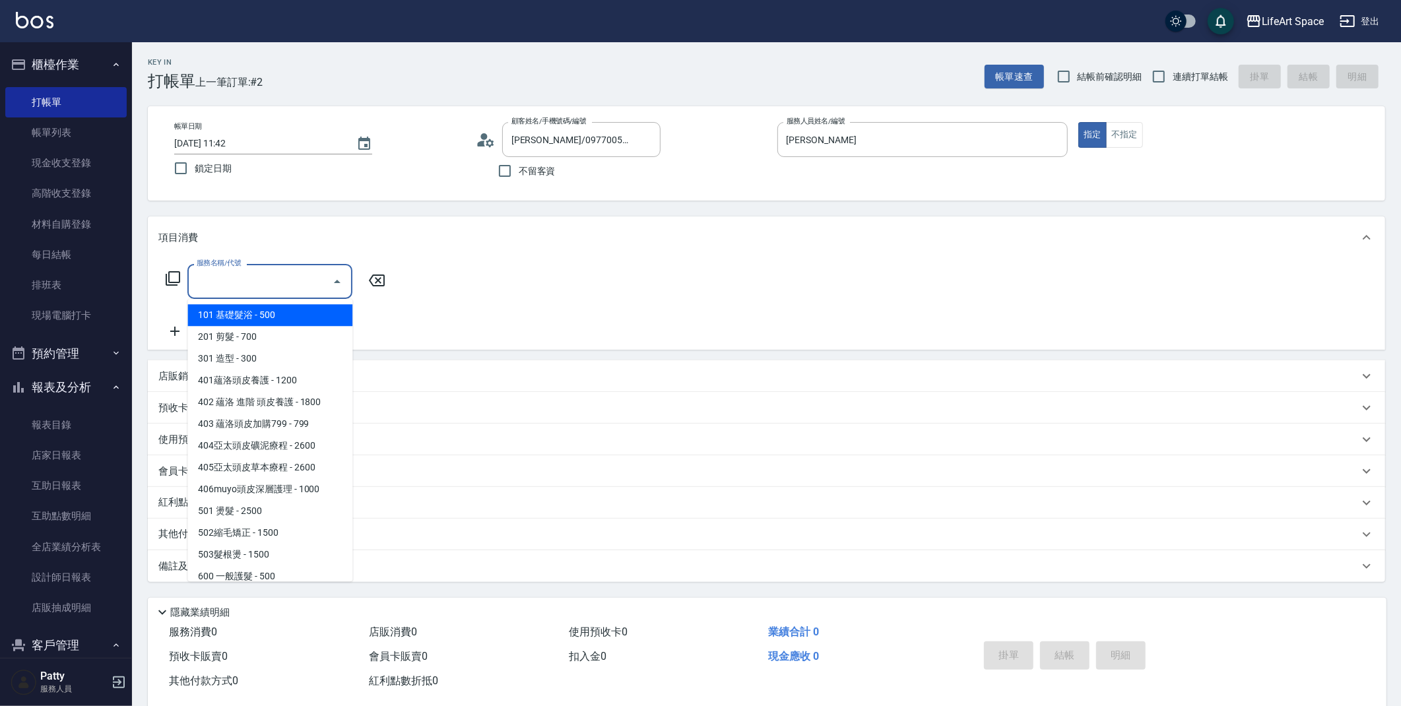
click at [227, 278] on div "服務名稱/代號 服務名稱/代號" at bounding box center [269, 281] width 165 height 35
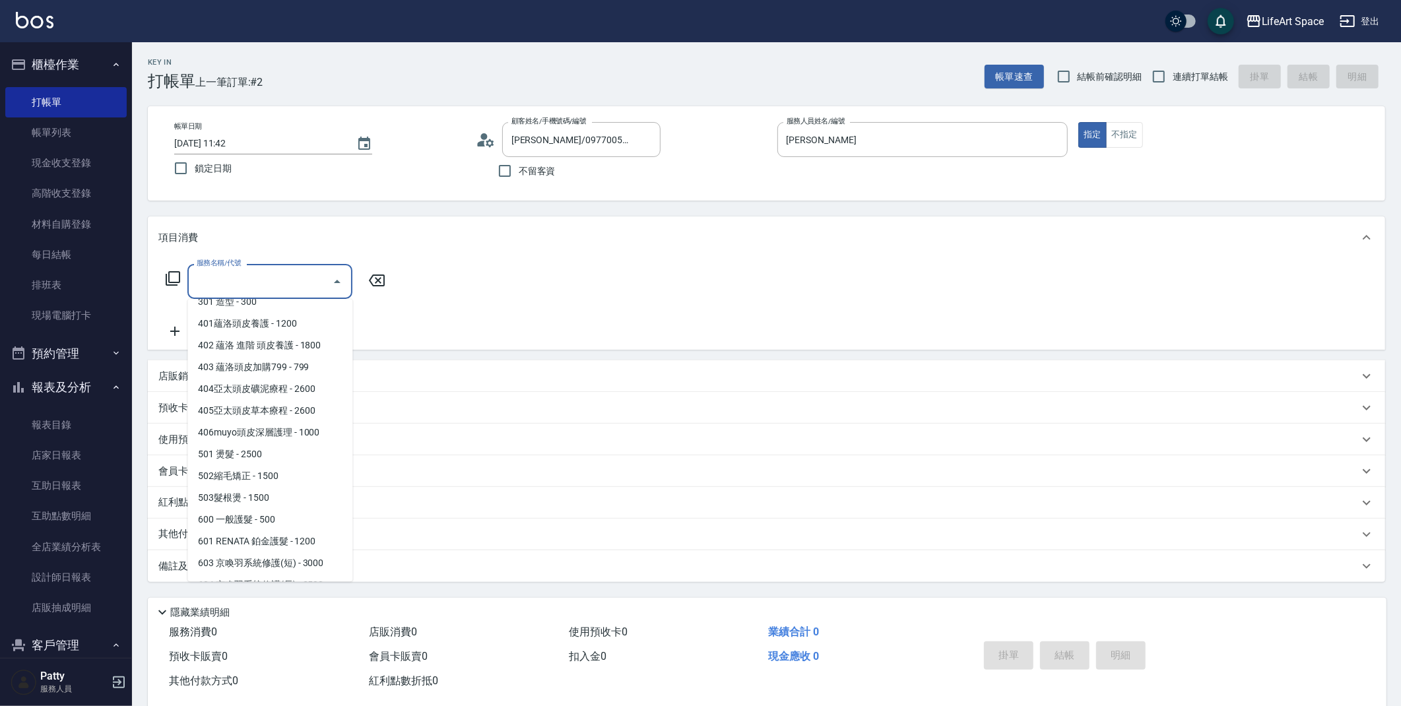
scroll to position [55, 0]
click at [293, 329] on span "401蘊洛頭皮養護 - 1200" at bounding box center [269, 325] width 165 height 22
type input "401蘊洛頭皮養護(401)"
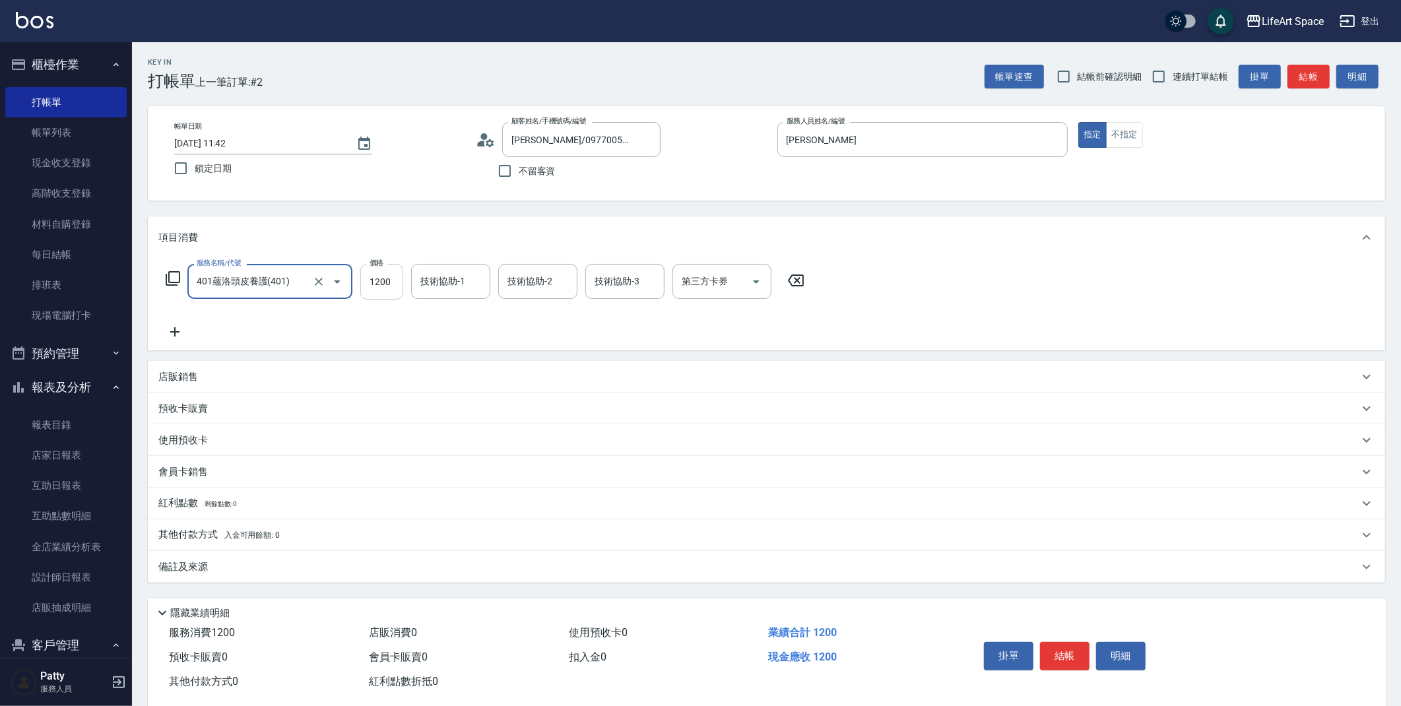
click at [398, 282] on input "1200" at bounding box center [381, 282] width 43 height 36
type input "1500"
click at [175, 335] on icon at bounding box center [174, 332] width 33 height 16
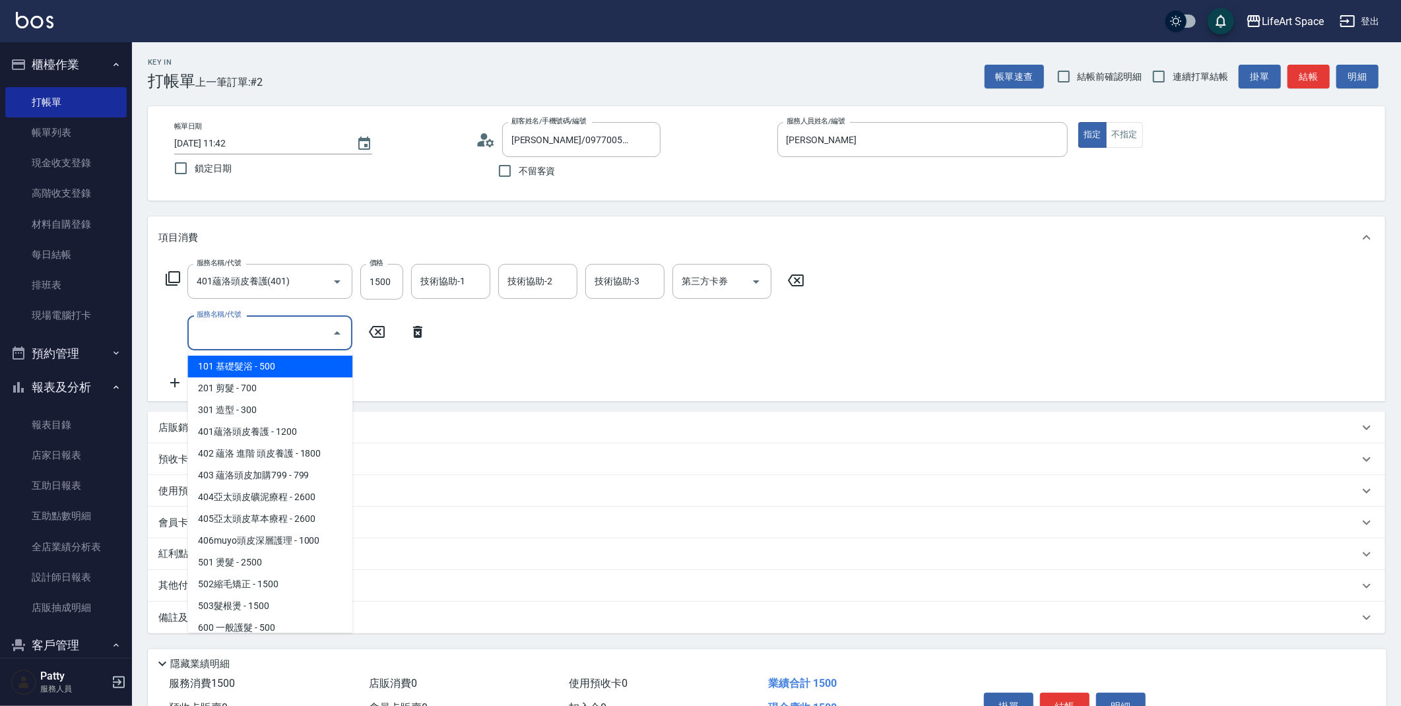
click at [230, 329] on input "服務名稱/代號" at bounding box center [259, 332] width 133 height 23
click at [251, 388] on span "201 剪髮 - 700" at bounding box center [269, 388] width 165 height 22
type input "201 剪髮(201)"
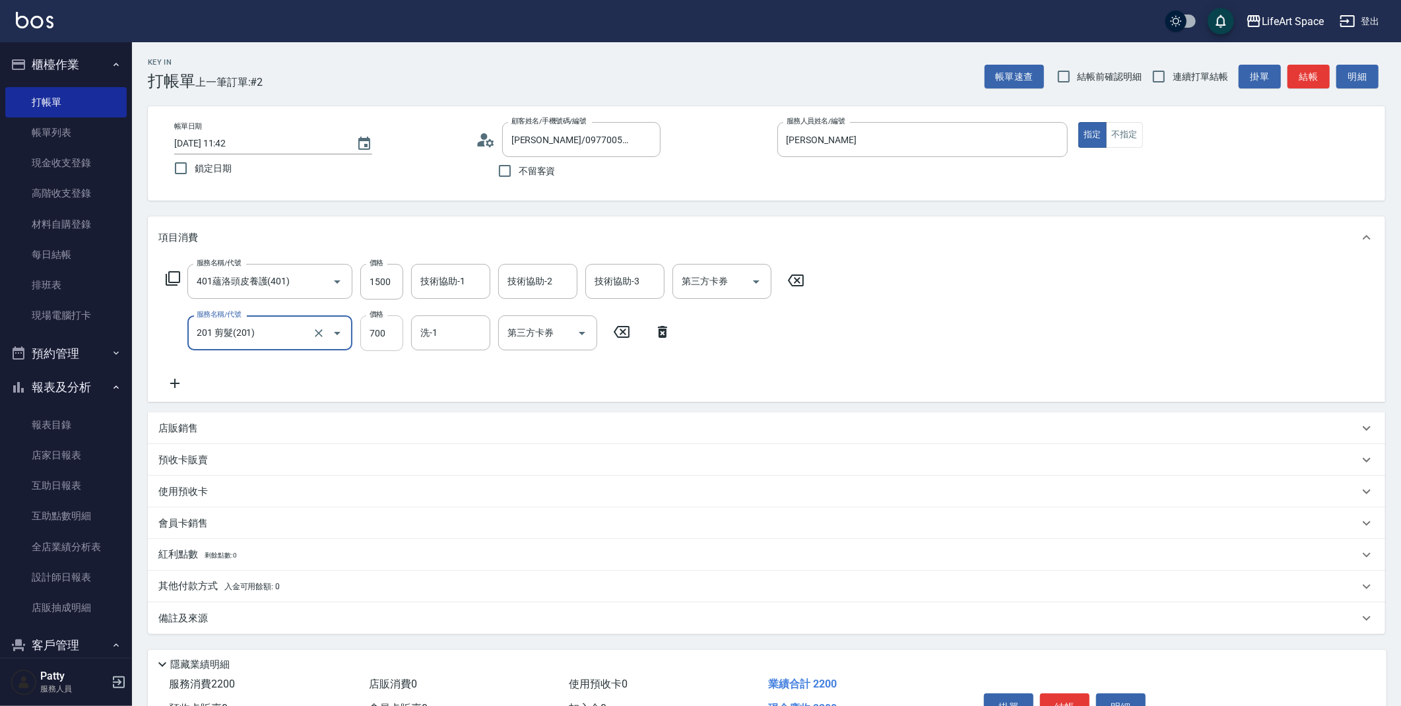
click at [393, 333] on input "700" at bounding box center [381, 333] width 43 height 36
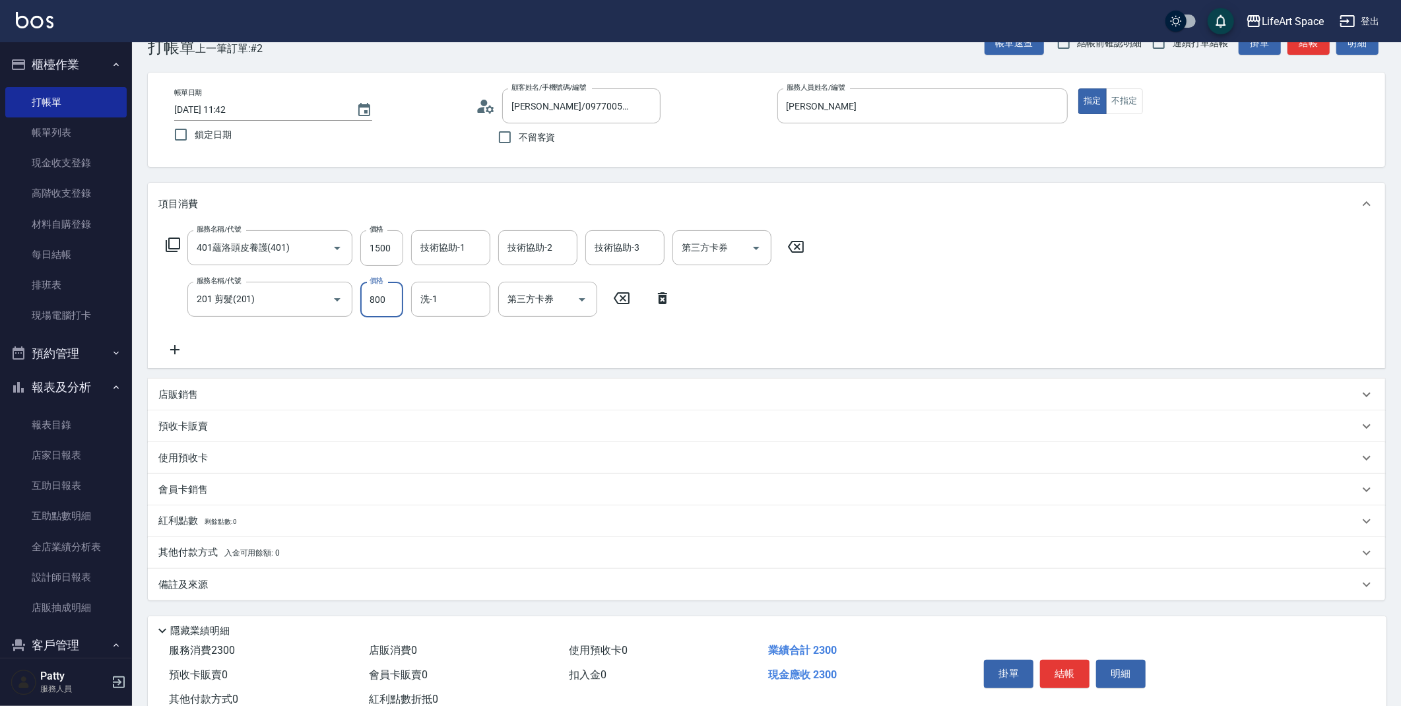
scroll to position [75, 0]
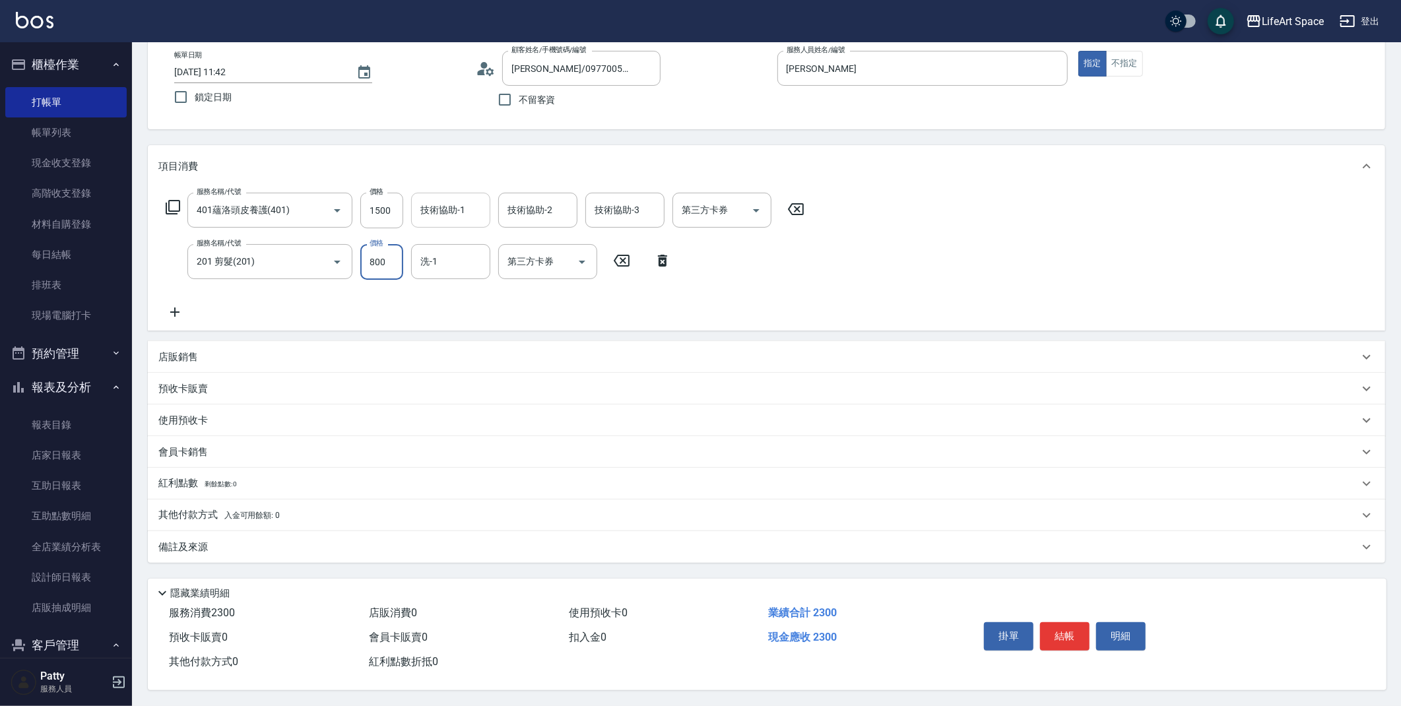
type input "800"
click at [455, 207] on div "技術協助-1 技術協助-1" at bounding box center [450, 210] width 79 height 35
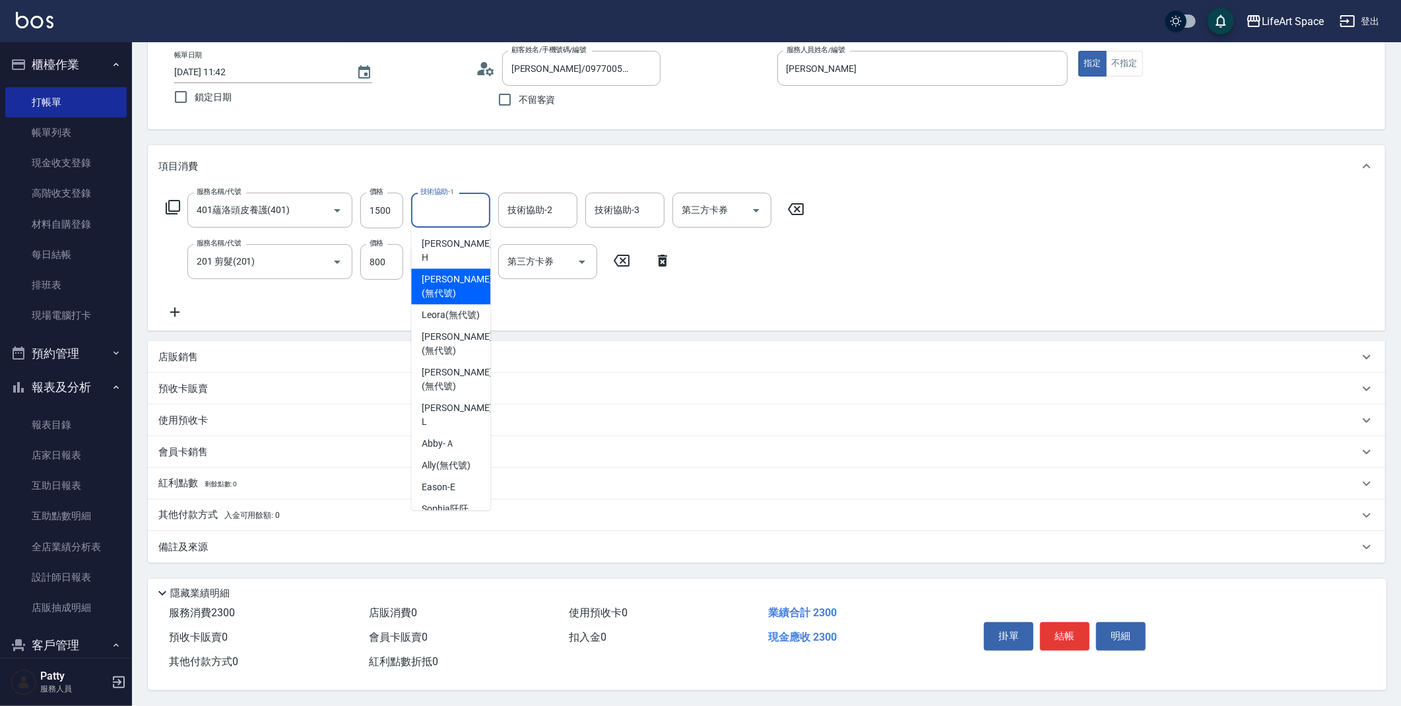
drag, startPoint x: 575, startPoint y: 326, endPoint x: 565, endPoint y: 317, distance: 13.1
click at [573, 324] on div "項目消費 服務名稱/代號 401蘊洛頭皮養護(401) 服務名稱/代號 價格 1500 價格 技術協助-1 技術協助-1 技術協助-2 技術協助-2 技術協助…" at bounding box center [766, 354] width 1237 height 418
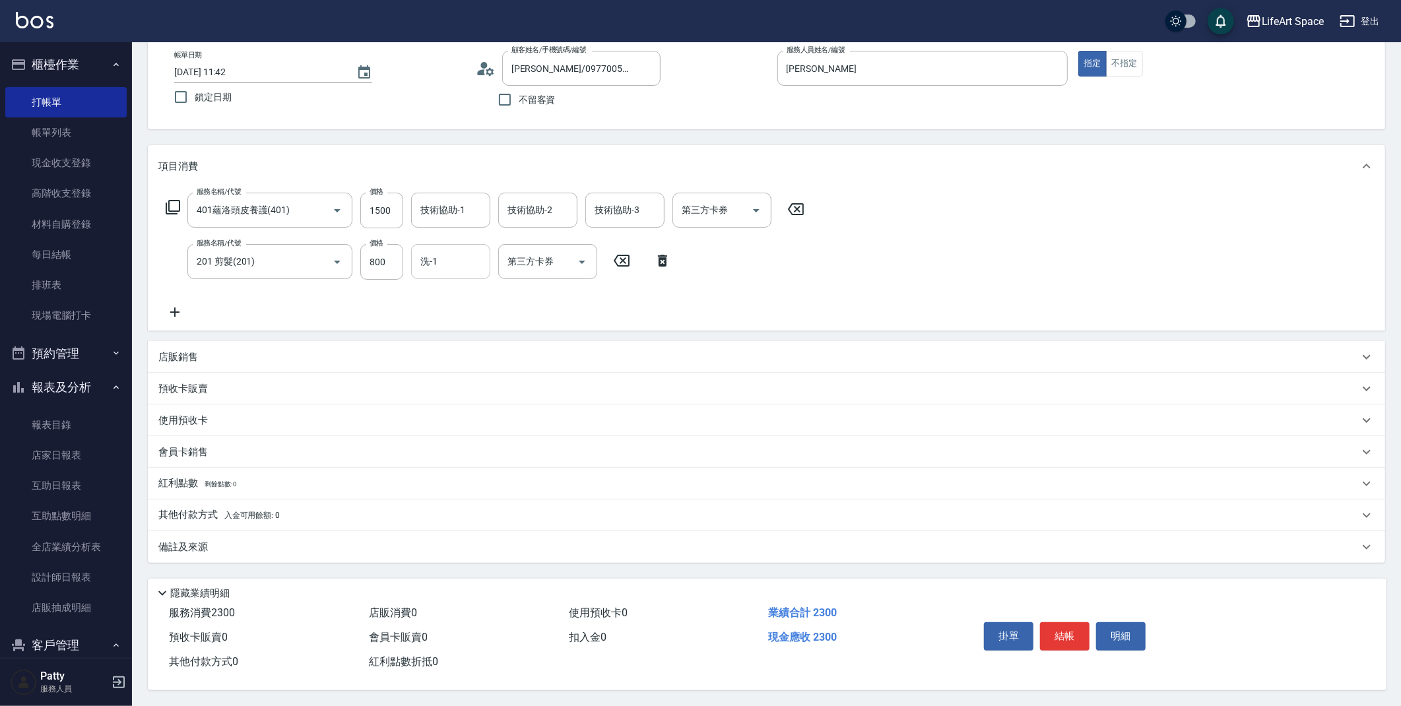
click at [453, 255] on input "洗-1" at bounding box center [450, 261] width 67 height 23
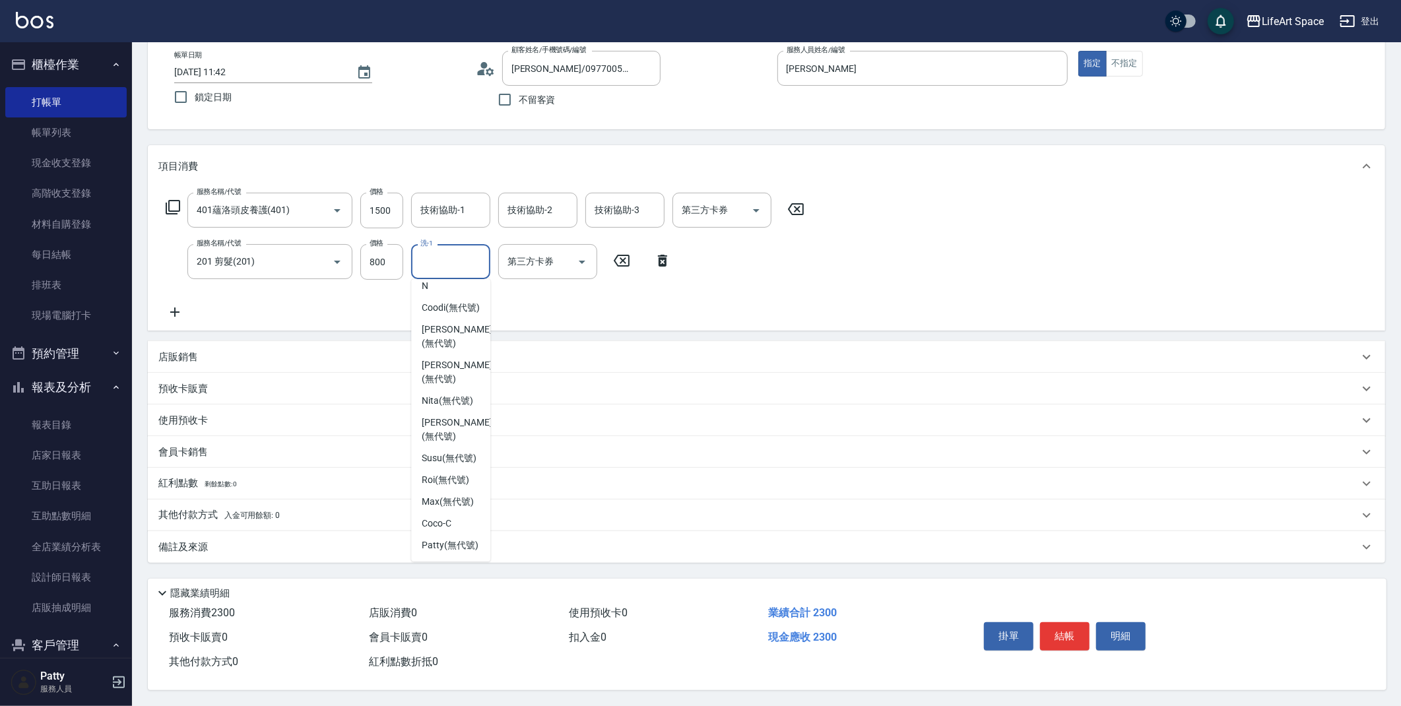
scroll to position [0, 0]
click at [462, 205] on div "技術協助-1 技術協助-1" at bounding box center [450, 210] width 79 height 35
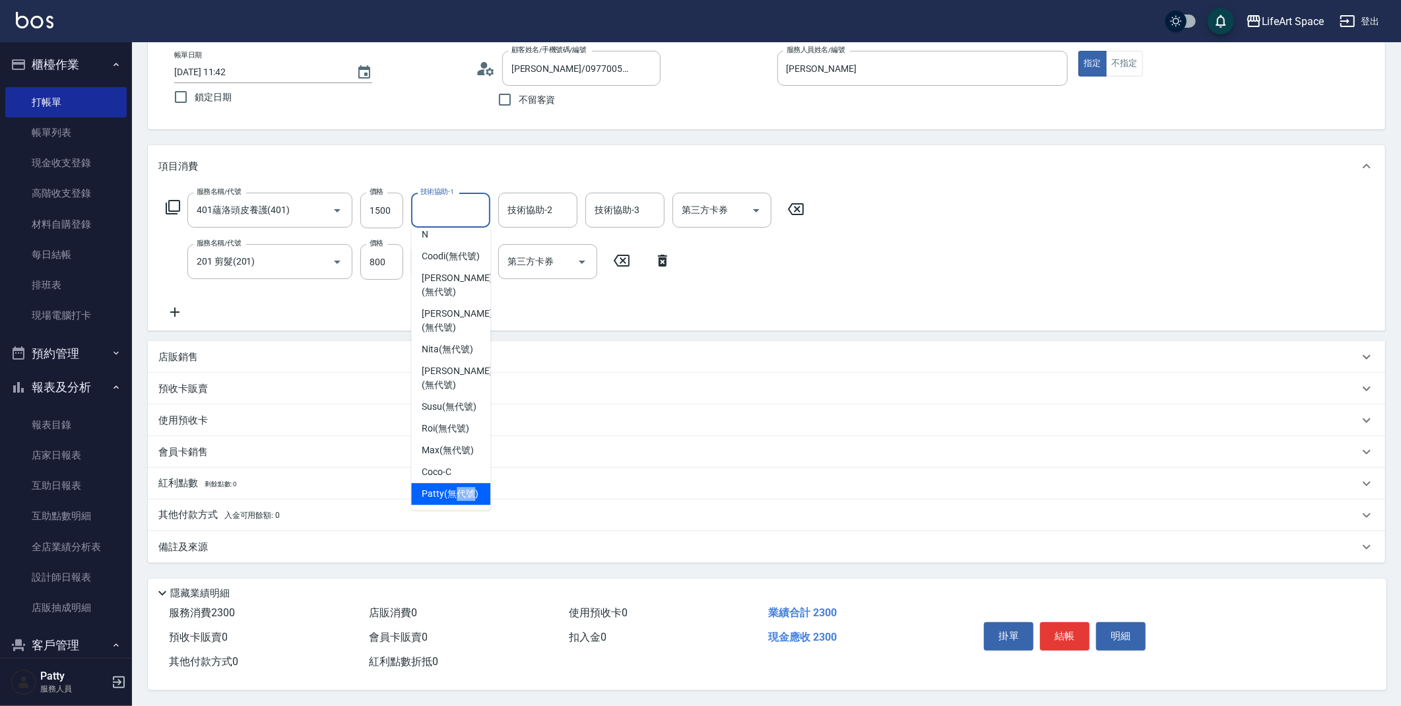
click at [458, 487] on span "[PERSON_NAME] (無代號)" at bounding box center [450, 494] width 57 height 14
type input "[PERSON_NAME](無代號)"
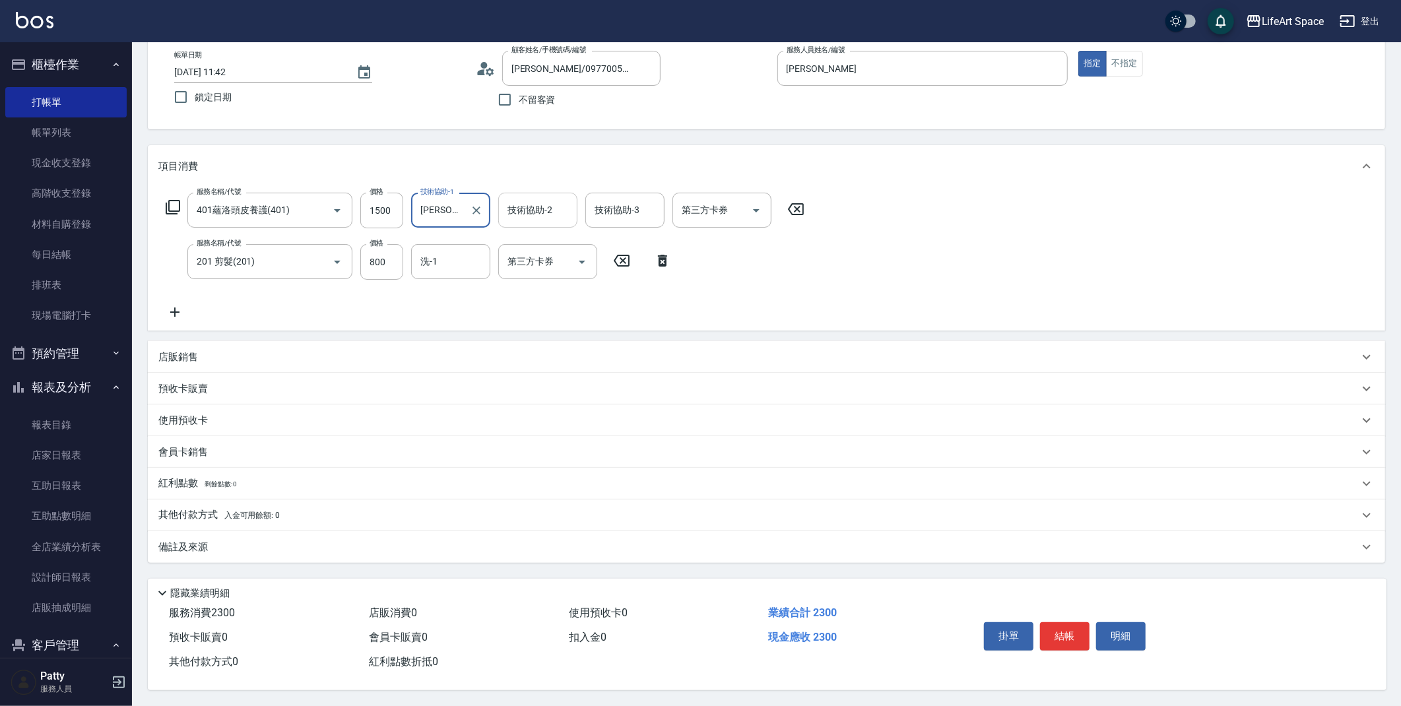
click at [556, 213] on input "技術協助-2" at bounding box center [537, 210] width 67 height 23
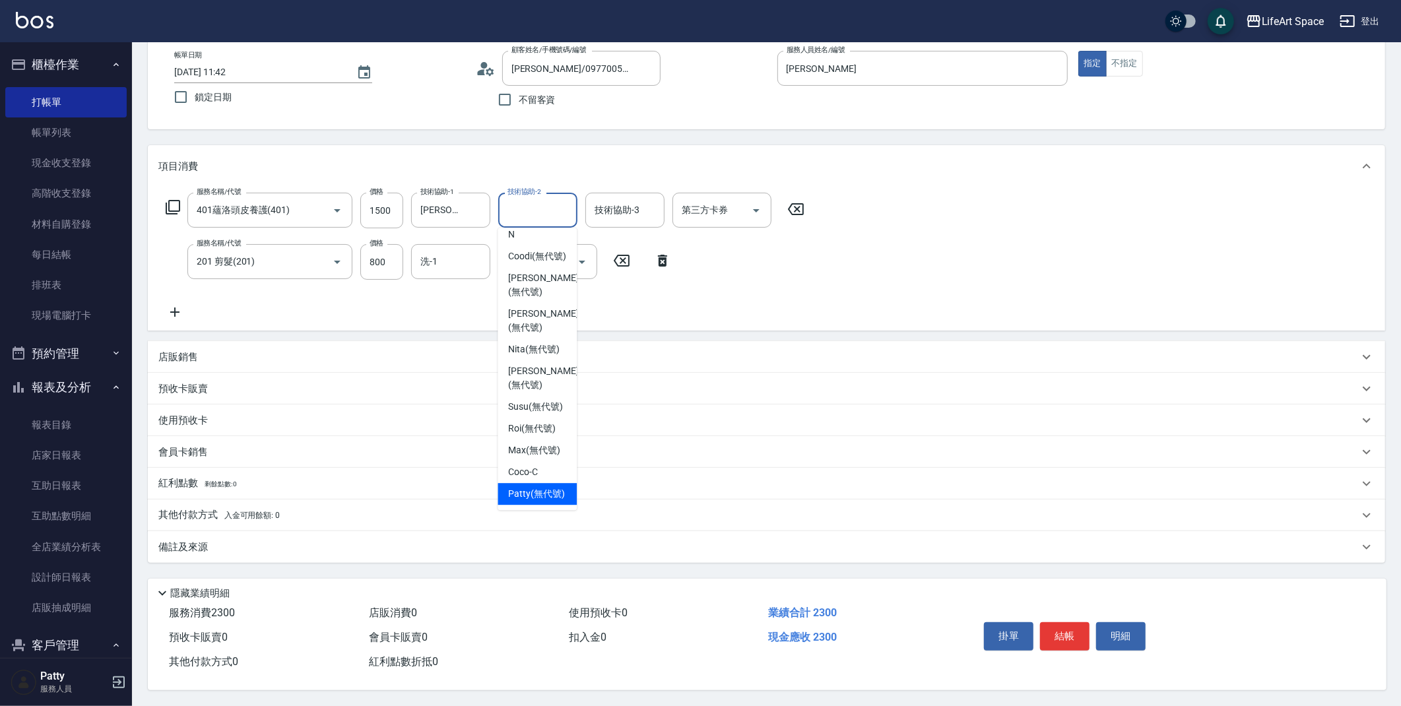
click at [525, 487] on span "[PERSON_NAME] (無代號)" at bounding box center [536, 494] width 57 height 14
type input "[PERSON_NAME](無代號)"
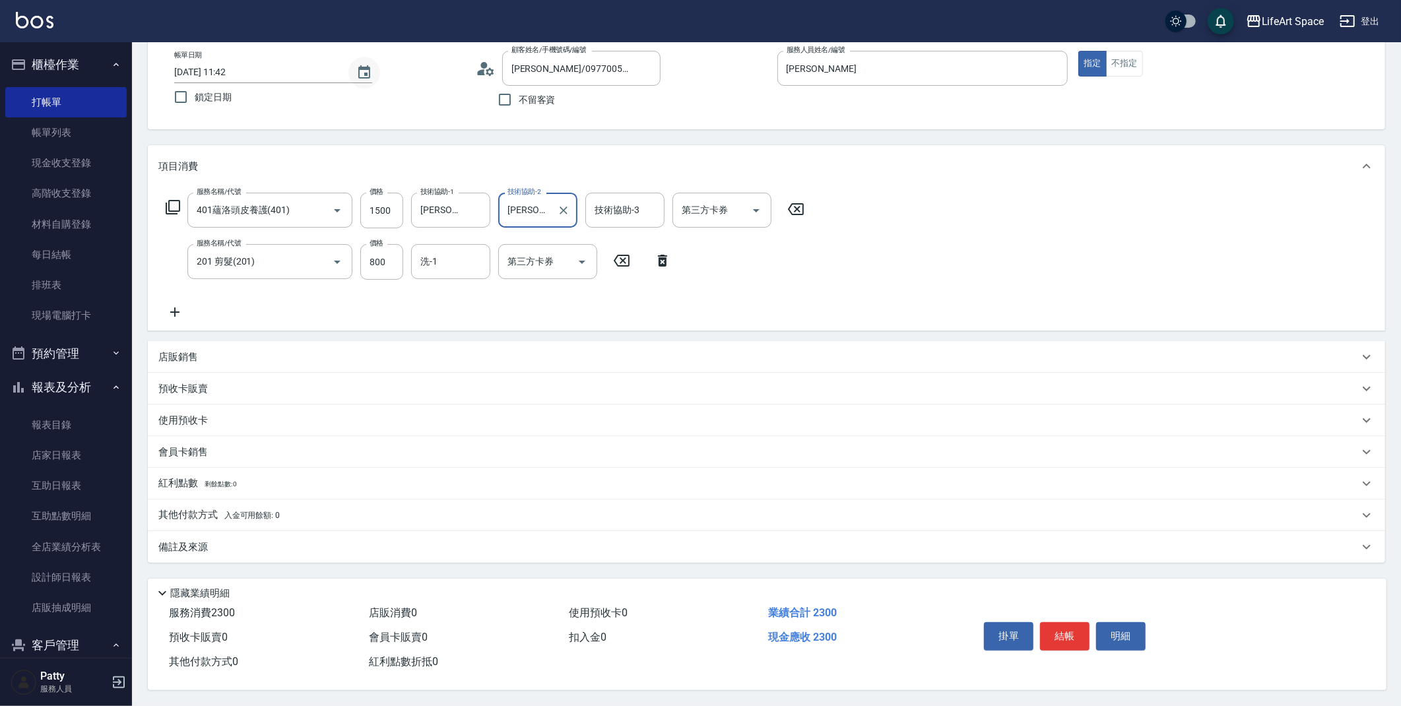
click at [367, 67] on icon "Choose date, selected date is 2025-08-16" at bounding box center [364, 73] width 16 height 16
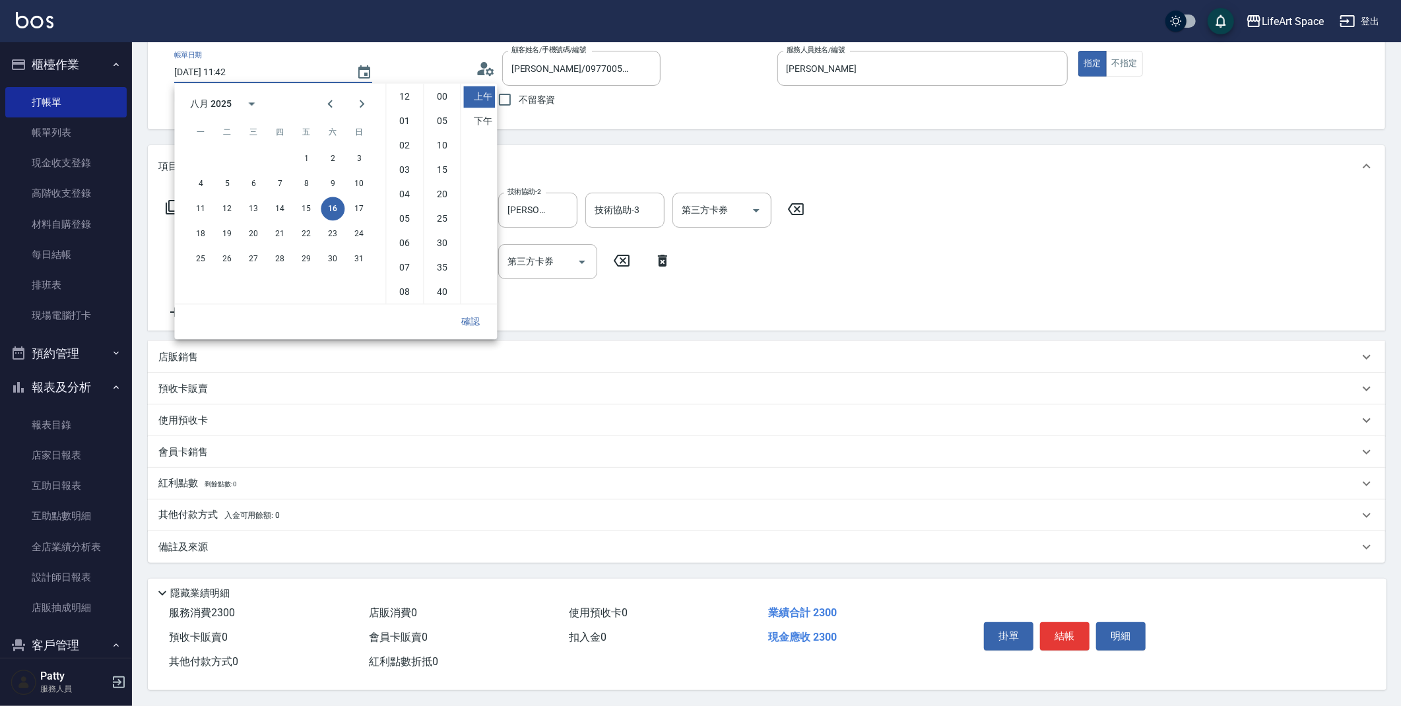
scroll to position [73, 0]
click at [306, 199] on button "15" at bounding box center [306, 209] width 24 height 24
type input "[DATE] 11:42"
click at [469, 316] on button "確認" at bounding box center [470, 321] width 42 height 24
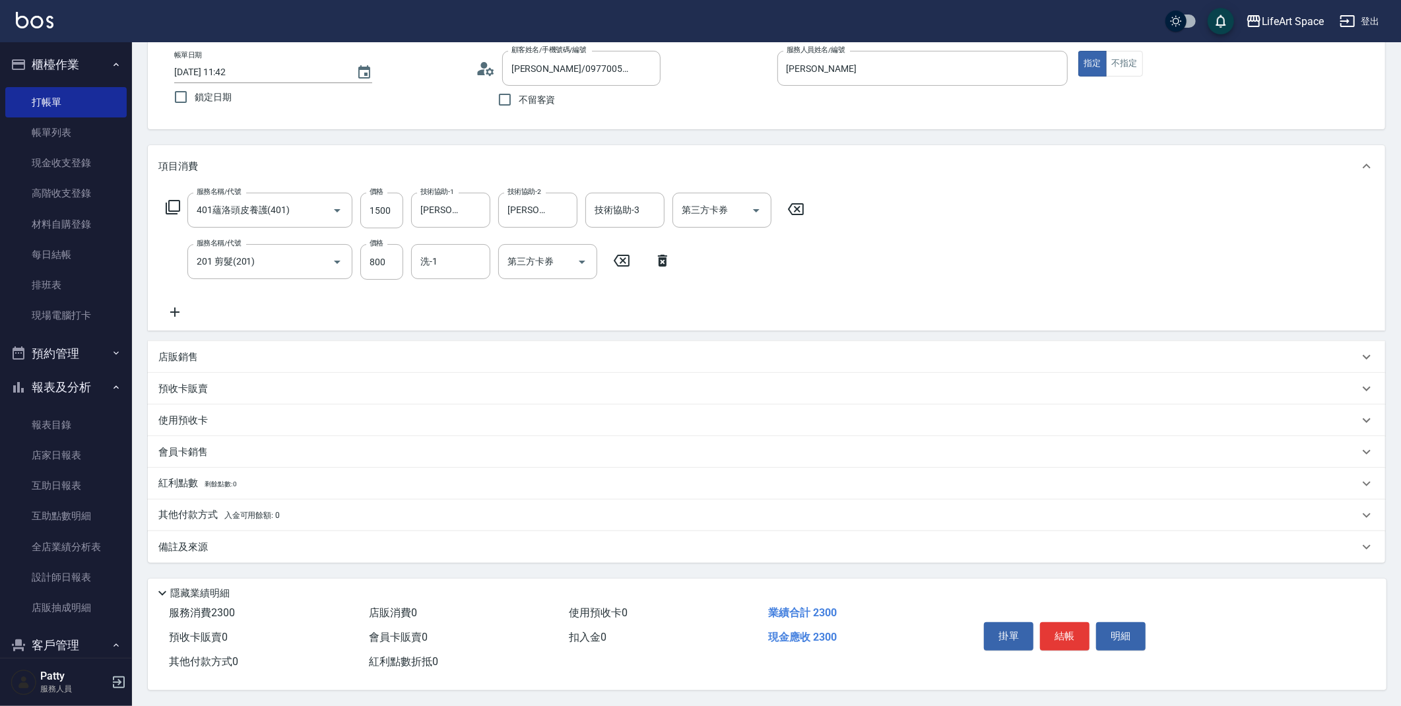
drag, startPoint x: 286, startPoint y: 528, endPoint x: 313, endPoint y: 537, distance: 28.4
click at [286, 531] on div "備註及來源" at bounding box center [766, 547] width 1237 height 32
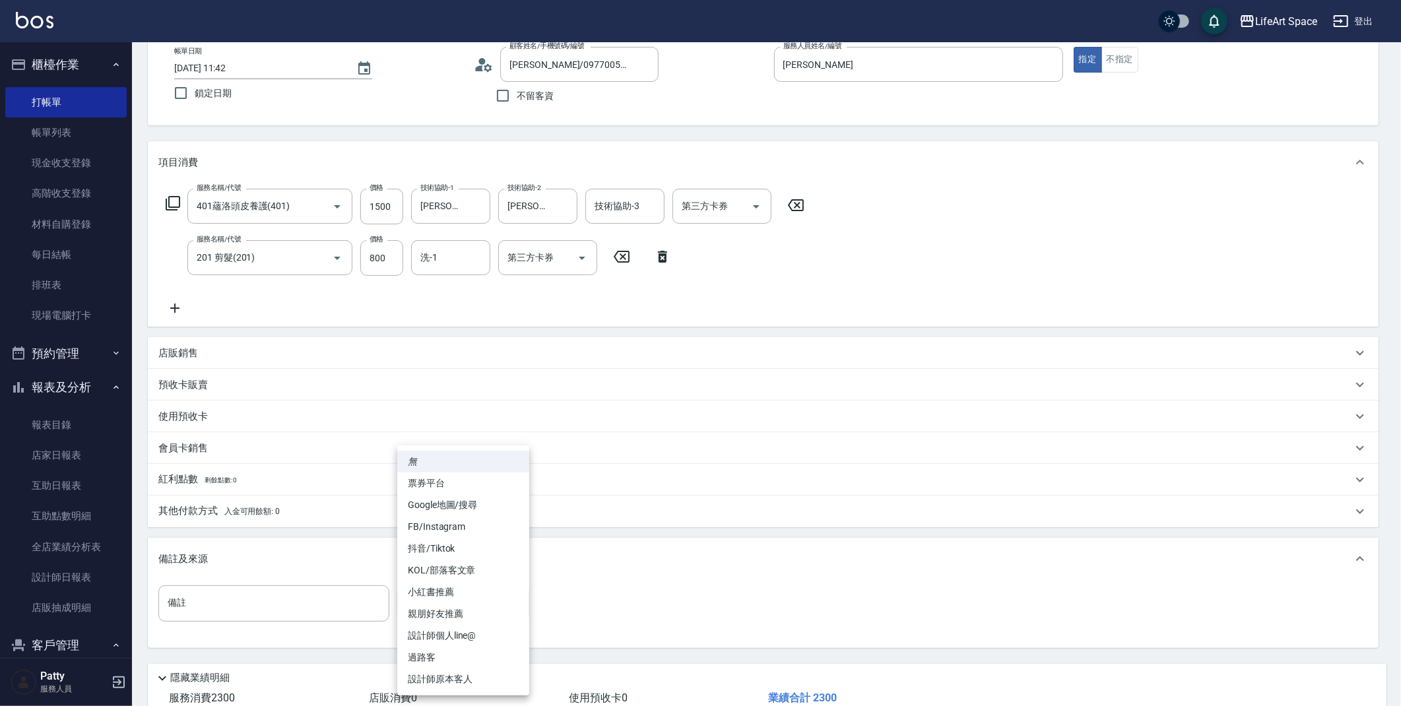
click at [420, 598] on body "LifeArt Space 登出 櫃檯作業 打帳單 帳單列表 現金收支登錄 高階收支登錄 材料自購登錄 每日結帳 排班表 現場電腦打卡 預約管理 預約管理 單…" at bounding box center [700, 358] width 1401 height 866
click at [431, 680] on li "設計師原本客人" at bounding box center [463, 679] width 132 height 22
type input "設計師原本客人"
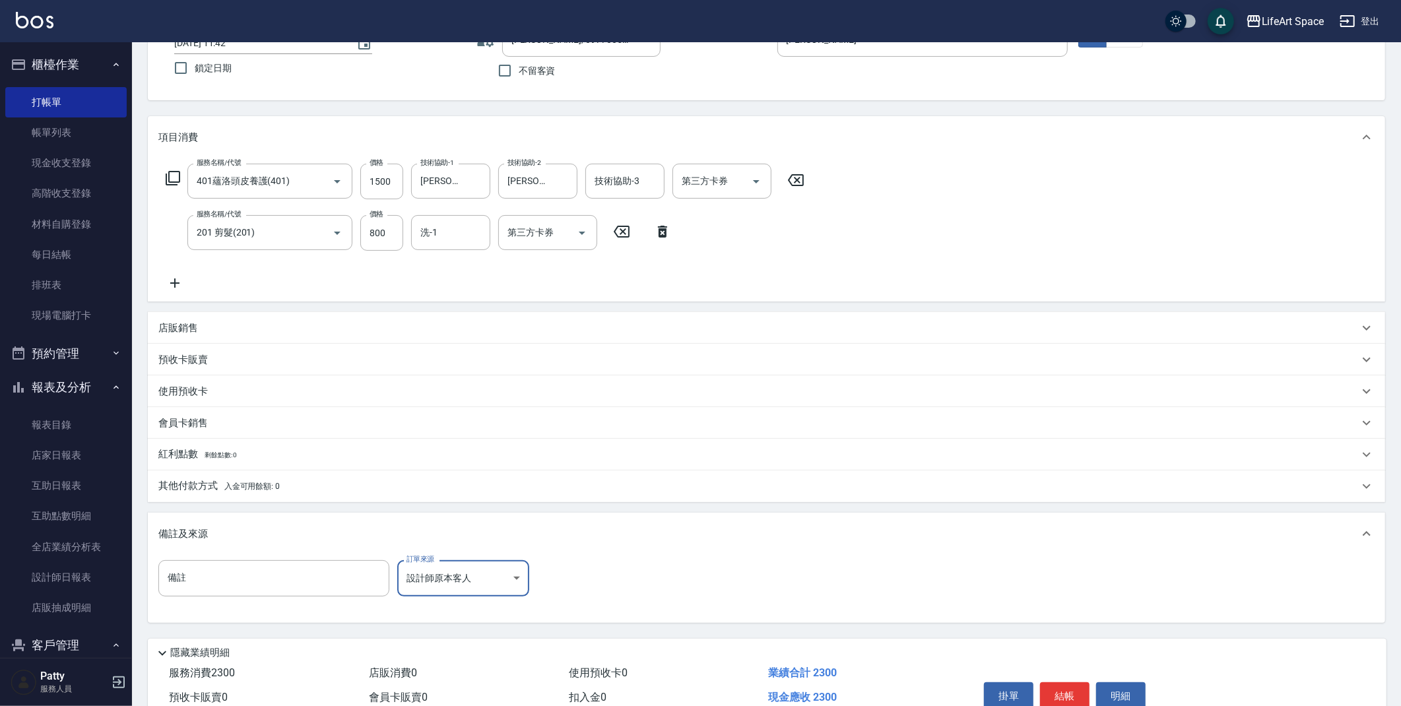
scroll to position [164, 0]
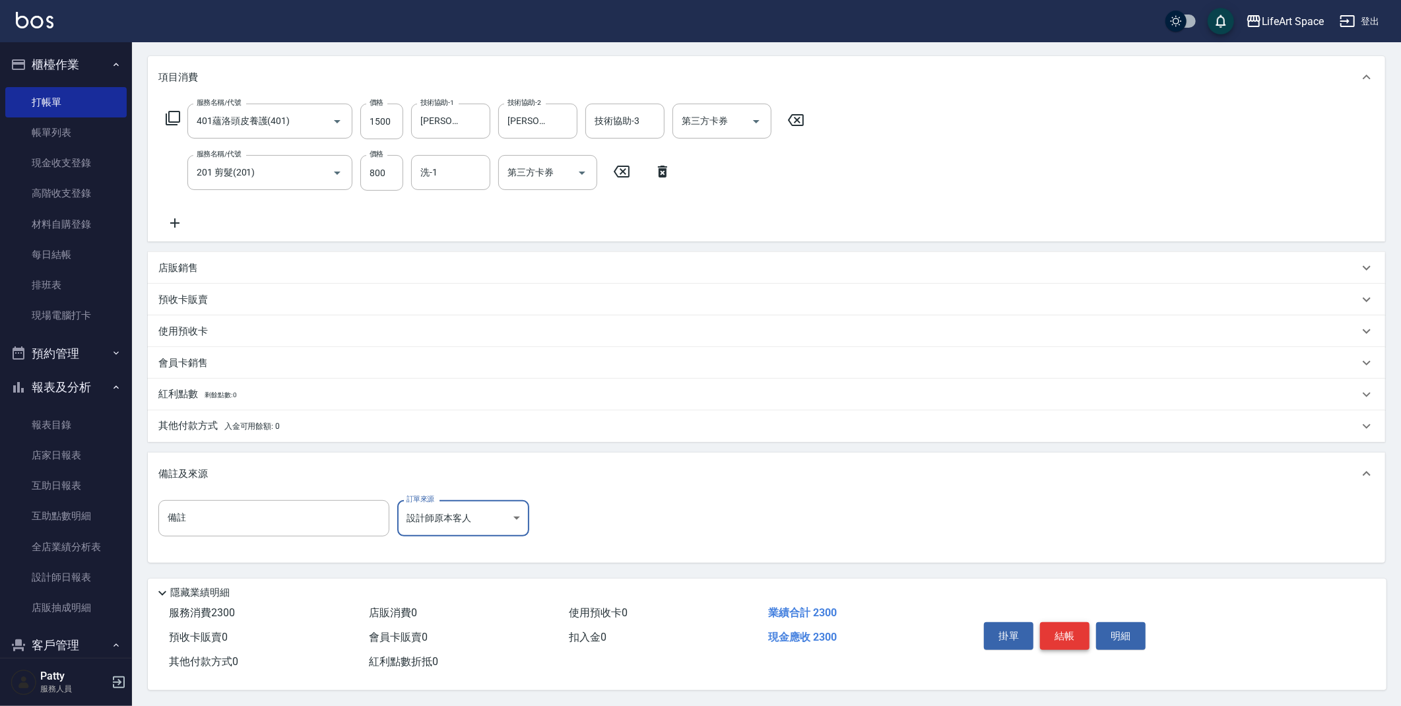
click at [1066, 643] on button "結帳" at bounding box center [1064, 636] width 49 height 28
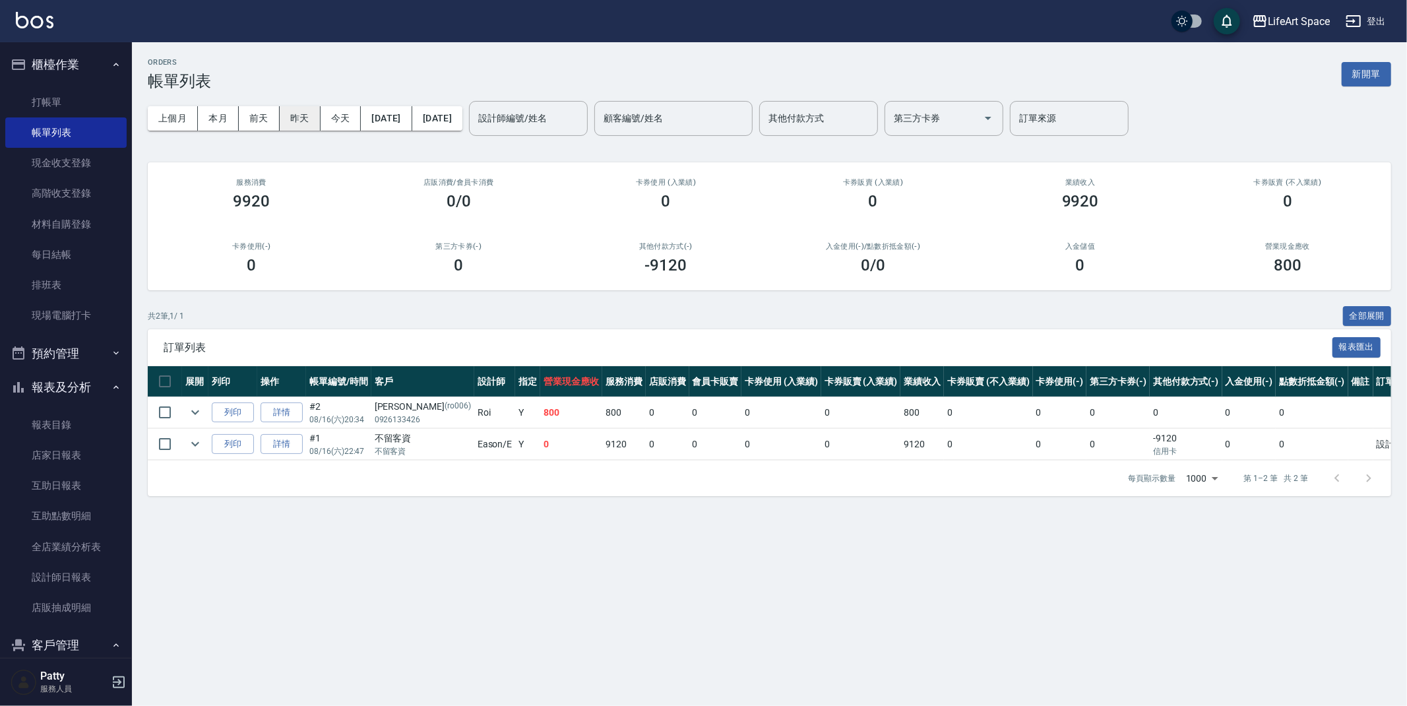
click at [292, 125] on button "昨天" at bounding box center [300, 118] width 41 height 24
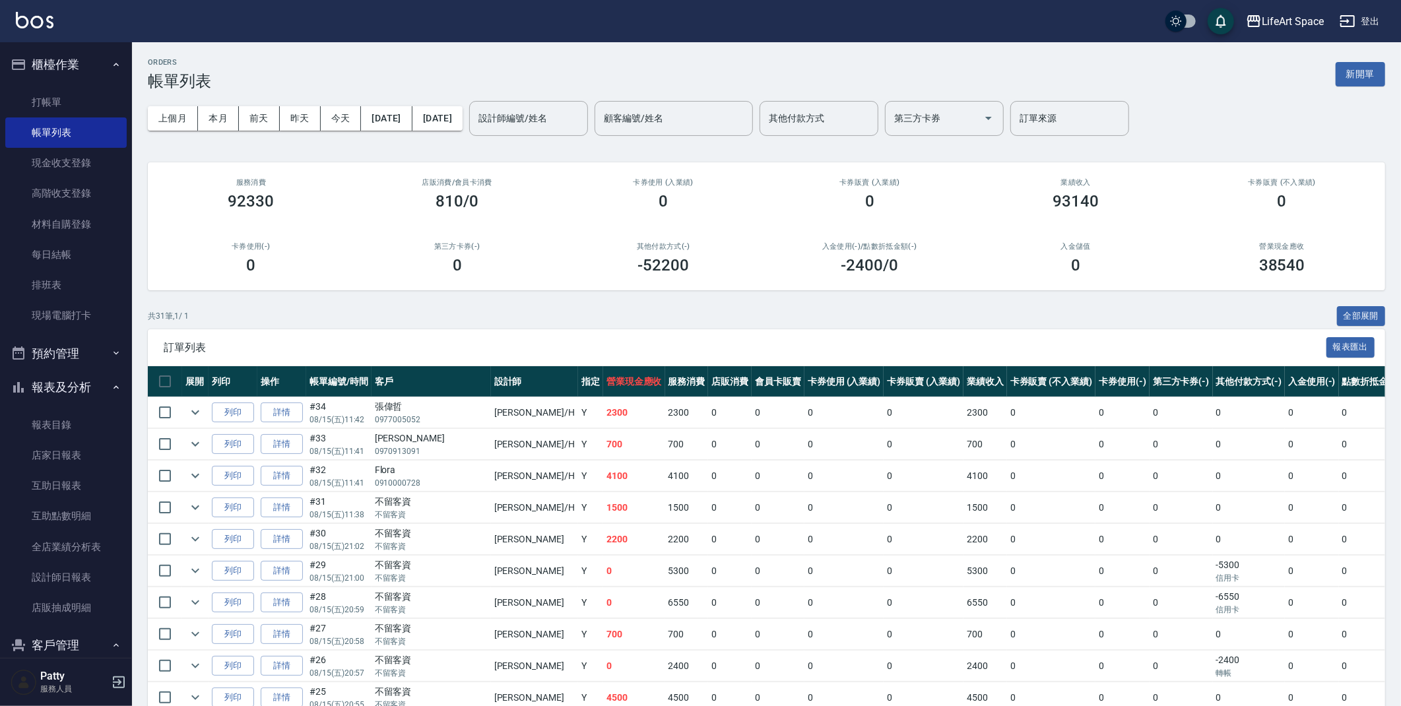
click at [553, 123] on input "設計師編號/姓名" at bounding box center [528, 118] width 107 height 23
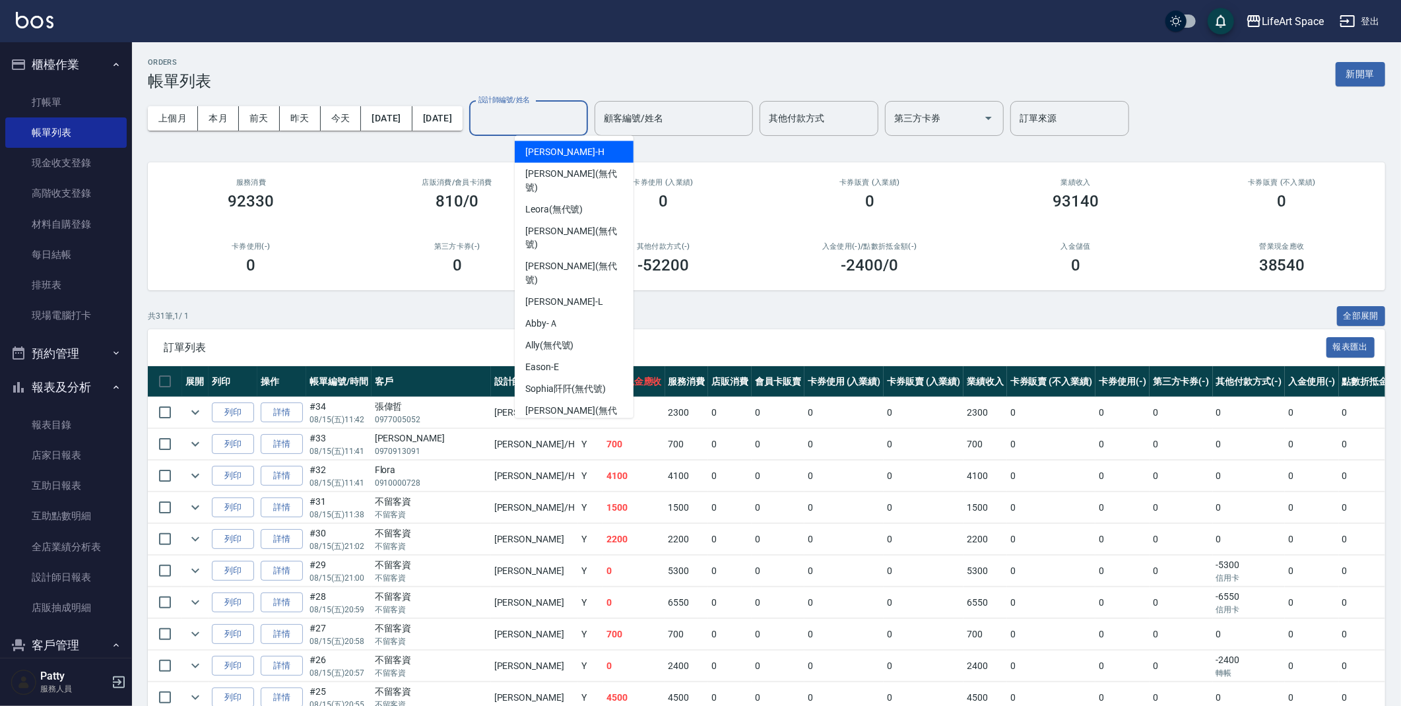
click at [573, 154] on div "[PERSON_NAME]" at bounding box center [574, 152] width 119 height 22
type input "[PERSON_NAME]"
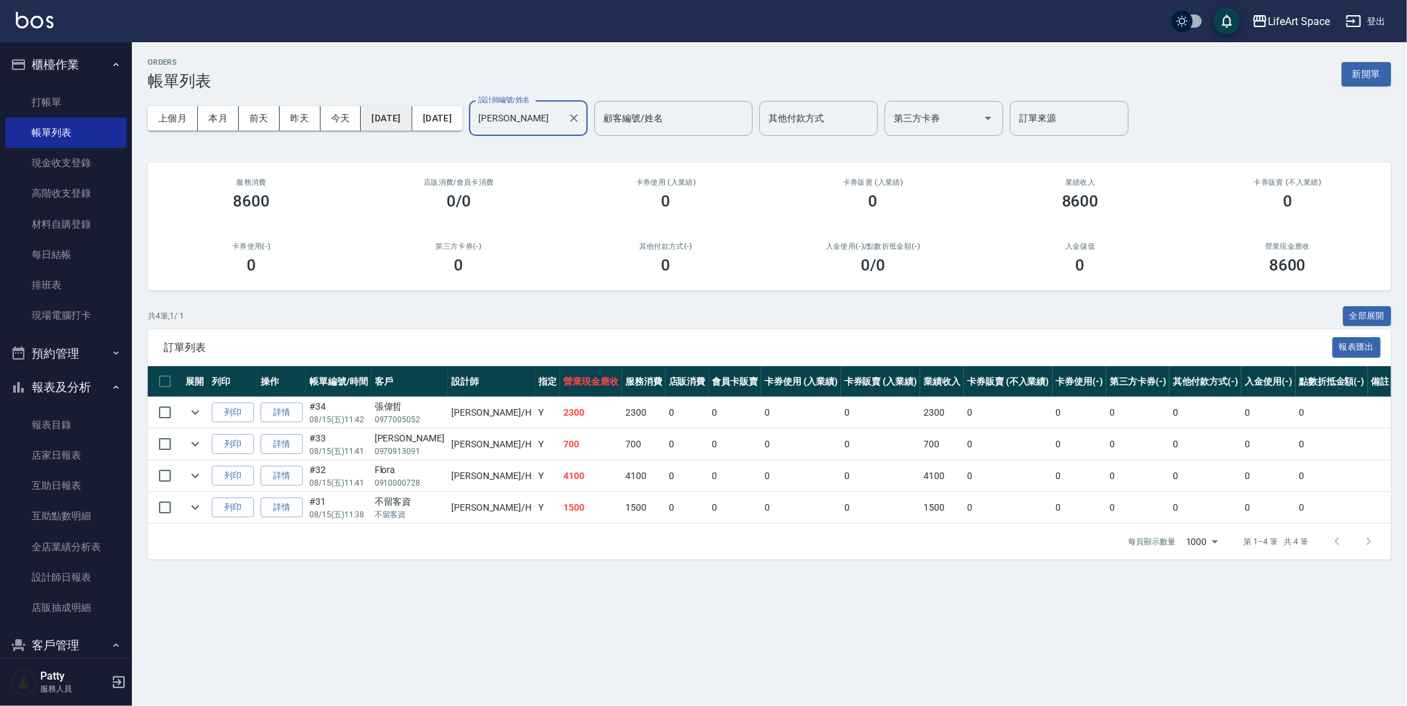
click at [412, 115] on button "[DATE]" at bounding box center [386, 118] width 51 height 24
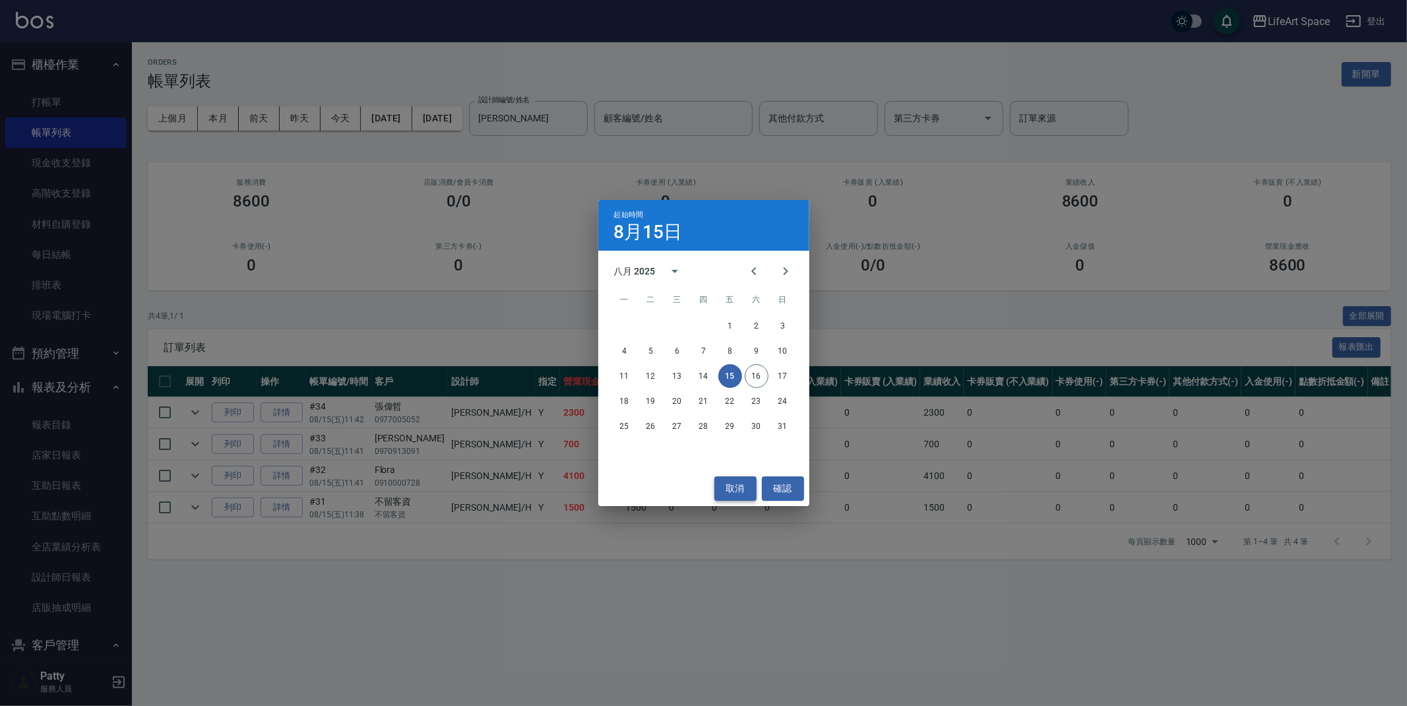
click at [740, 481] on button "取消" at bounding box center [736, 488] width 42 height 24
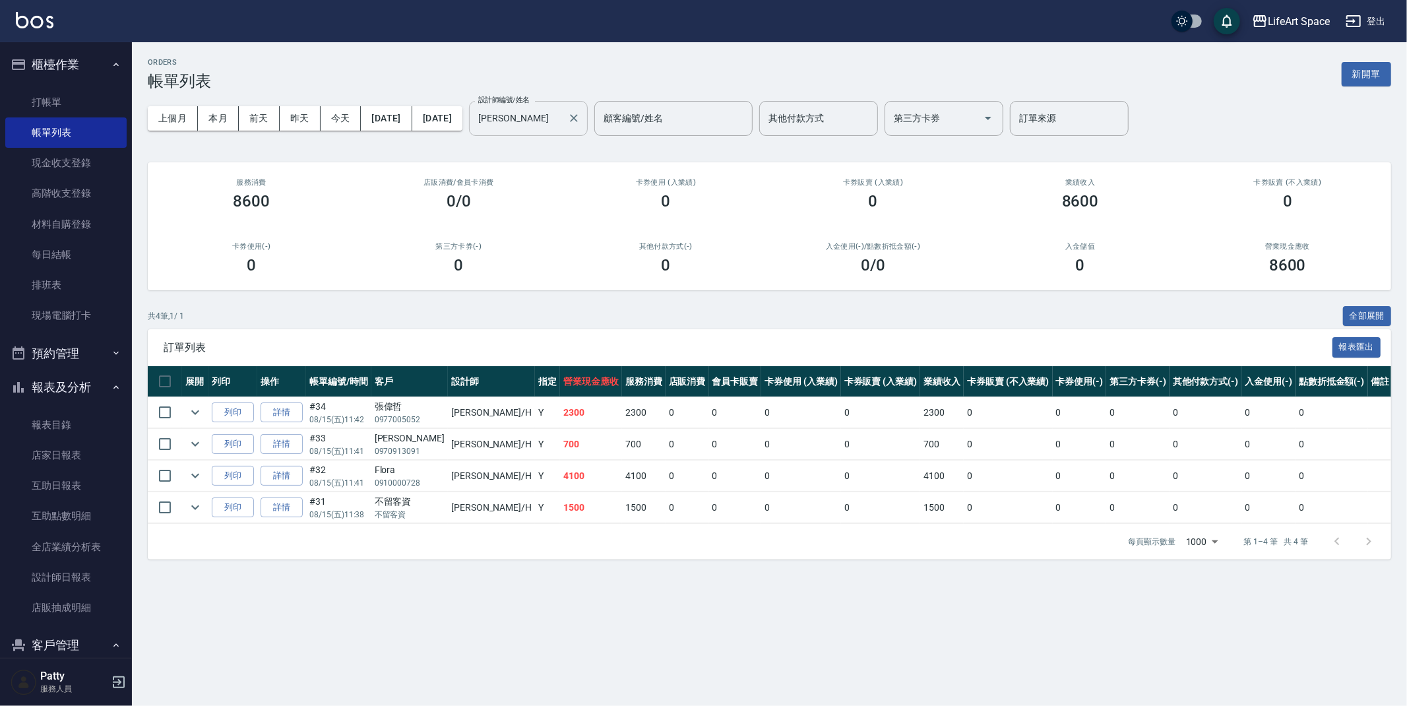
click at [588, 119] on div "[PERSON_NAME] 設計師編號/姓名" at bounding box center [528, 118] width 119 height 35
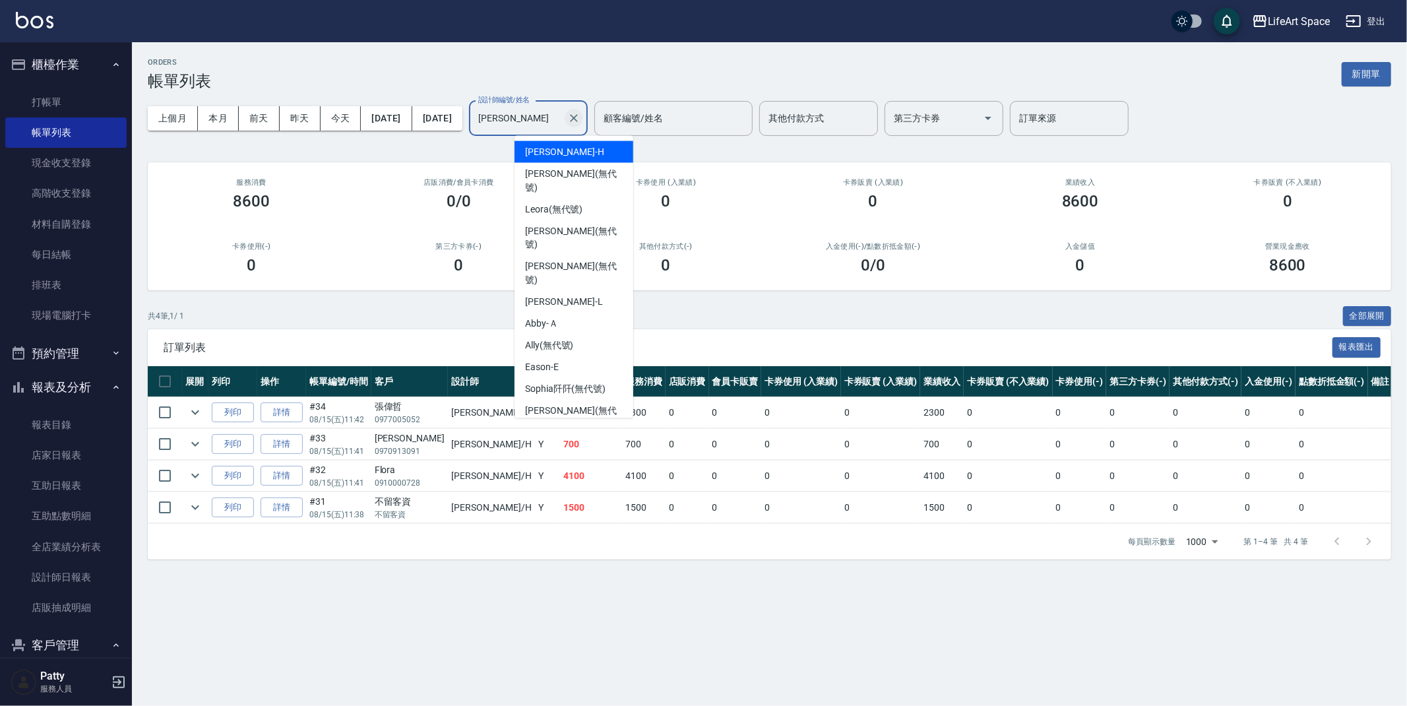
click at [581, 115] on icon "Clear" at bounding box center [573, 117] width 13 height 13
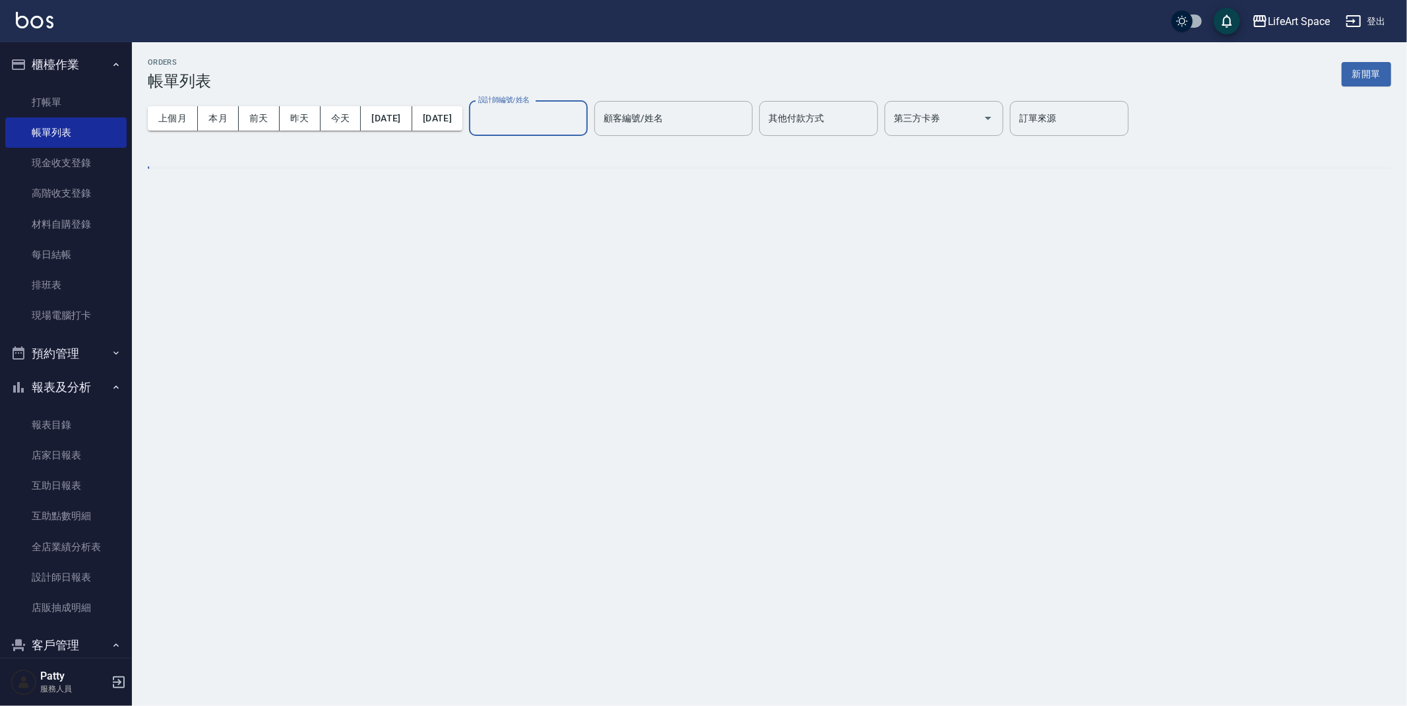
click at [582, 120] on input "設計師編號/姓名" at bounding box center [528, 118] width 107 height 23
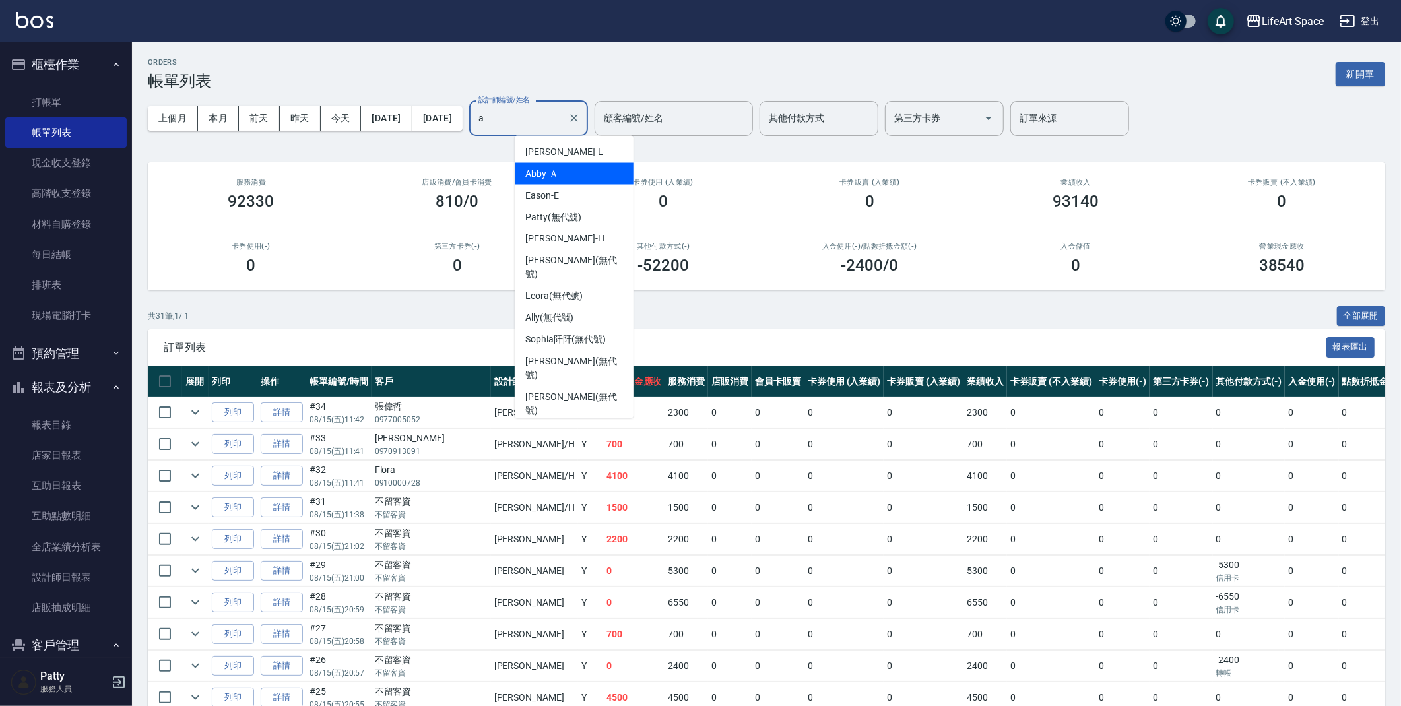
click at [548, 178] on span "Abby -Ａ" at bounding box center [541, 174] width 33 height 14
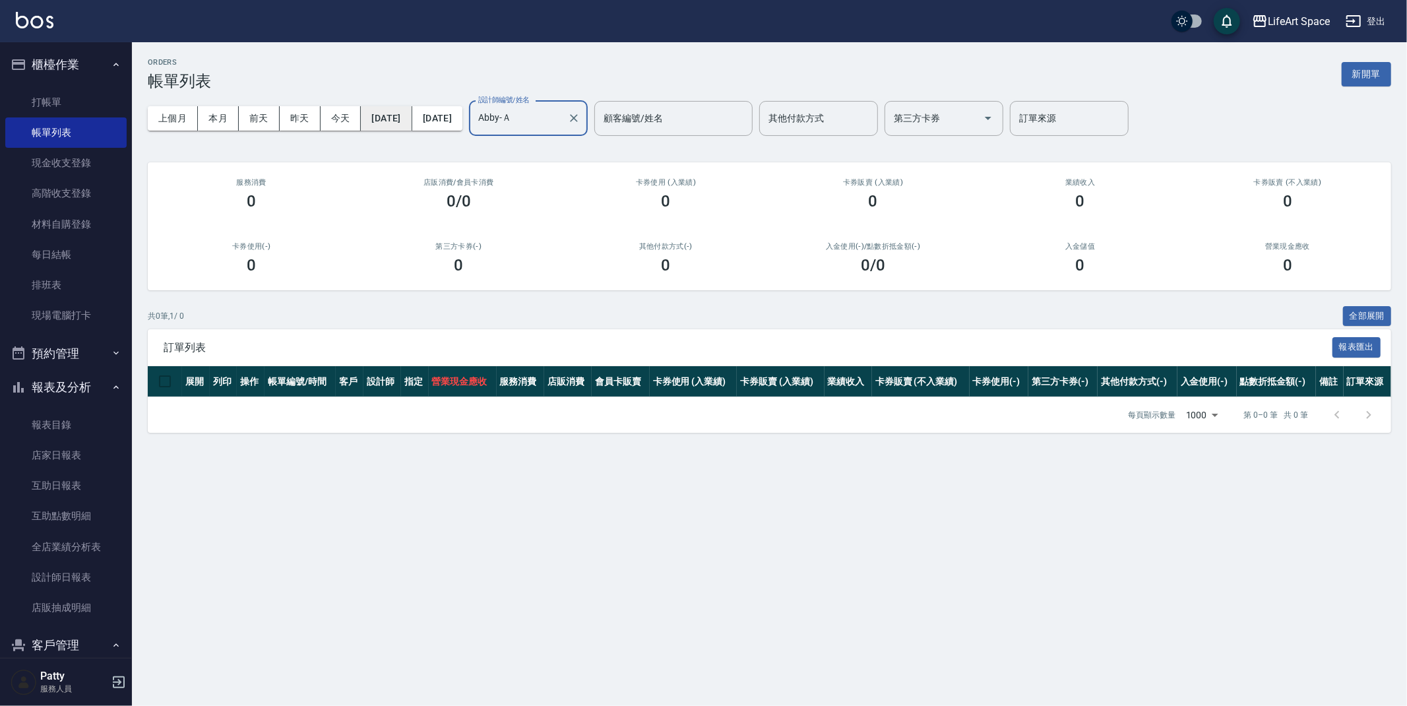
type input "Abby-Ａ"
click at [412, 114] on button "[DATE]" at bounding box center [386, 118] width 51 height 24
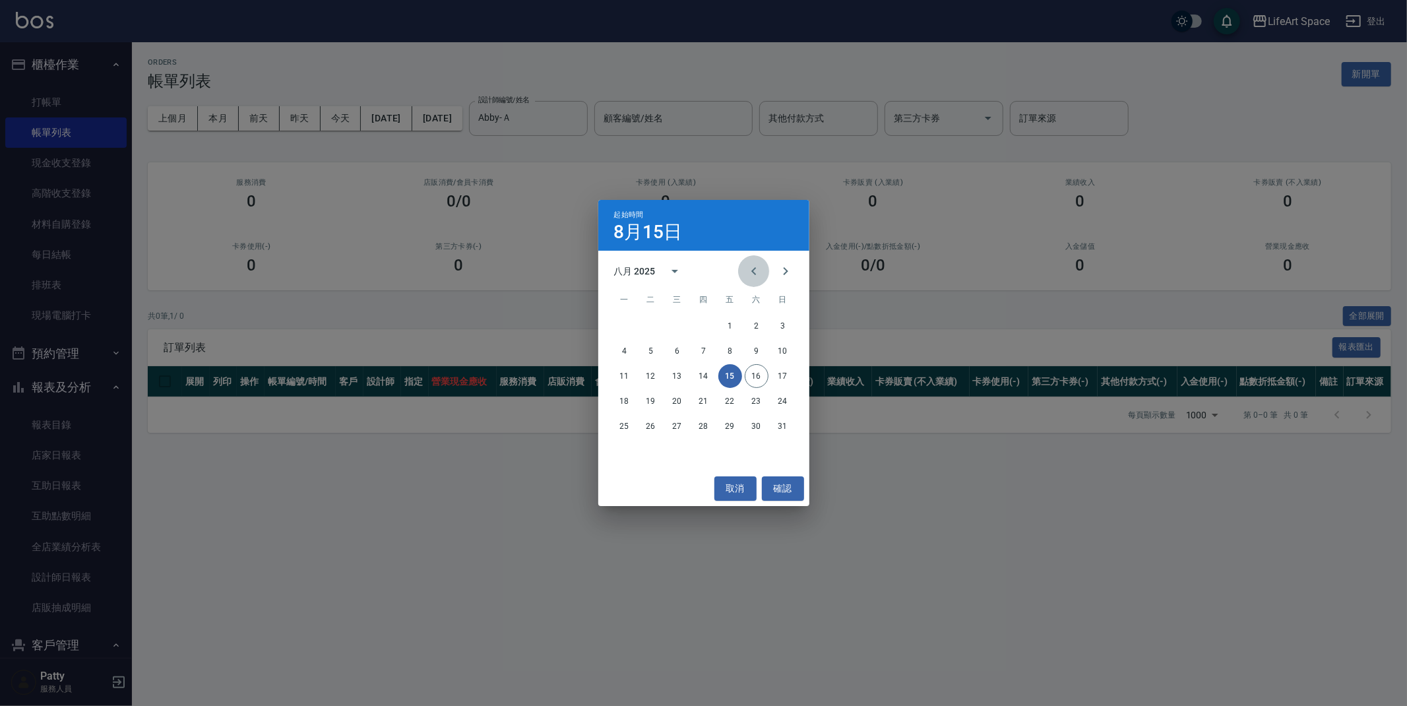
click at [751, 278] on icon "Previous month" at bounding box center [754, 271] width 16 height 16
click at [753, 270] on icon "Previous month" at bounding box center [753, 271] width 5 height 8
click at [786, 380] on button "18" at bounding box center [783, 376] width 24 height 24
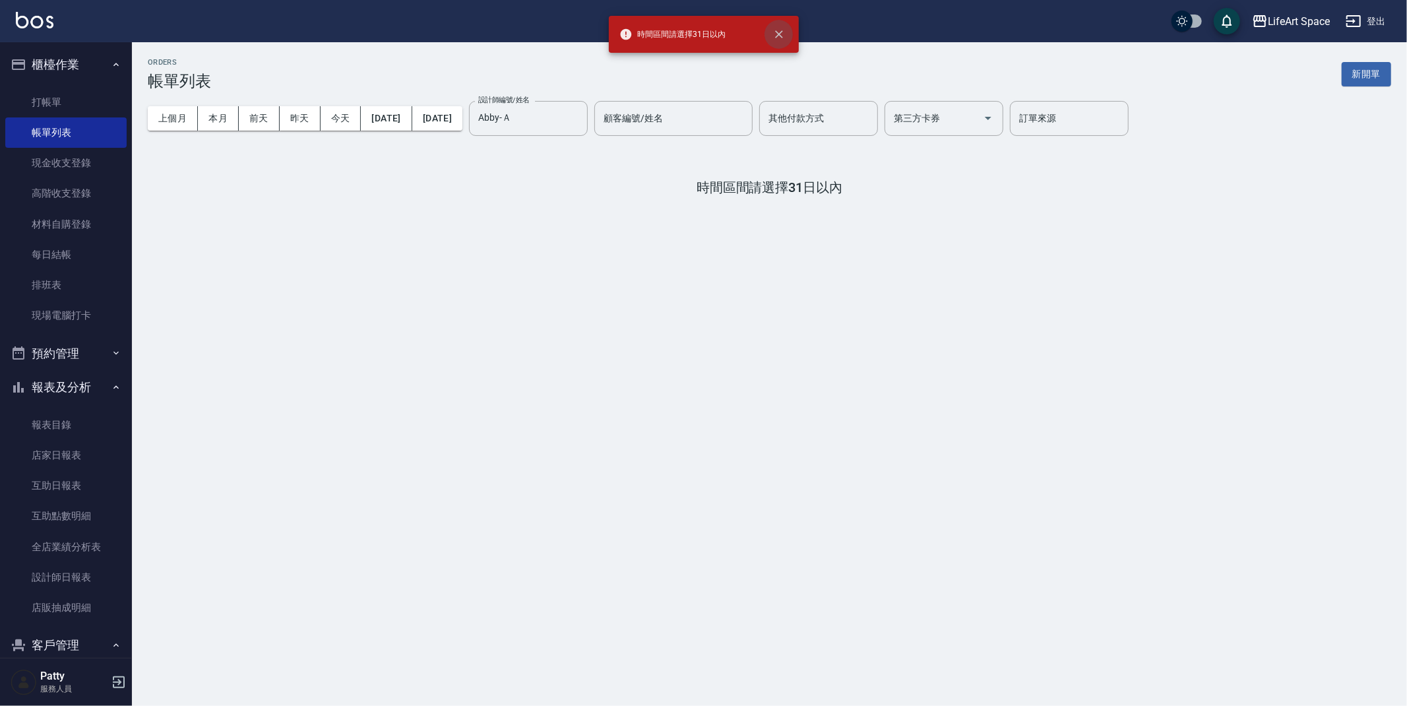
click at [788, 39] on button "close" at bounding box center [779, 34] width 29 height 29
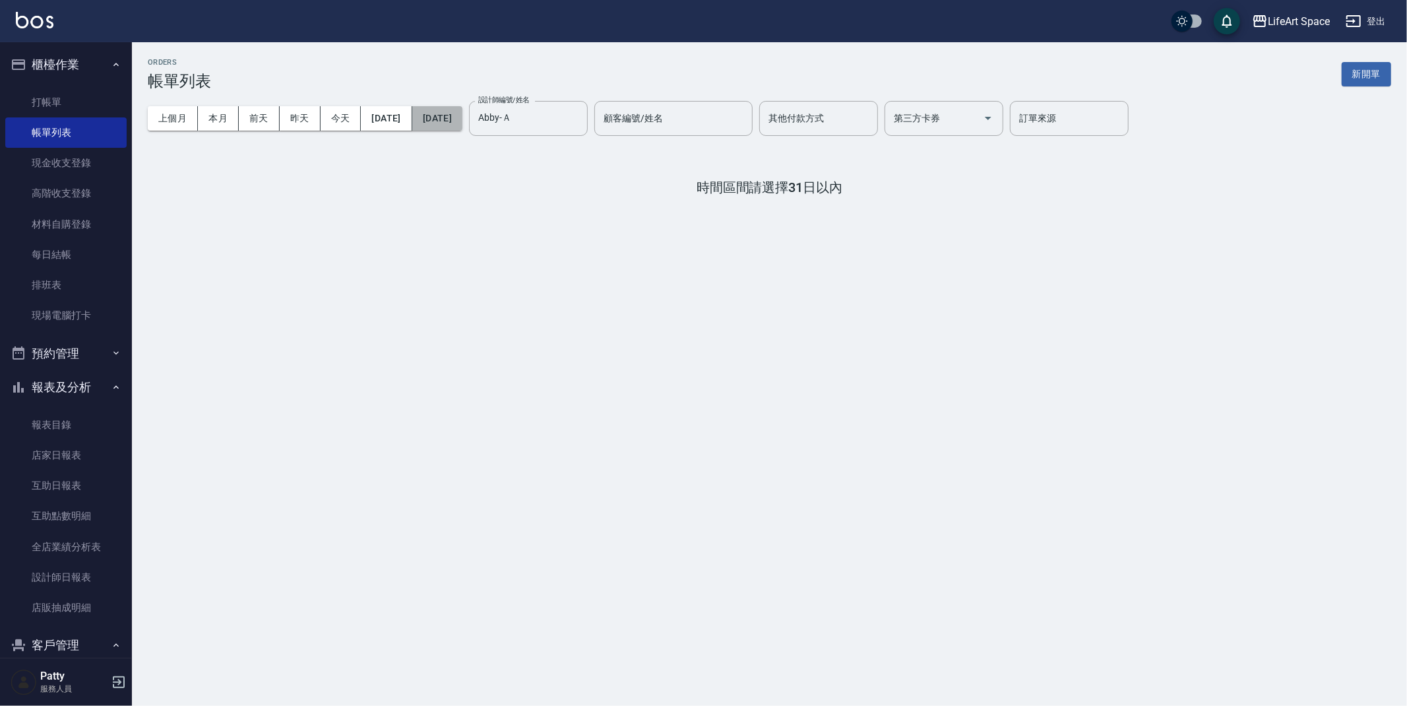
click at [462, 119] on button "[DATE]" at bounding box center [437, 118] width 50 height 24
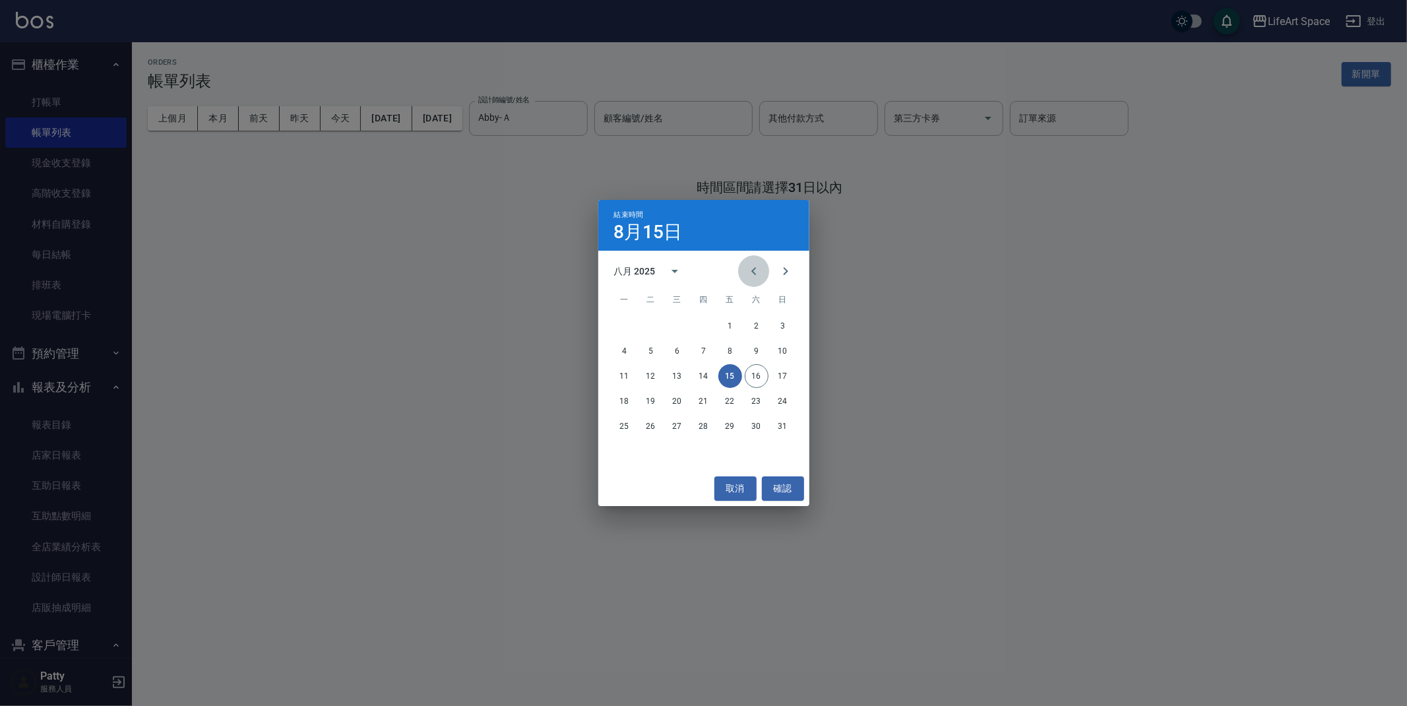
click at [760, 274] on icon "Previous month" at bounding box center [754, 271] width 16 height 16
click at [760, 273] on icon "Previous month" at bounding box center [754, 271] width 16 height 16
click at [781, 276] on icon "Next month" at bounding box center [786, 271] width 16 height 16
click at [732, 373] on button "18" at bounding box center [730, 376] width 24 height 24
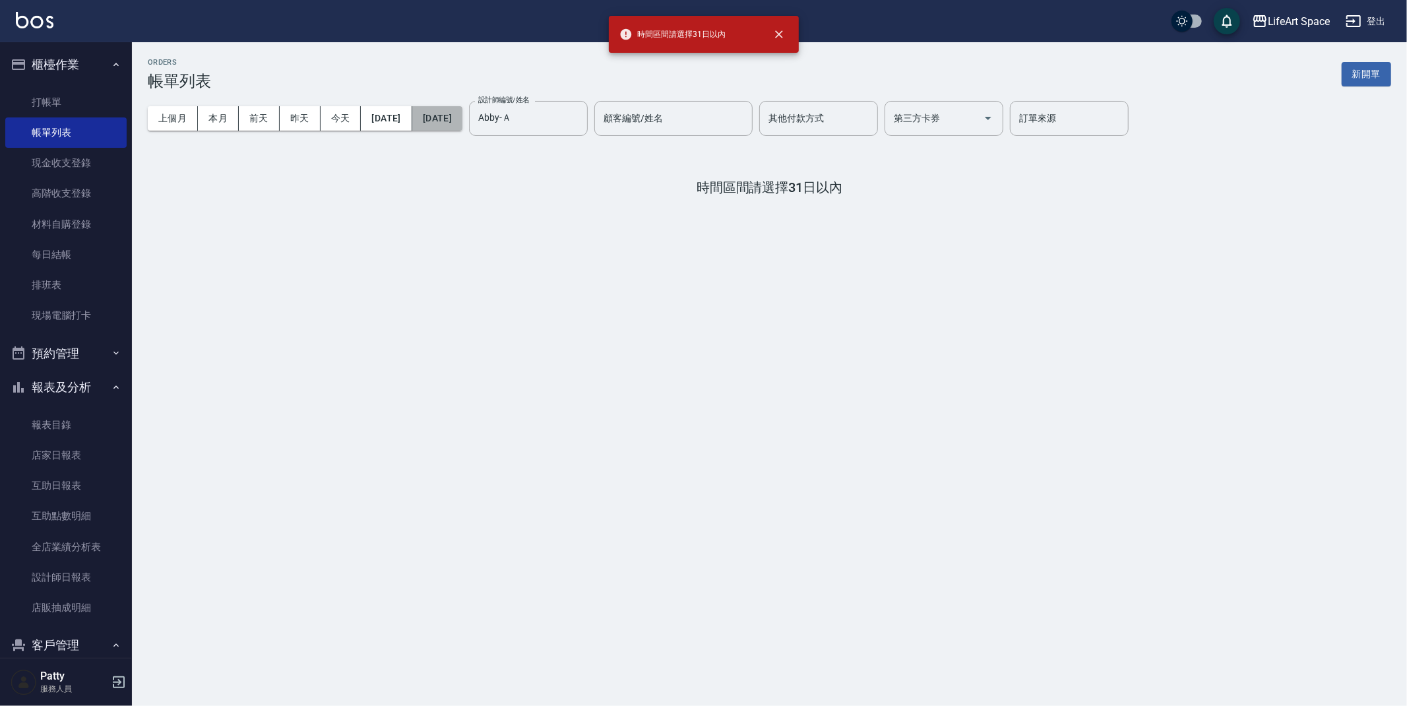
click at [456, 110] on button "[DATE]" at bounding box center [437, 118] width 50 height 24
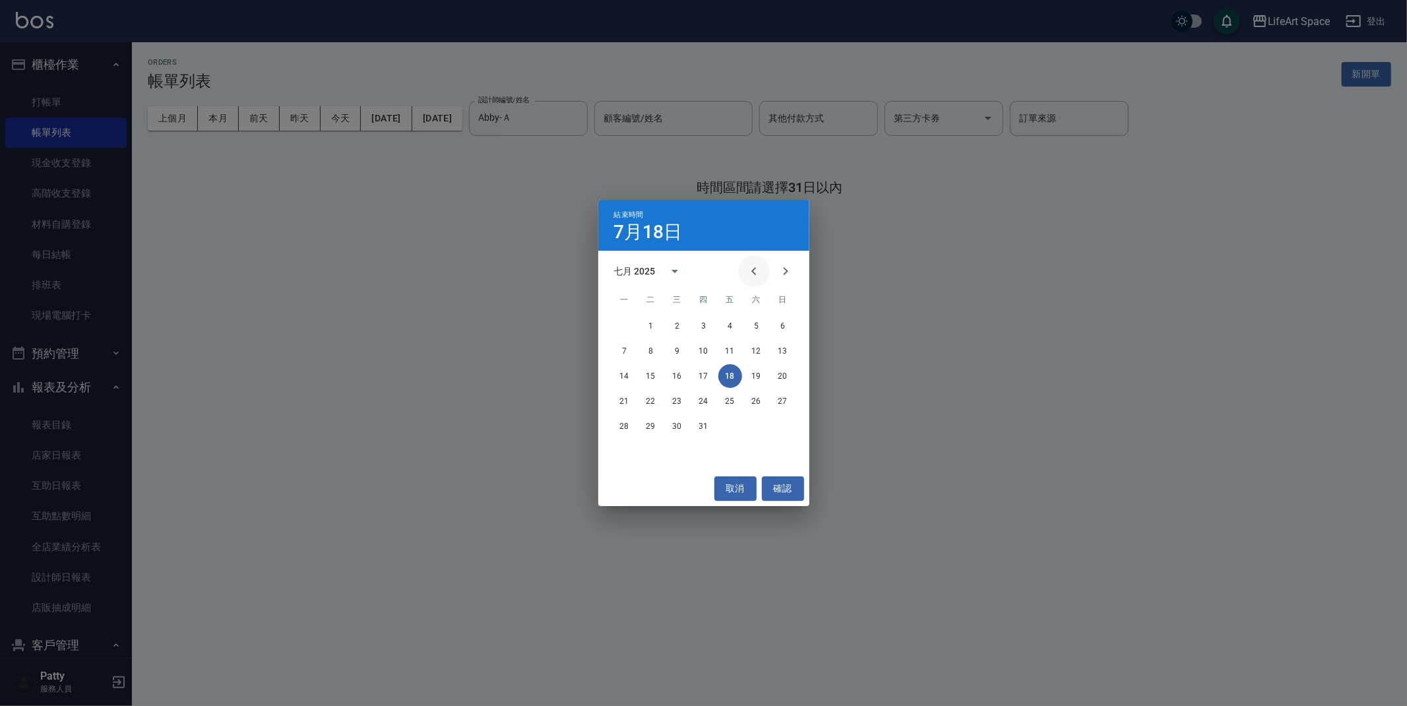
click at [747, 269] on icon "Previous month" at bounding box center [754, 271] width 16 height 16
click at [747, 265] on icon "Previous month" at bounding box center [754, 271] width 16 height 16
click at [786, 376] on button "18" at bounding box center [783, 376] width 24 height 24
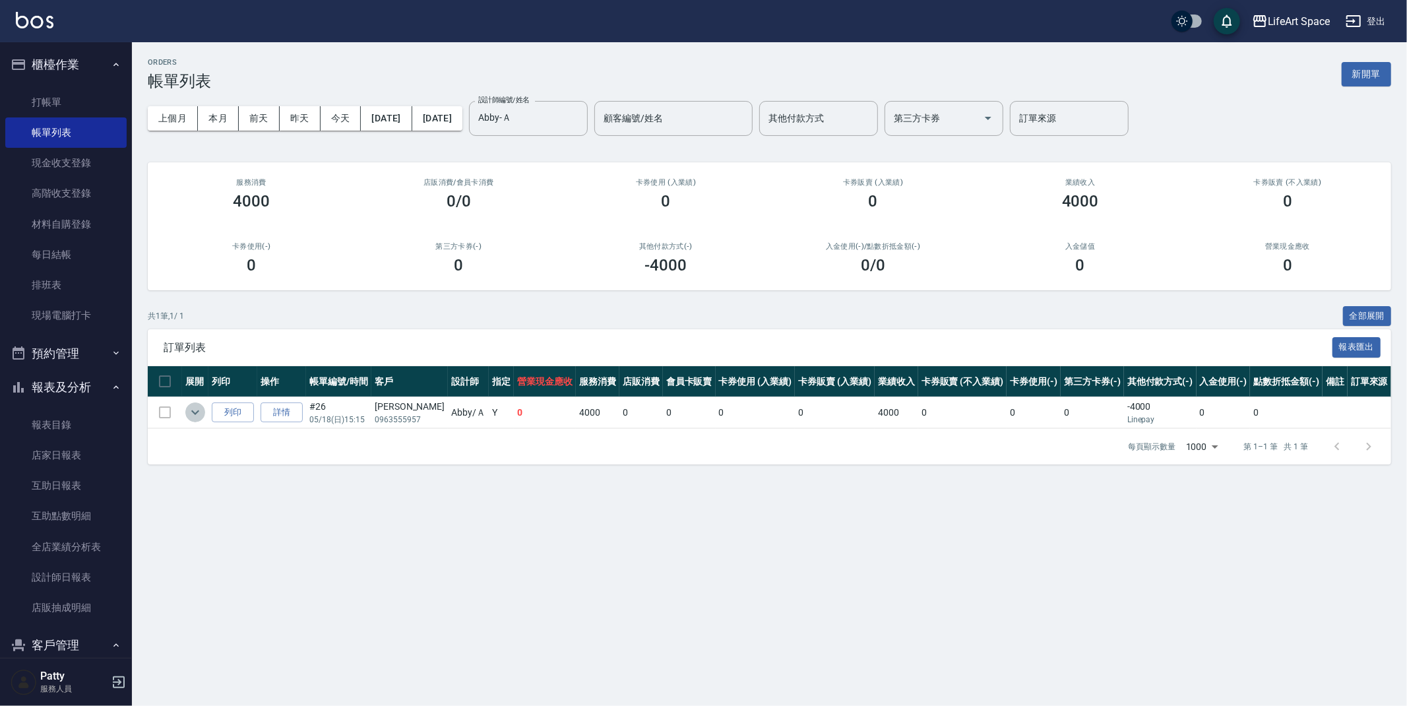
click at [196, 411] on icon "expand row" at bounding box center [195, 412] width 16 height 16
